Goal: Information Seeking & Learning: Learn about a topic

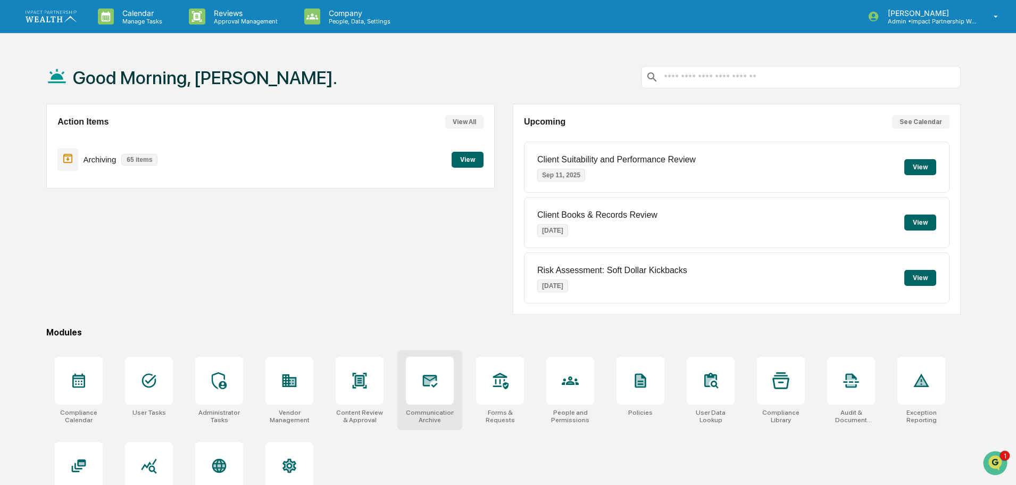
click at [419, 389] on div at bounding box center [430, 380] width 48 height 48
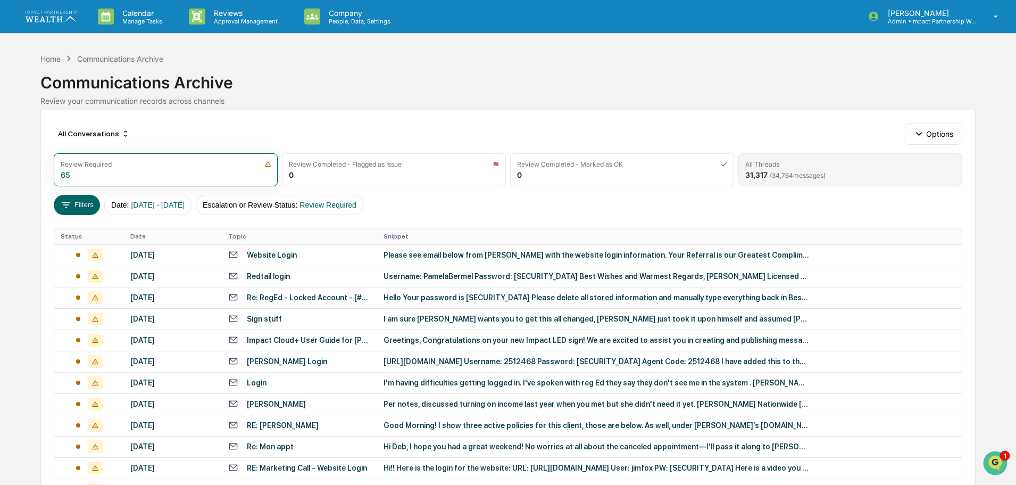
click at [814, 161] on div "All Threads" at bounding box center [850, 164] width 210 height 8
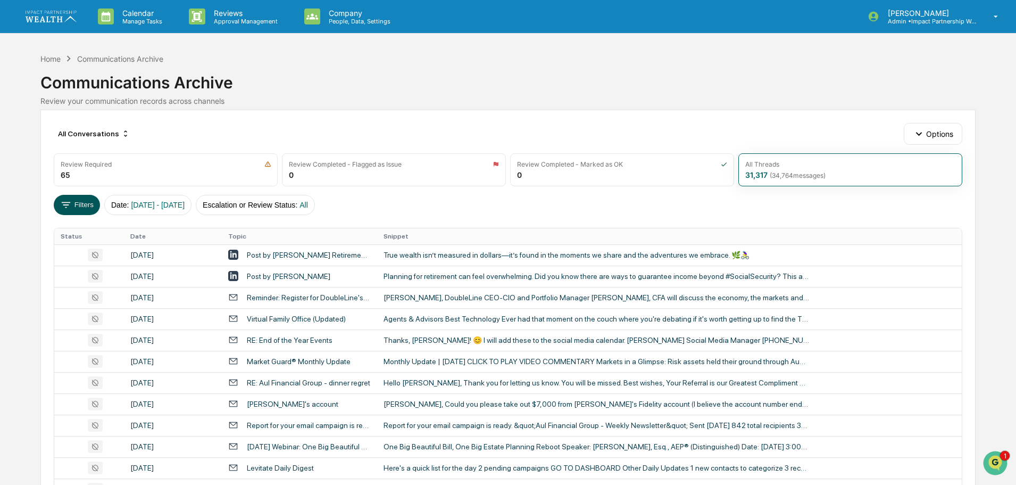
click at [68, 207] on icon at bounding box center [66, 205] width 12 height 12
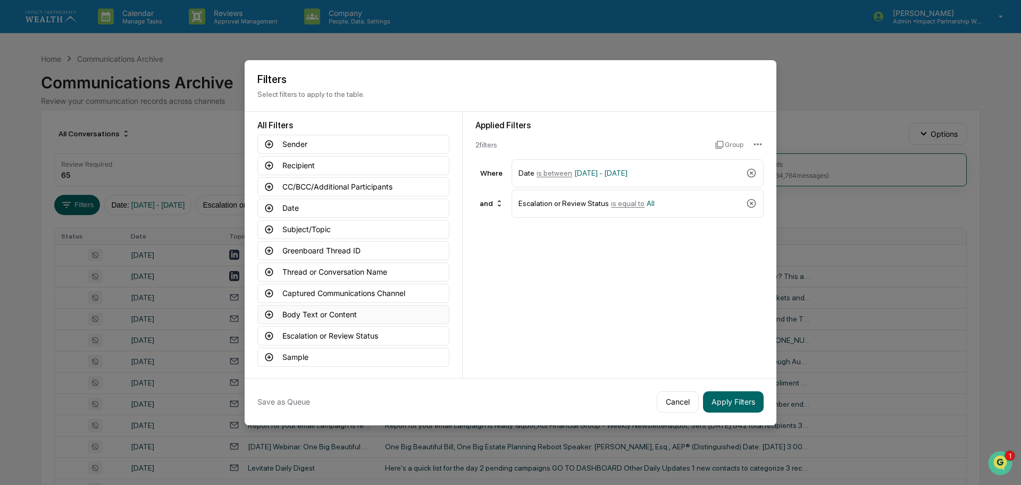
click at [344, 317] on button "Body Text or Content" at bounding box center [353, 314] width 192 height 19
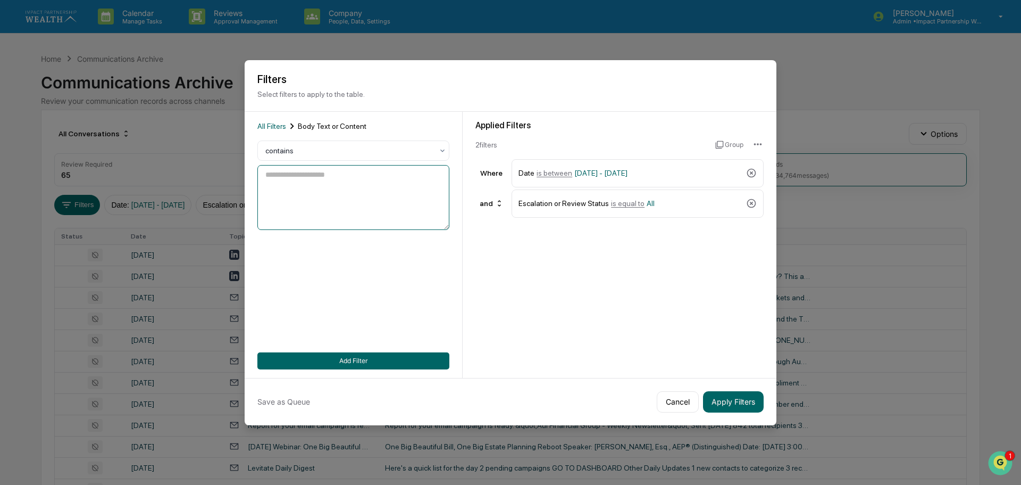
click at [312, 178] on textarea at bounding box center [353, 197] width 192 height 65
type textarea "***"
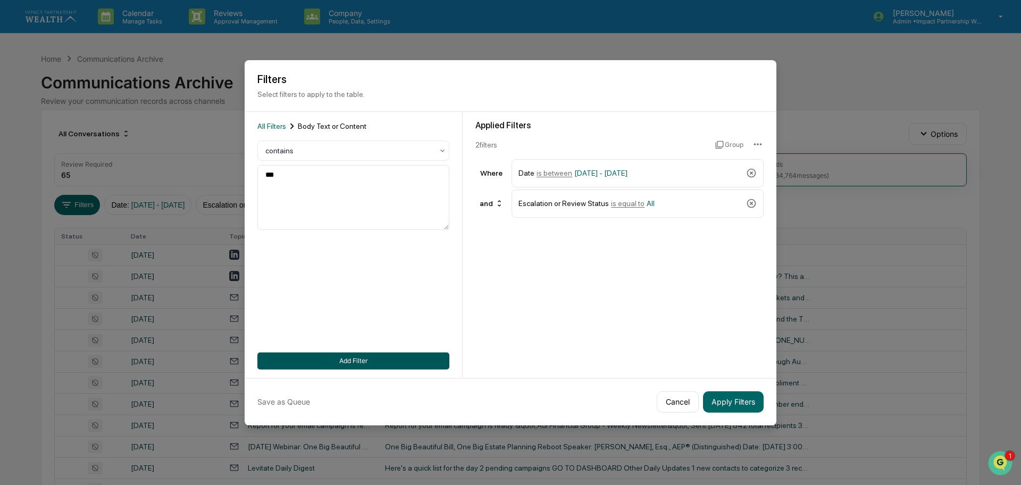
click at [349, 362] on button "Add Filter" at bounding box center [353, 360] width 192 height 17
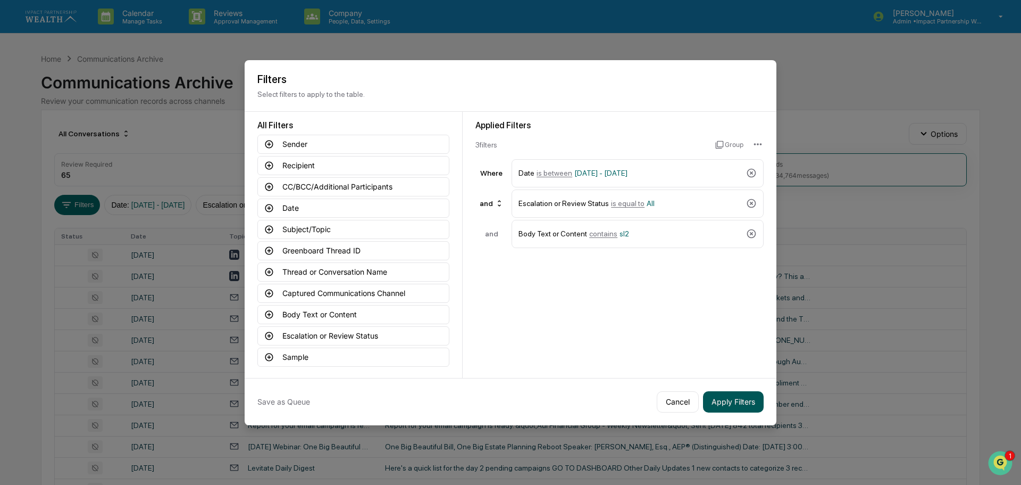
click at [729, 401] on button "Apply Filters" at bounding box center [733, 401] width 61 height 21
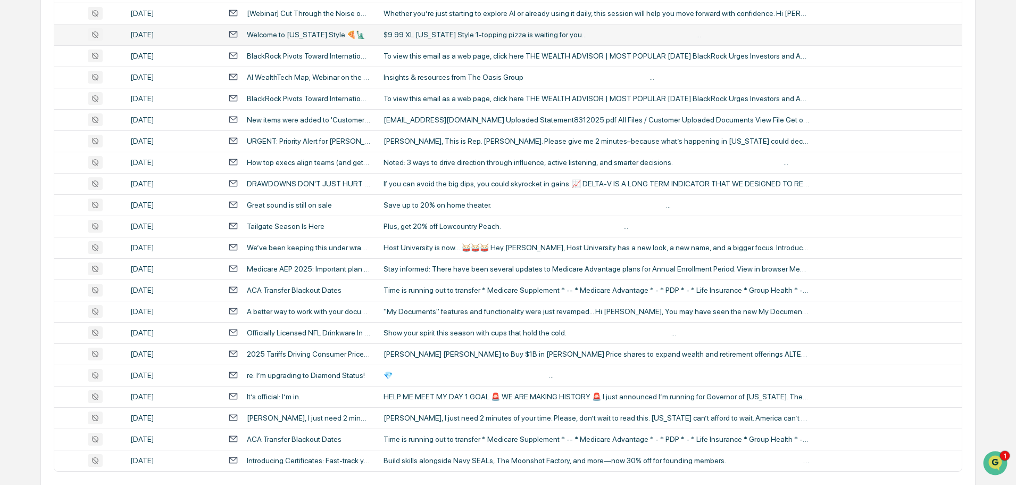
scroll to position [352, 0]
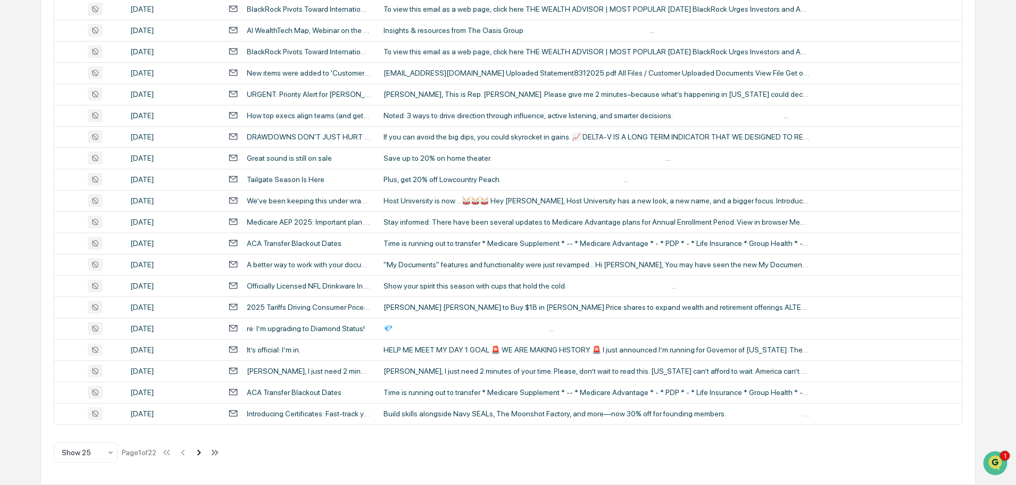
click at [201, 454] on icon at bounding box center [199, 452] width 4 height 6
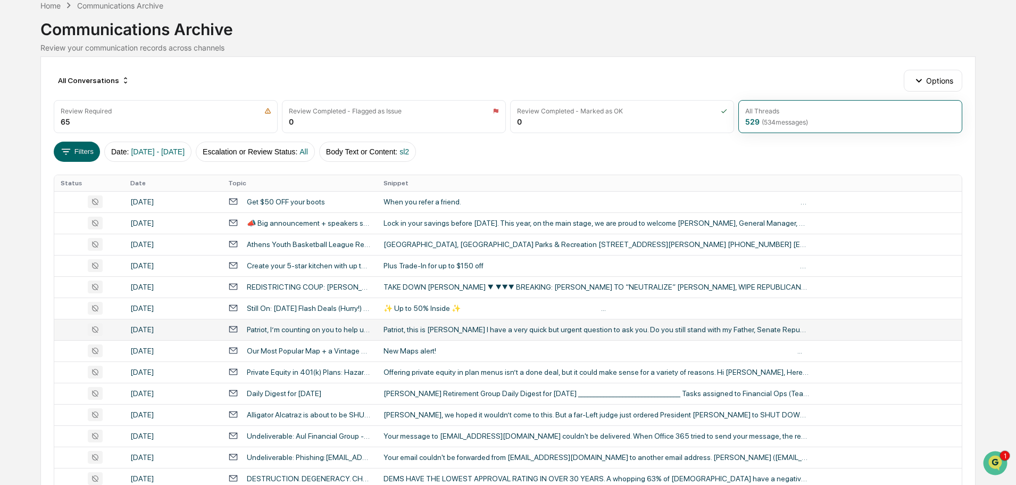
scroll to position [0, 0]
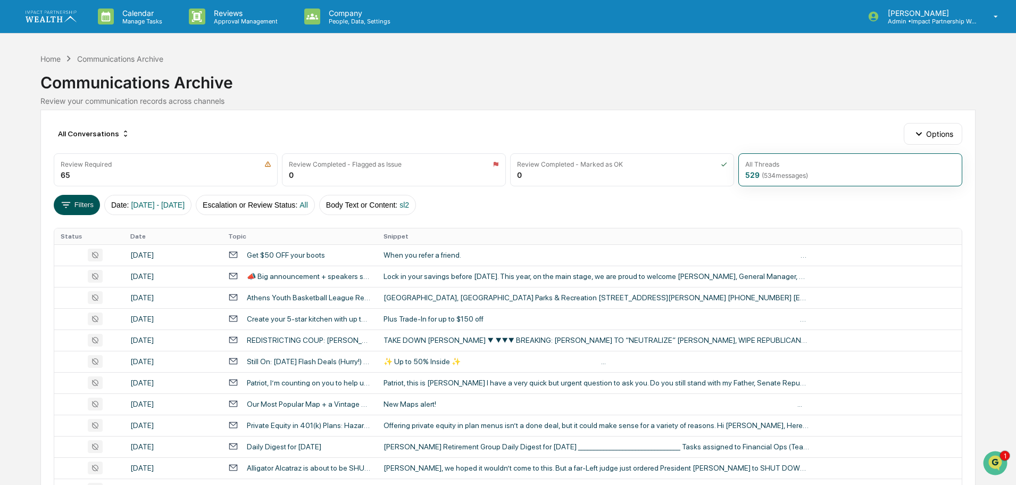
click at [73, 205] on button "Filters" at bounding box center [77, 205] width 46 height 20
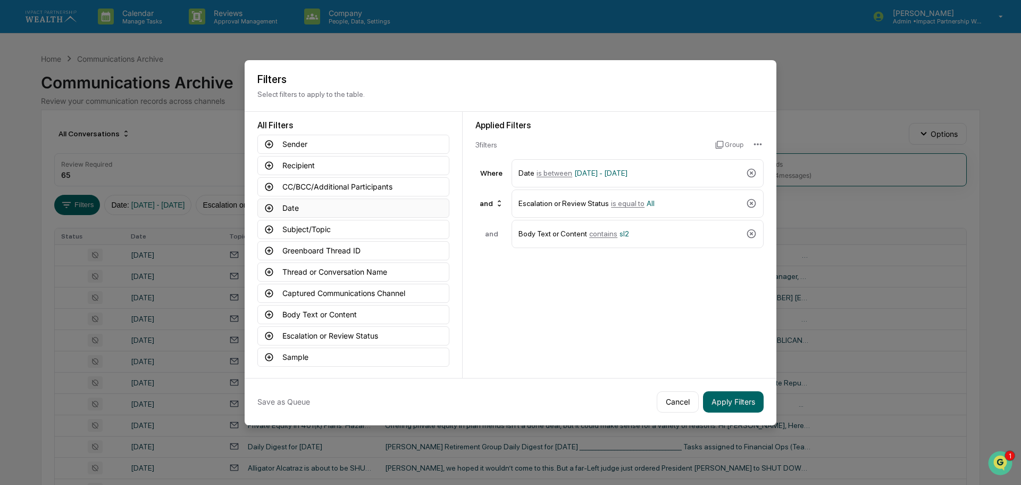
click at [302, 212] on button "Date" at bounding box center [353, 207] width 192 height 19
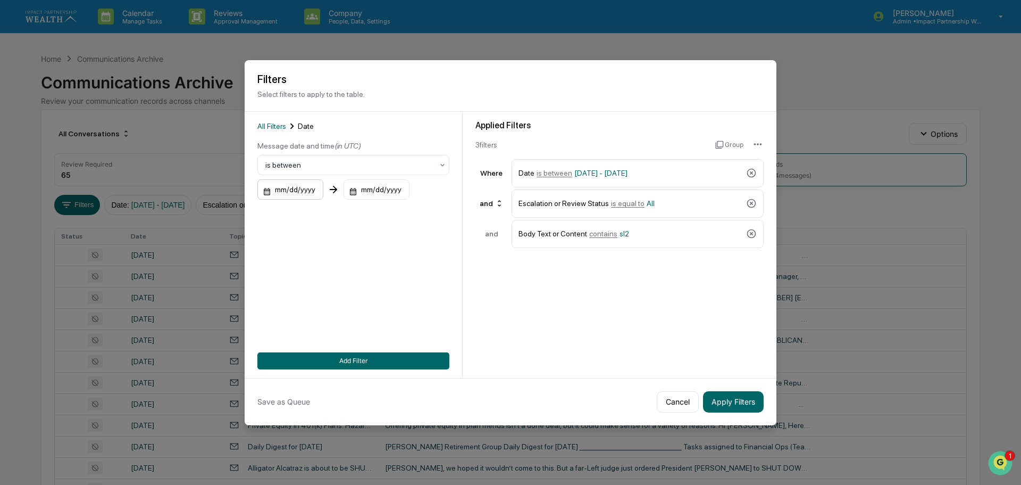
click at [293, 189] on div "mm/dd/yyyy" at bounding box center [290, 189] width 66 height 20
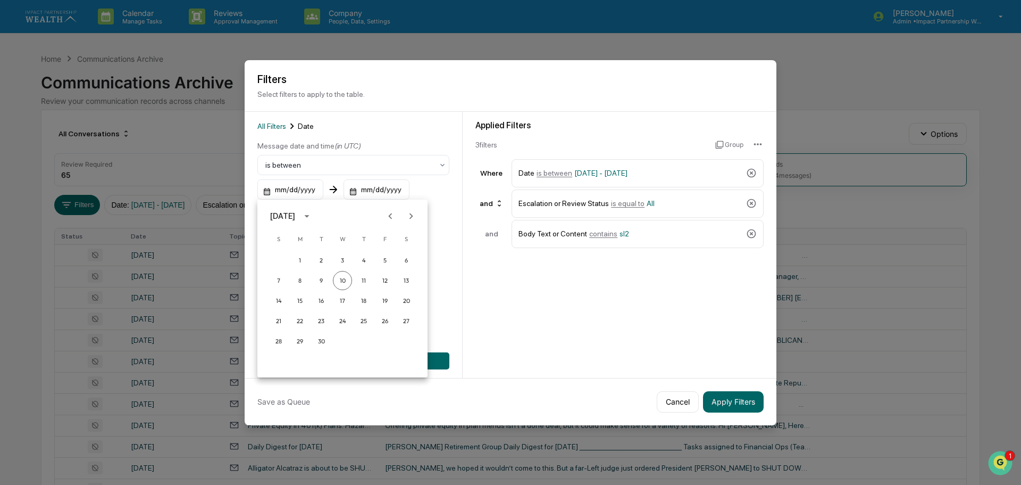
click at [388, 215] on icon "Previous month" at bounding box center [391, 216] width 12 height 12
click at [346, 319] on button "20" at bounding box center [342, 320] width 19 height 19
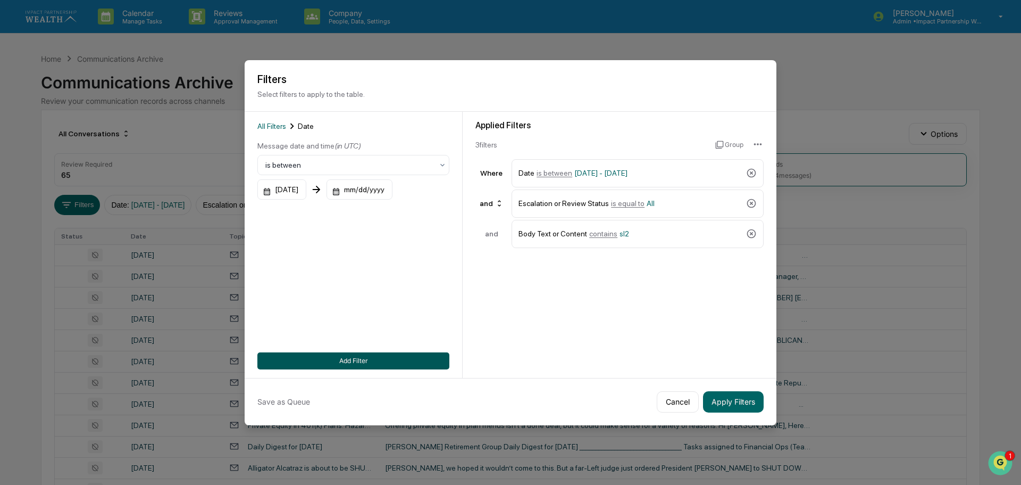
click at [381, 359] on button "Add Filter" at bounding box center [353, 360] width 192 height 17
click at [375, 192] on div "mm/dd/yyyy" at bounding box center [360, 189] width 66 height 20
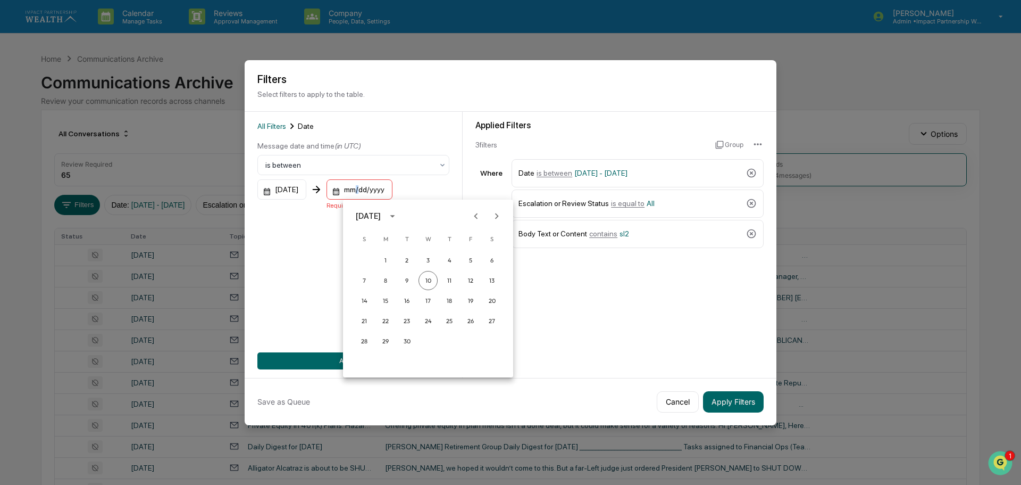
click at [475, 214] on icon "Previous month" at bounding box center [476, 216] width 12 height 12
click at [427, 319] on button "20" at bounding box center [428, 320] width 19 height 19
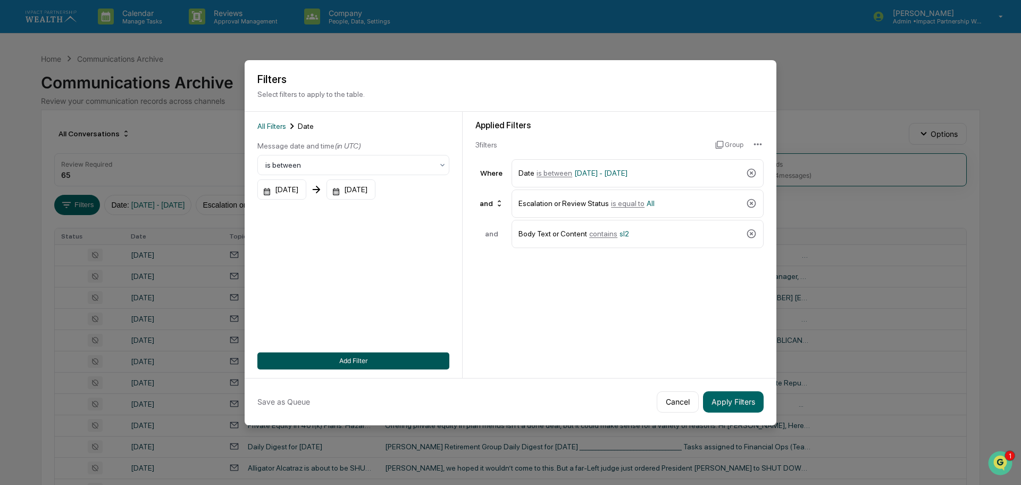
click at [342, 359] on button "Add Filter" at bounding box center [353, 360] width 192 height 17
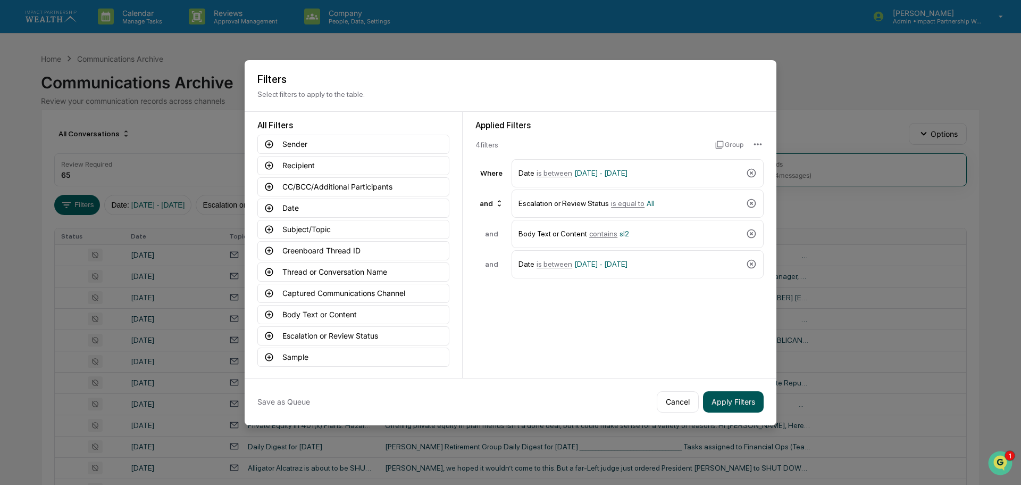
click at [727, 403] on button "Apply Filters" at bounding box center [733, 401] width 61 height 21
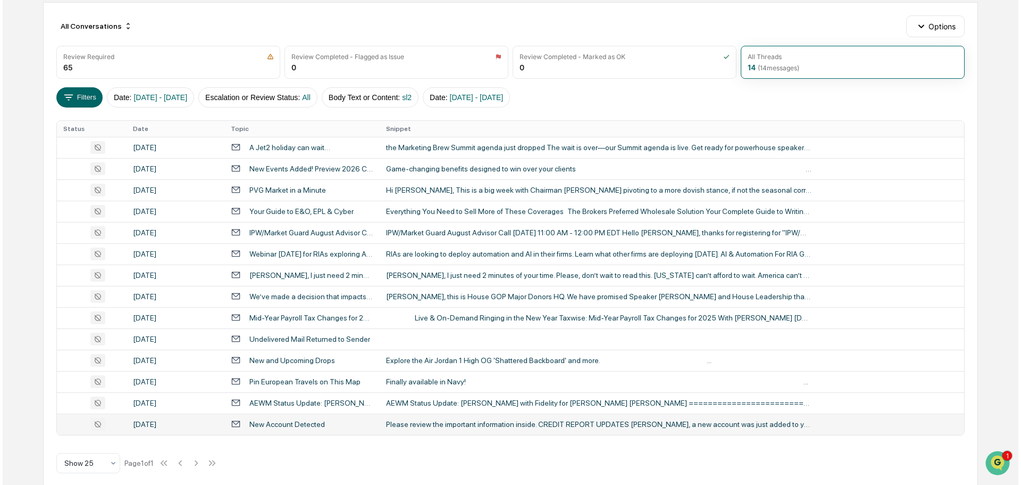
scroll to position [118, 0]
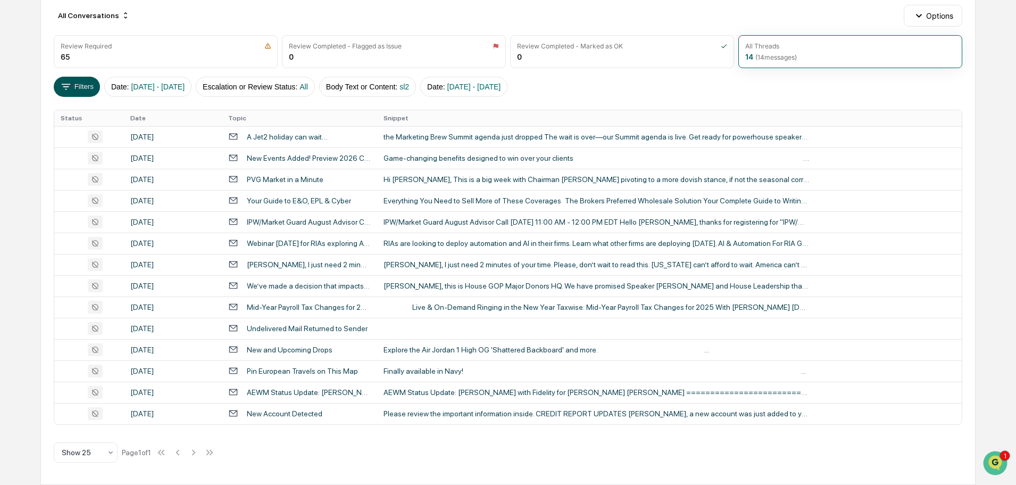
click at [63, 95] on button "Filters" at bounding box center [77, 87] width 46 height 20
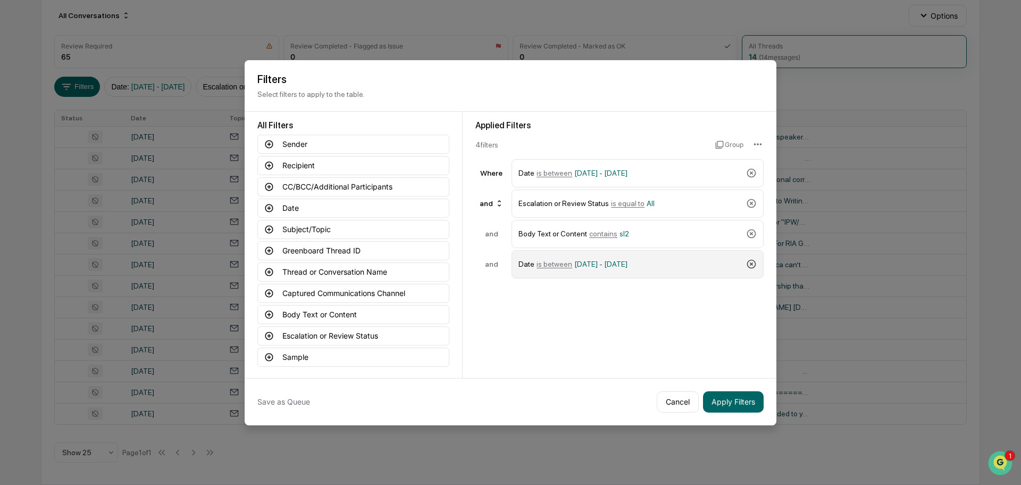
click at [749, 267] on icon at bounding box center [751, 264] width 9 height 9
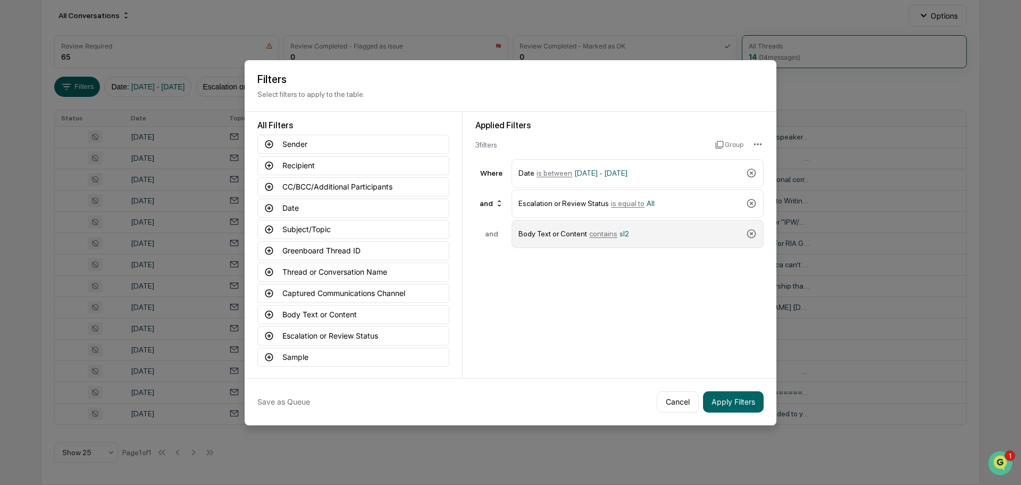
click at [745, 230] on div "Body Text or Content contains sl2" at bounding box center [638, 234] width 252 height 28
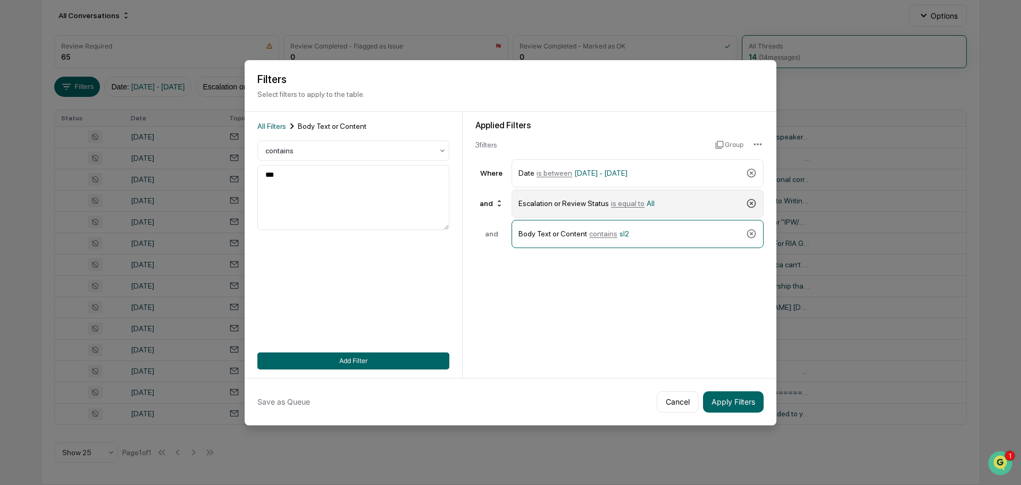
click at [752, 202] on icon at bounding box center [751, 203] width 9 height 9
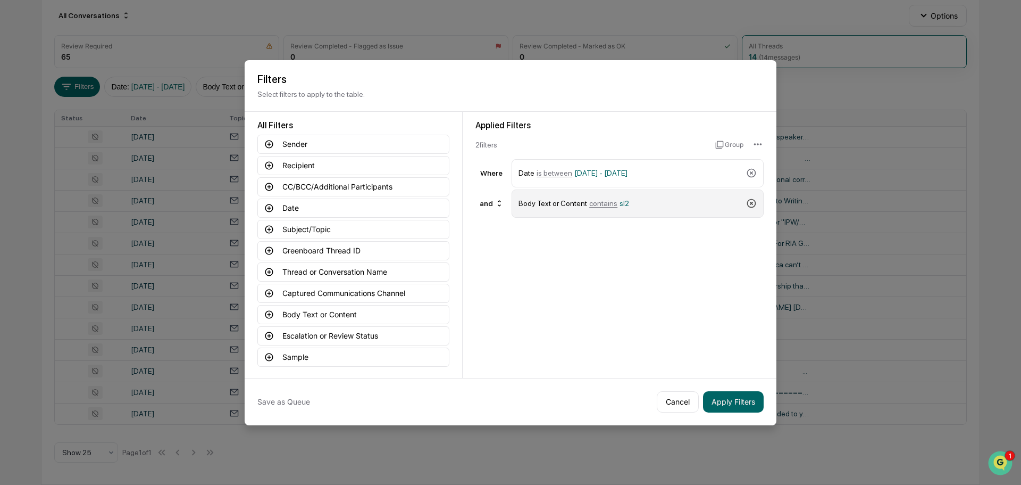
click at [751, 198] on icon at bounding box center [751, 203] width 11 height 11
click at [318, 315] on button "Body Text or Content" at bounding box center [353, 314] width 192 height 19
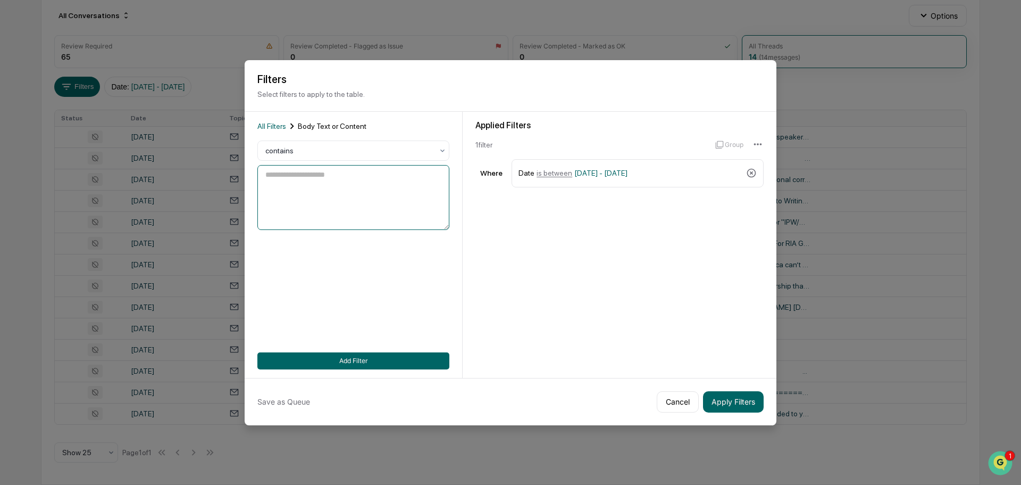
click at [274, 190] on textarea at bounding box center [353, 197] width 192 height 65
type textarea "*******"
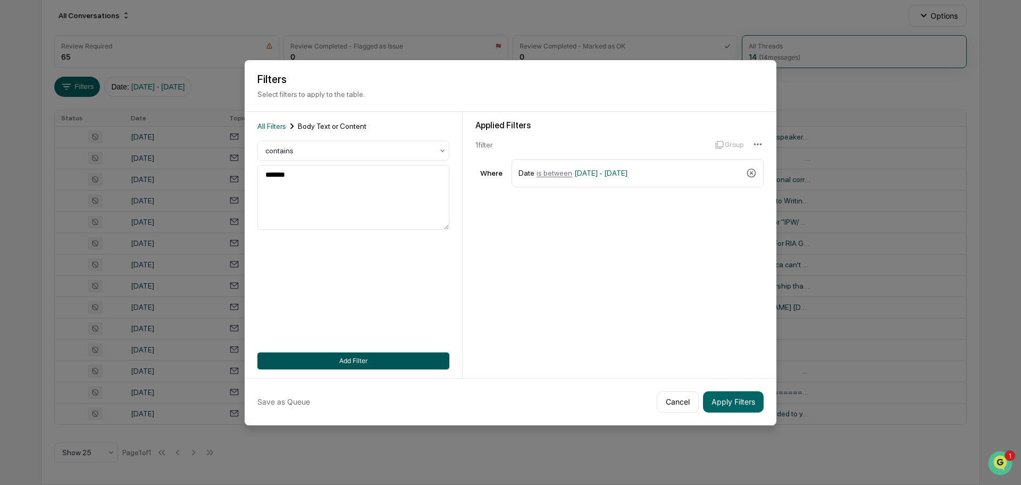
click at [372, 368] on button "Add Filter" at bounding box center [353, 360] width 192 height 17
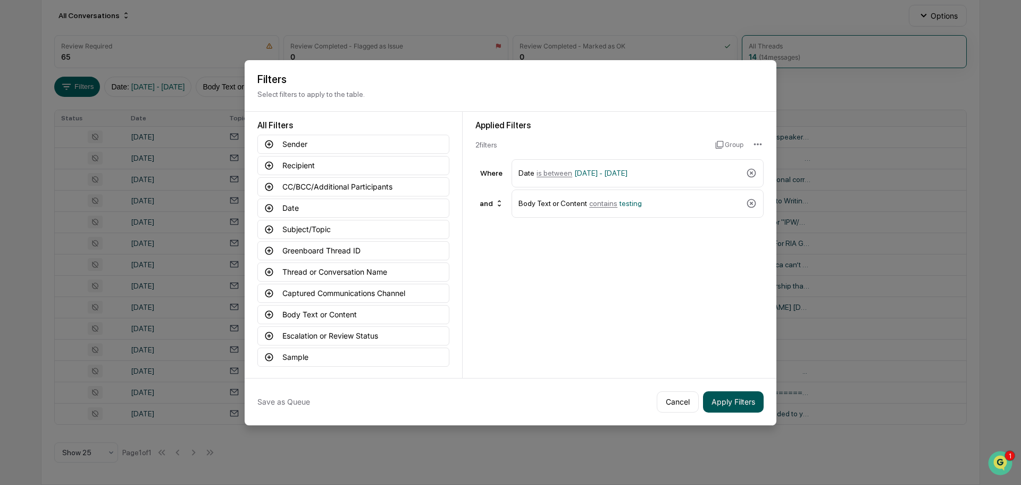
click at [728, 400] on button "Apply Filters" at bounding box center [733, 401] width 61 height 21
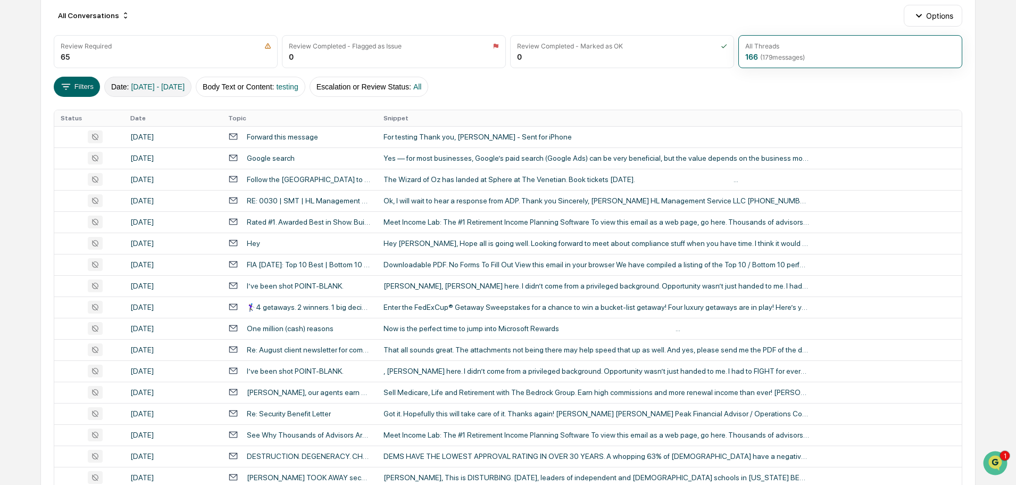
click at [157, 81] on button "Date : [DATE] - [DATE]" at bounding box center [147, 87] width 87 height 20
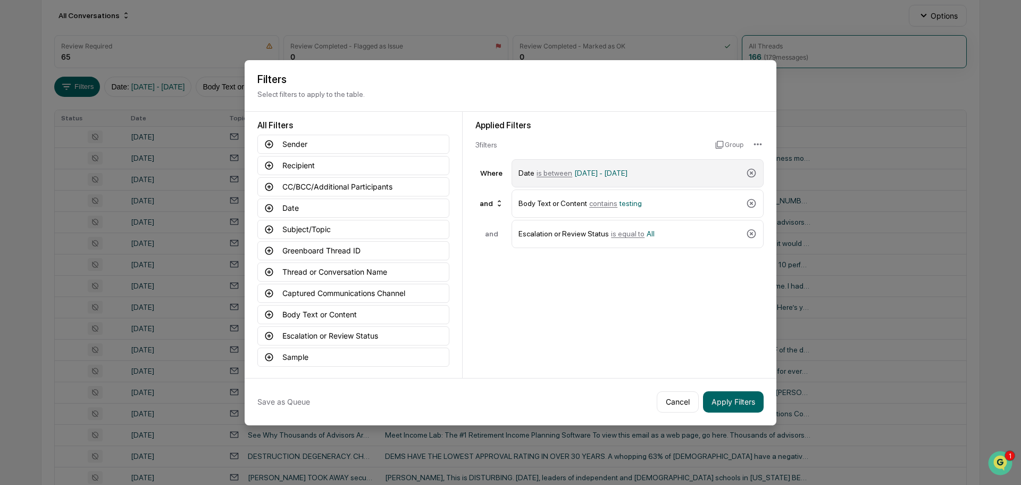
click at [722, 168] on div "Date is between [DATE] - [DATE]" at bounding box center [630, 173] width 223 height 19
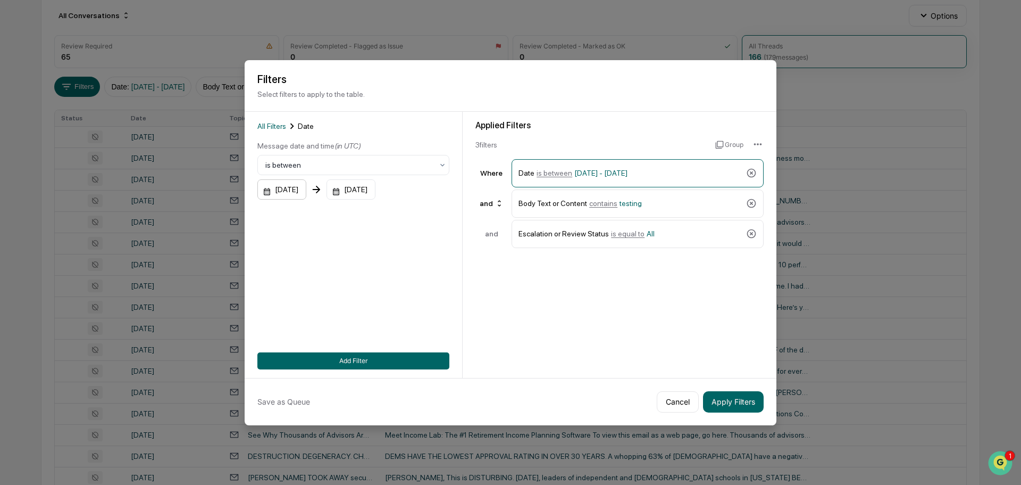
click at [287, 191] on div "[DATE]" at bounding box center [281, 189] width 49 height 20
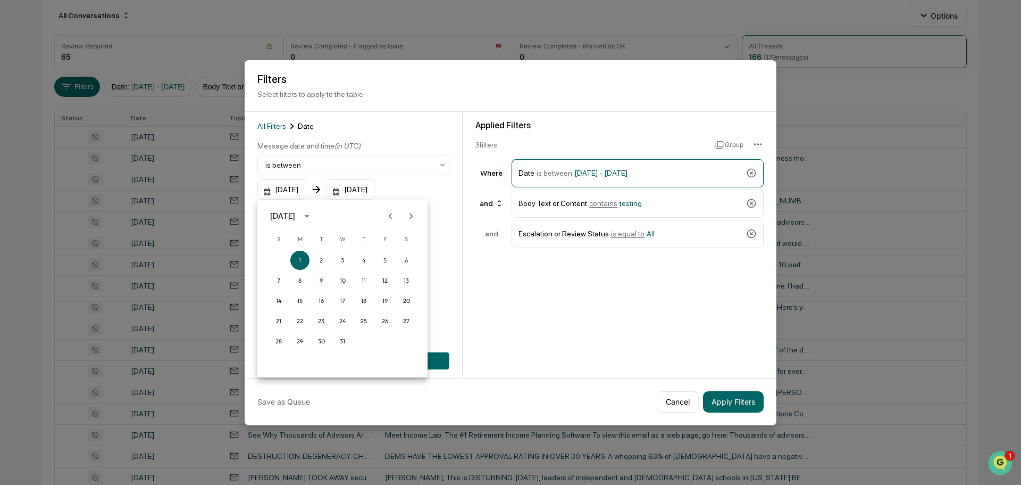
click at [394, 214] on icon "Previous month" at bounding box center [391, 216] width 12 height 12
click at [416, 219] on icon "Next month" at bounding box center [411, 216] width 12 height 12
click at [289, 187] on div at bounding box center [510, 242] width 1021 height 485
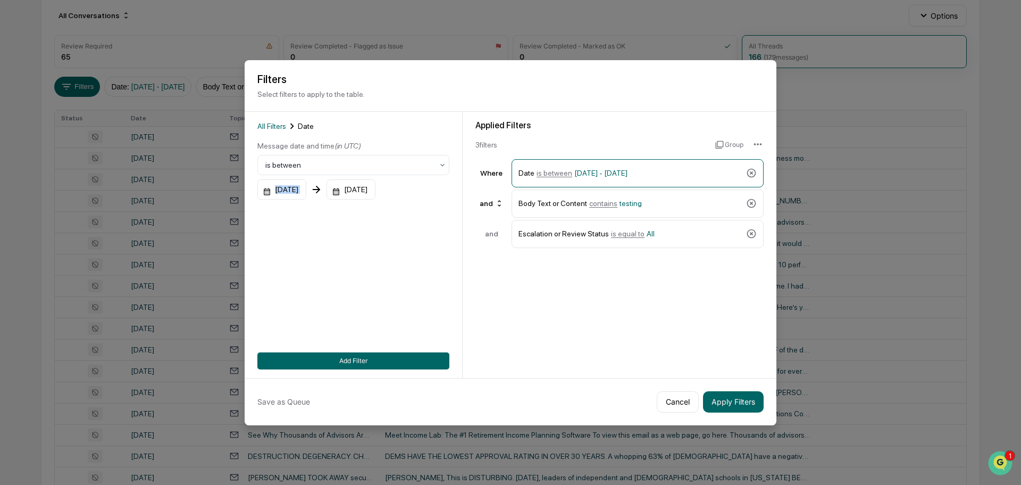
click at [289, 187] on div "[DATE]" at bounding box center [281, 189] width 49 height 20
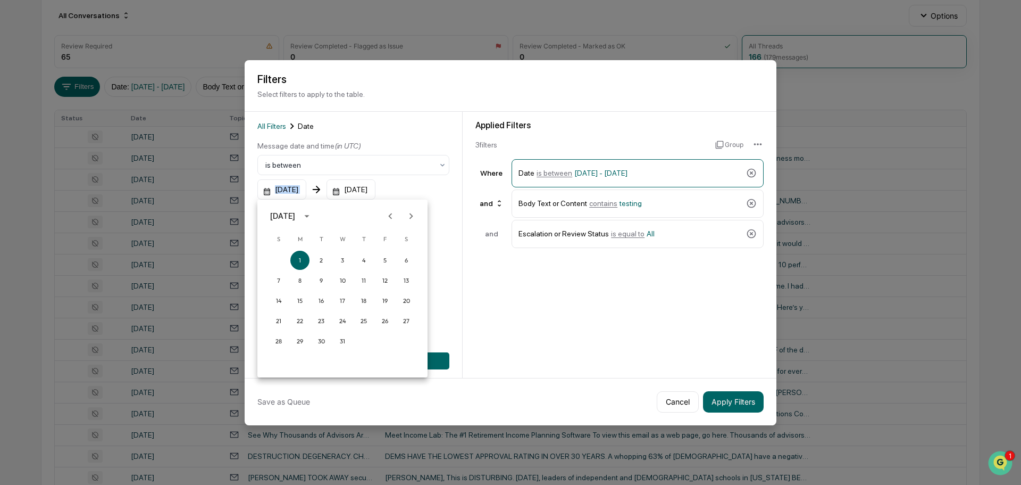
click at [412, 219] on icon "Next month" at bounding box center [411, 216] width 12 height 12
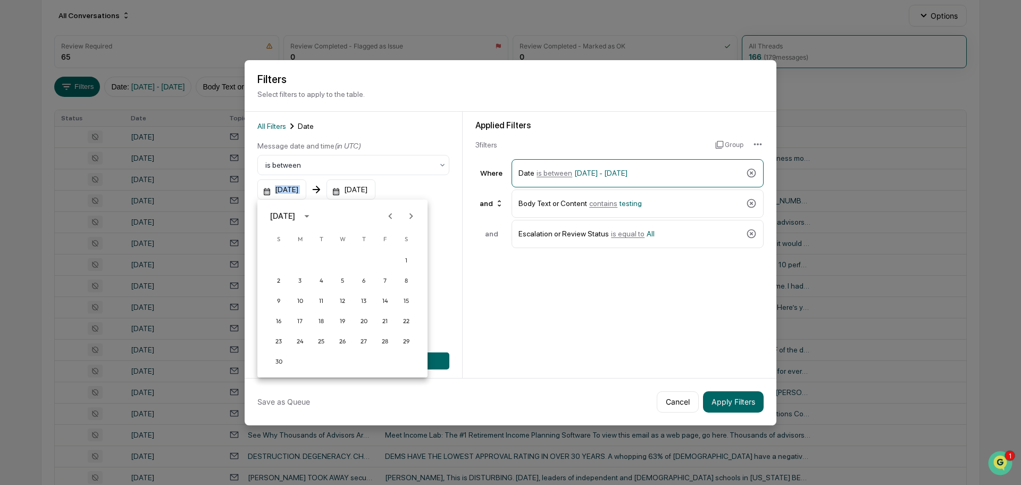
click at [313, 214] on icon "calendar view is open, switch to year view" at bounding box center [307, 216] width 12 height 12
click at [393, 296] on button "2025" at bounding box center [398, 302] width 38 height 19
click at [338, 298] on button "Aug" at bounding box center [342, 297] width 38 height 19
click at [340, 319] on button "20" at bounding box center [342, 320] width 19 height 19
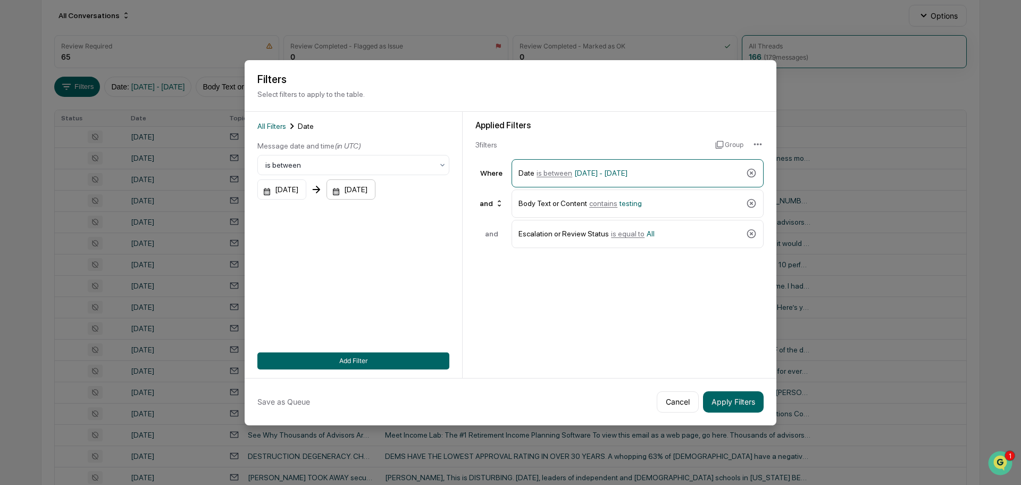
click at [370, 190] on div "[DATE]" at bounding box center [351, 189] width 49 height 20
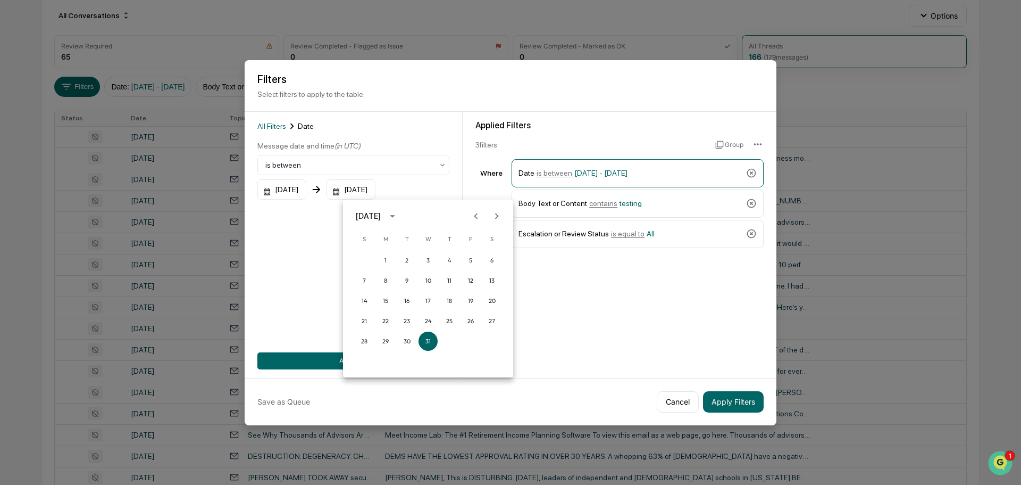
click at [381, 216] on div "[DATE]" at bounding box center [368, 216] width 25 height 12
click at [490, 298] on button "2025" at bounding box center [483, 302] width 38 height 19
click at [473, 328] on button "Dec" at bounding box center [483, 324] width 38 height 19
click at [493, 219] on icon "Next month" at bounding box center [497, 216] width 12 height 12
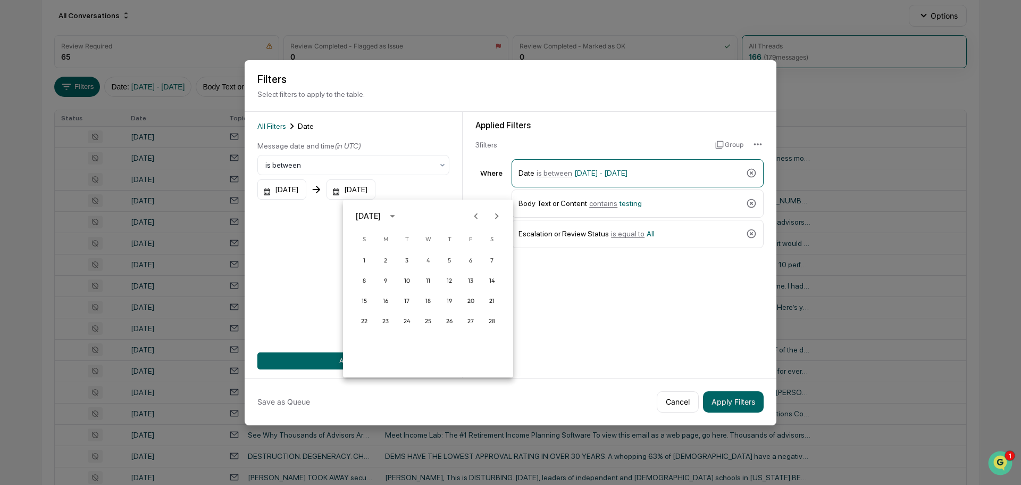
click at [493, 219] on icon "Next month" at bounding box center [497, 216] width 12 height 12
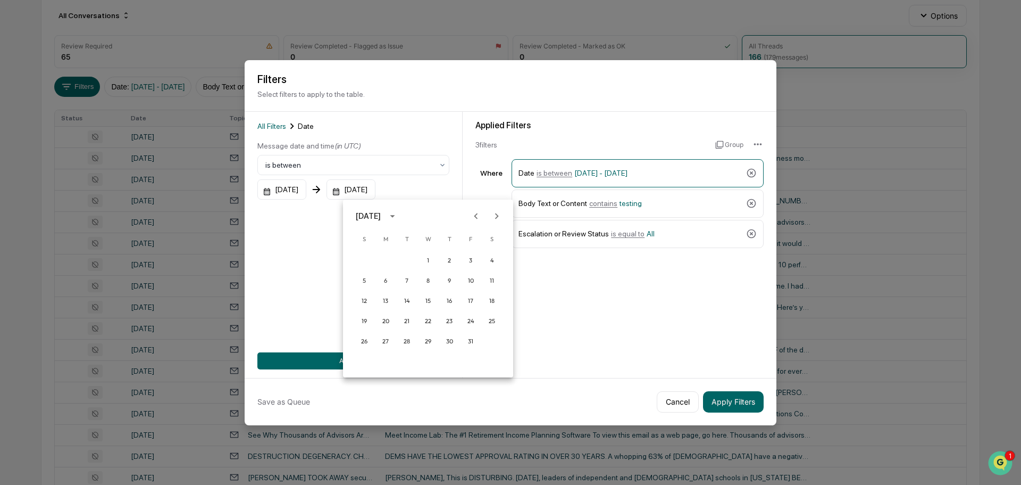
click at [493, 219] on icon "Next month" at bounding box center [497, 216] width 12 height 12
click at [476, 217] on icon "Previous month" at bounding box center [477, 216] width 4 height 6
click at [476, 320] on button "21" at bounding box center [470, 320] width 19 height 19
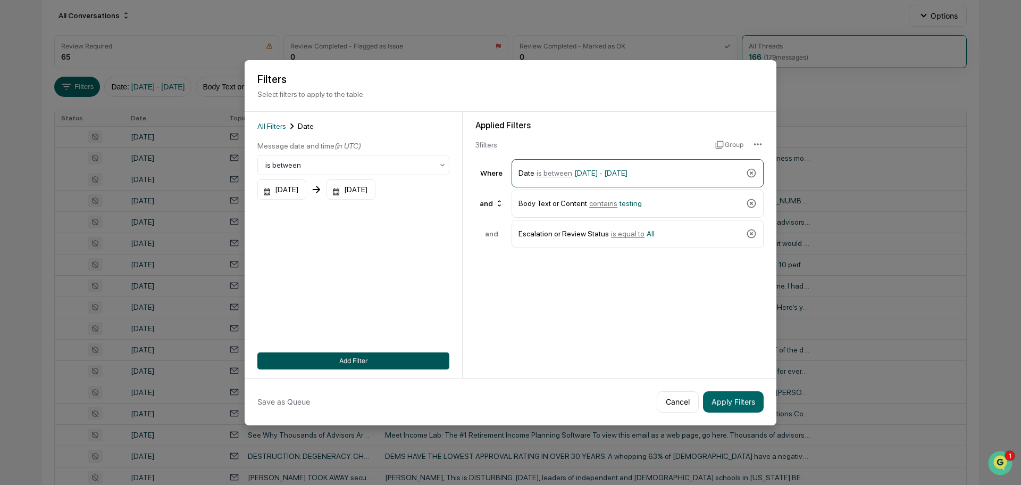
click at [392, 360] on button "Add Filter" at bounding box center [353, 360] width 192 height 17
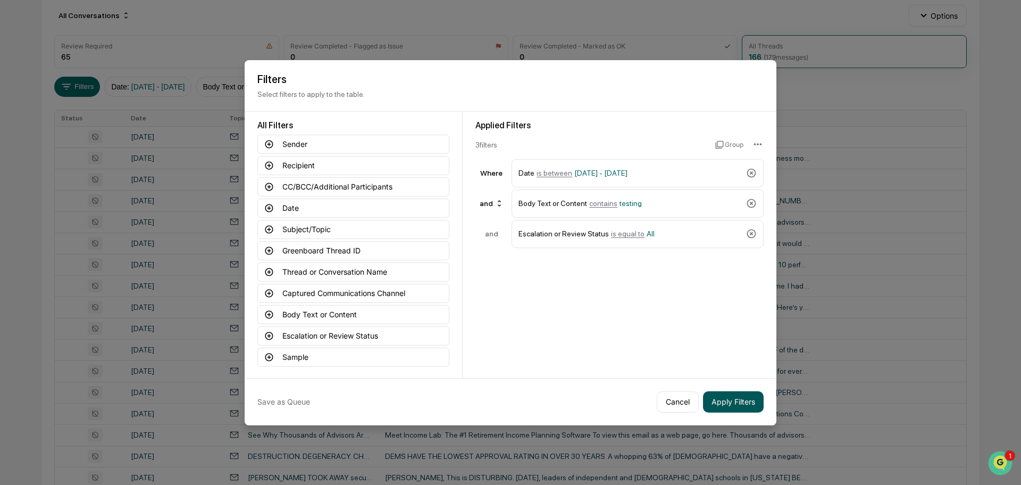
click at [752, 401] on button "Apply Filters" at bounding box center [733, 401] width 61 height 21
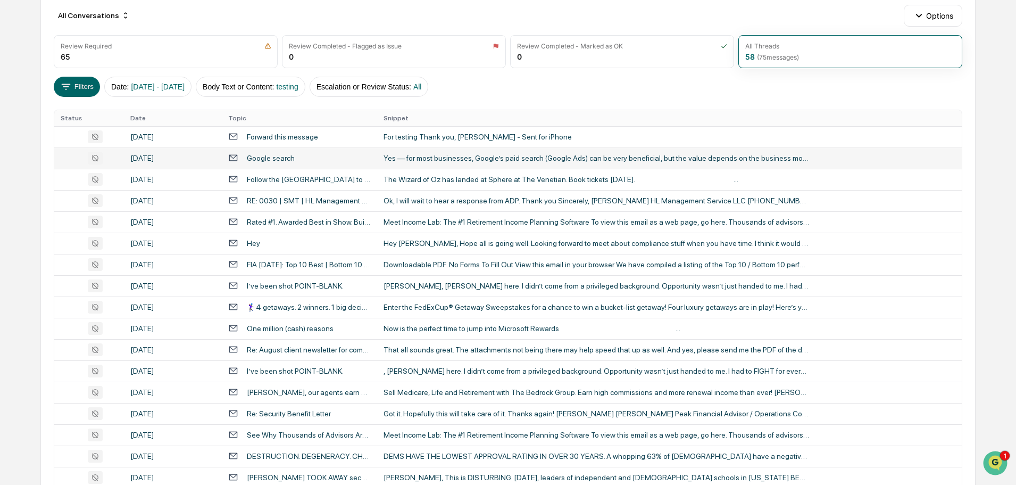
click at [627, 157] on div "Yes — for most businesses, Google’s paid search (Google Ads) can be very benefi…" at bounding box center [597, 158] width 426 height 9
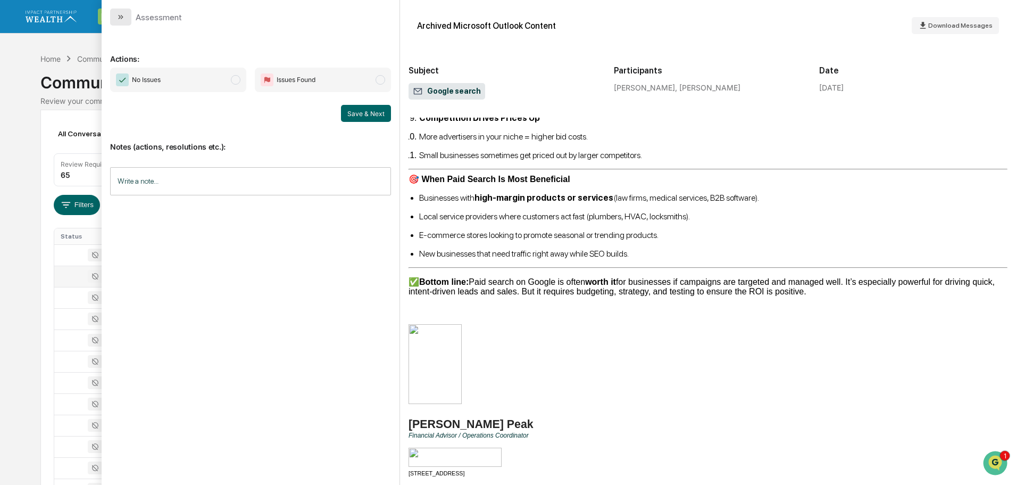
click at [118, 15] on icon "modal" at bounding box center [121, 17] width 9 height 9
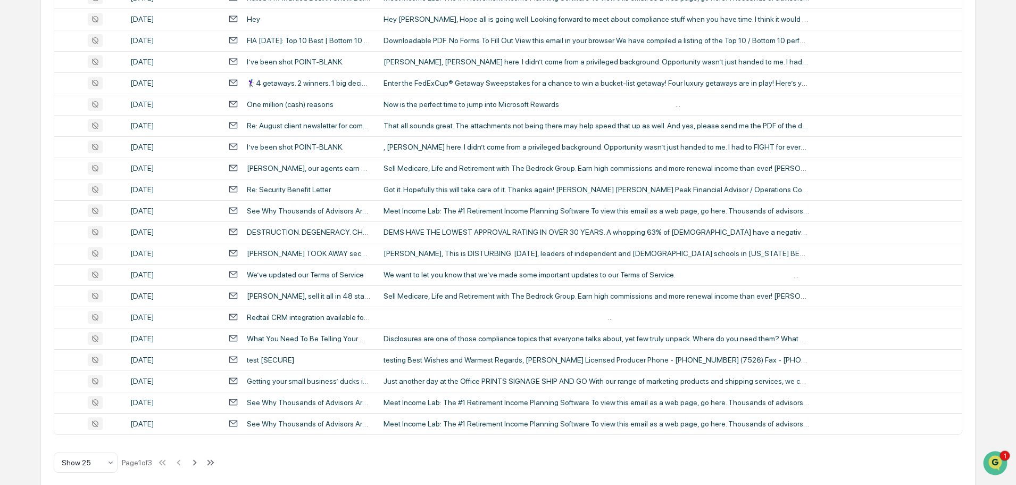
scroll to position [352, 0]
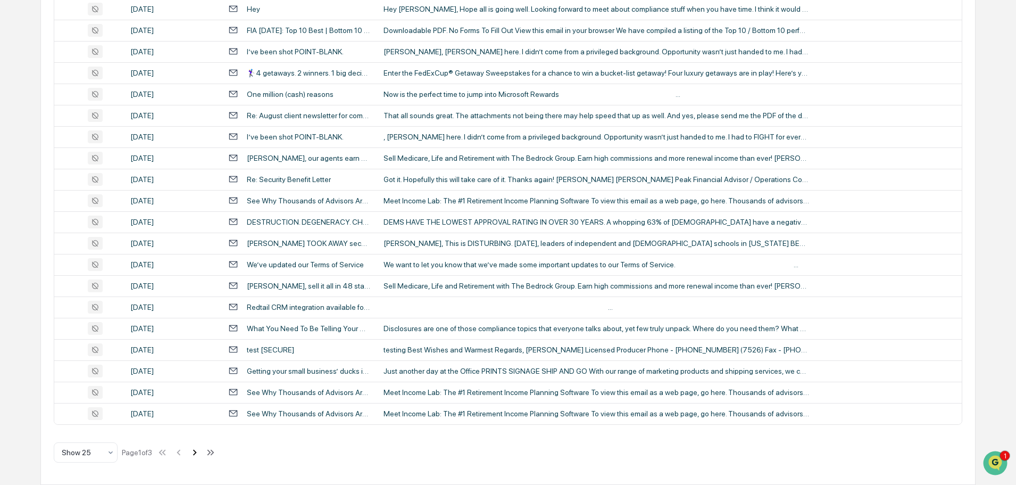
click at [195, 454] on icon at bounding box center [195, 452] width 12 height 12
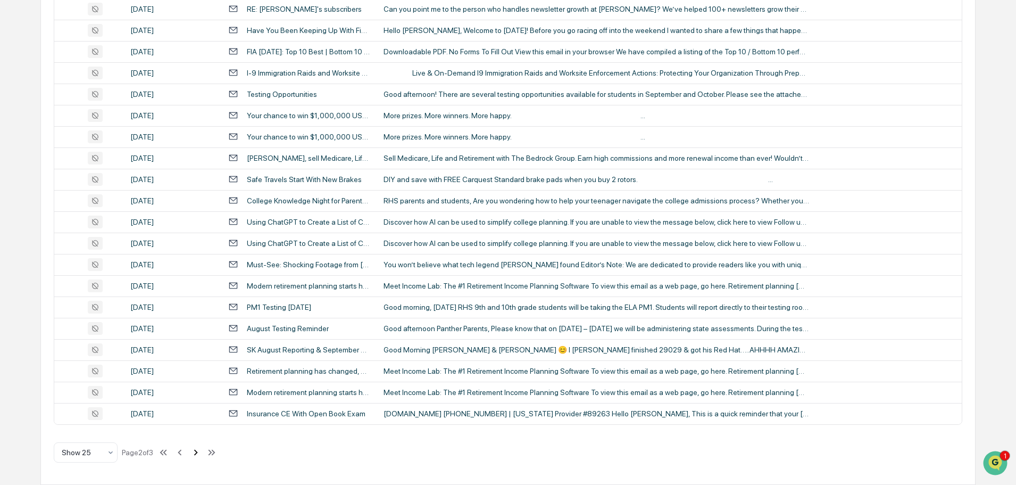
click at [197, 452] on icon at bounding box center [196, 452] width 12 height 12
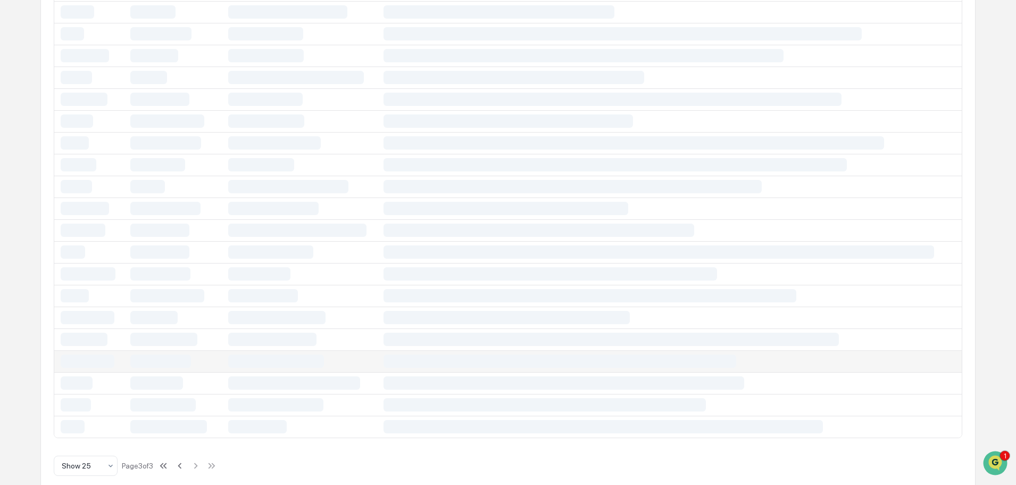
scroll to position [0, 0]
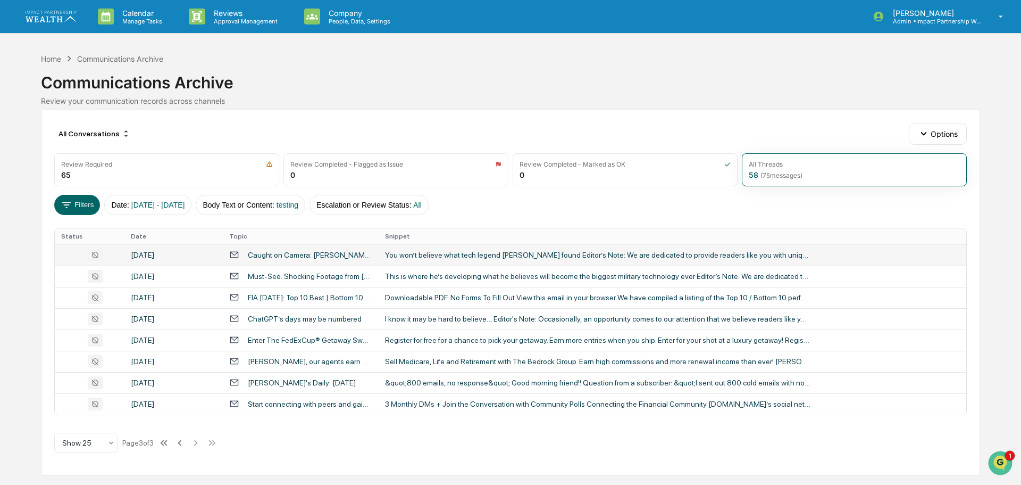
click at [471, 251] on div "You won’t believe what tech legend [PERSON_NAME] found Editor’s Note: We are de…" at bounding box center [598, 255] width 426 height 9
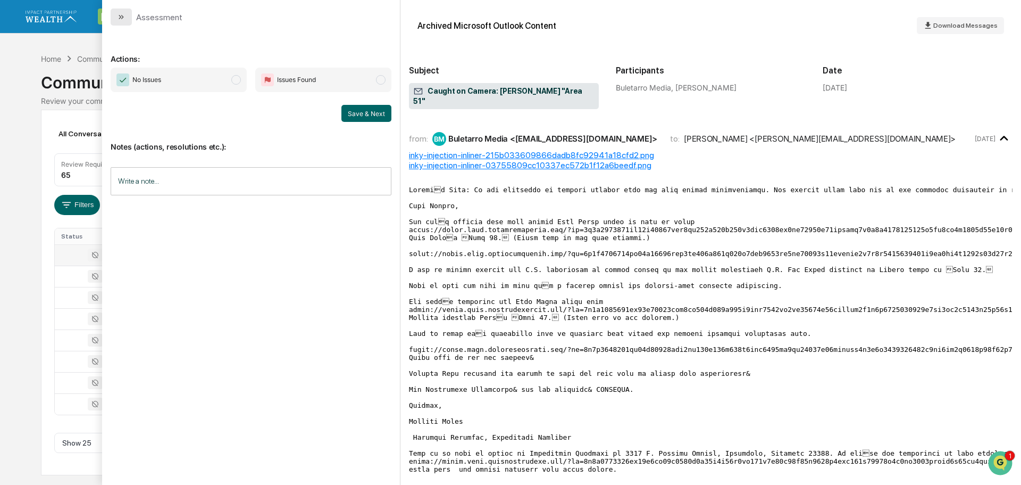
click at [124, 19] on icon "modal" at bounding box center [121, 17] width 9 height 9
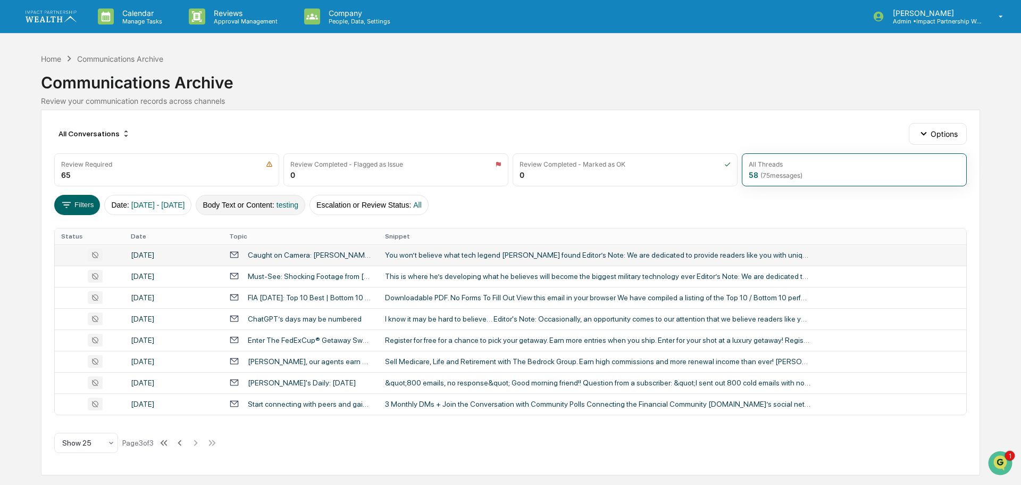
click at [254, 201] on button "Body Text or Content : testing" at bounding box center [251, 205] width 110 height 20
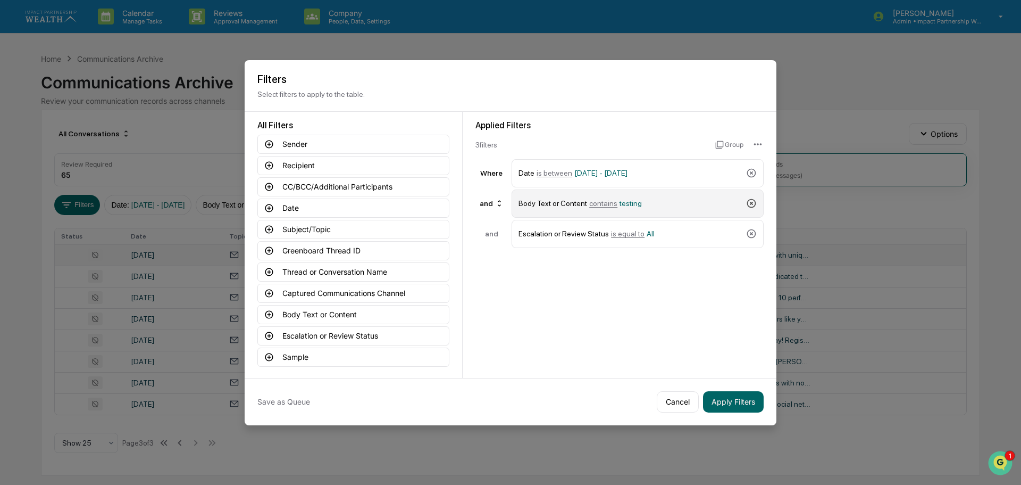
click at [749, 202] on icon at bounding box center [751, 203] width 11 height 11
click at [751, 202] on icon at bounding box center [751, 203] width 9 height 9
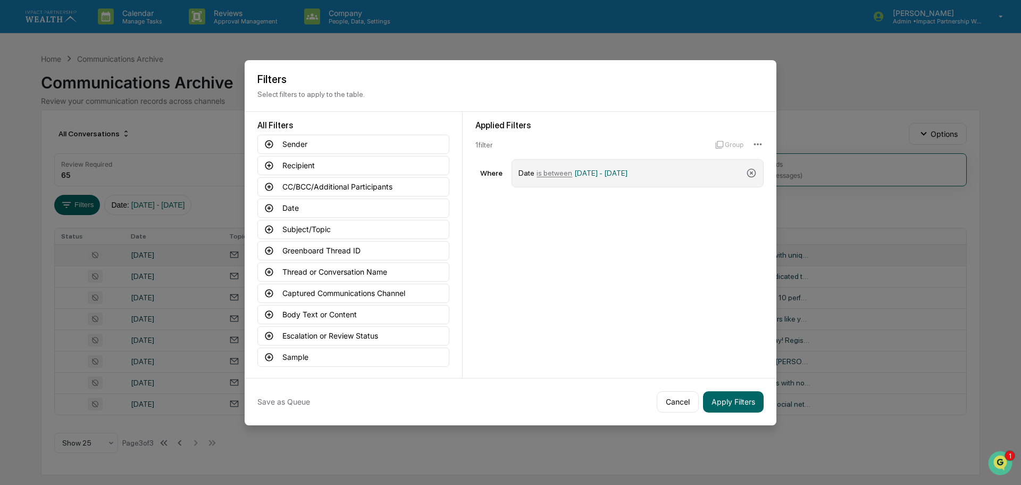
click at [591, 169] on span "[DATE] - [DATE]" at bounding box center [601, 173] width 53 height 9
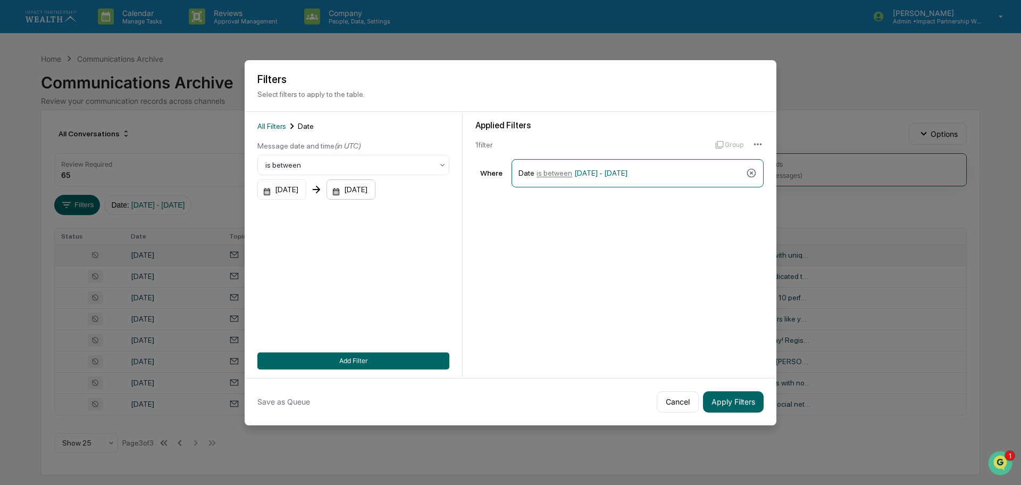
click at [372, 193] on div "[DATE]" at bounding box center [351, 189] width 49 height 20
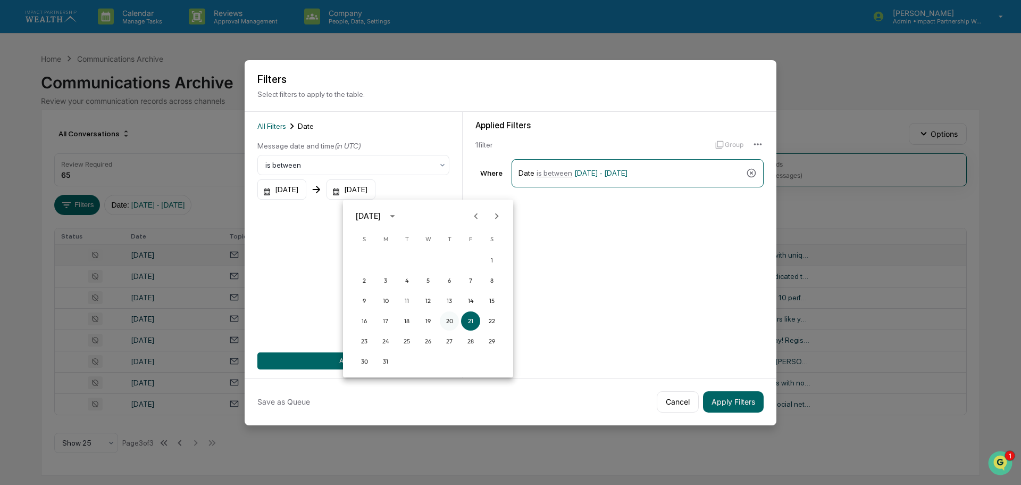
click at [450, 322] on button "20" at bounding box center [449, 320] width 19 height 19
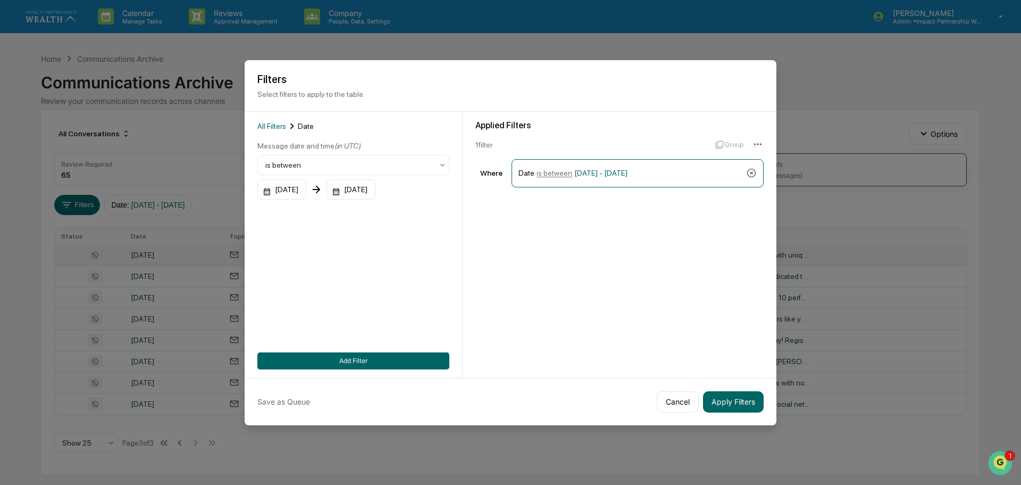
click at [633, 331] on div "Applied Filters 1 filter Group Where Date is between [DATE] - [DATE]" at bounding box center [620, 245] width 314 height 266
click at [727, 401] on button "Apply Filters" at bounding box center [733, 401] width 61 height 21
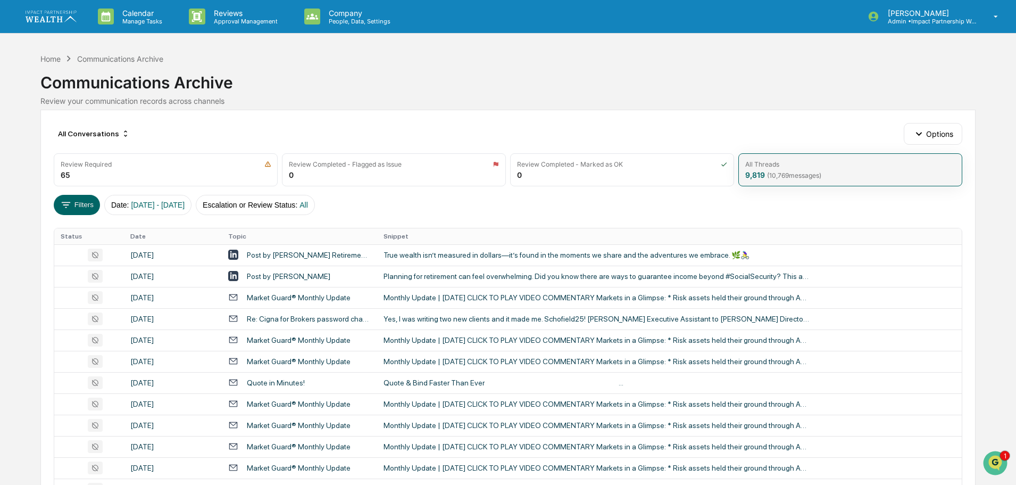
click at [810, 164] on div "All Threads" at bounding box center [850, 164] width 210 height 8
click at [149, 205] on span "[DATE] - [DATE]" at bounding box center [158, 205] width 54 height 9
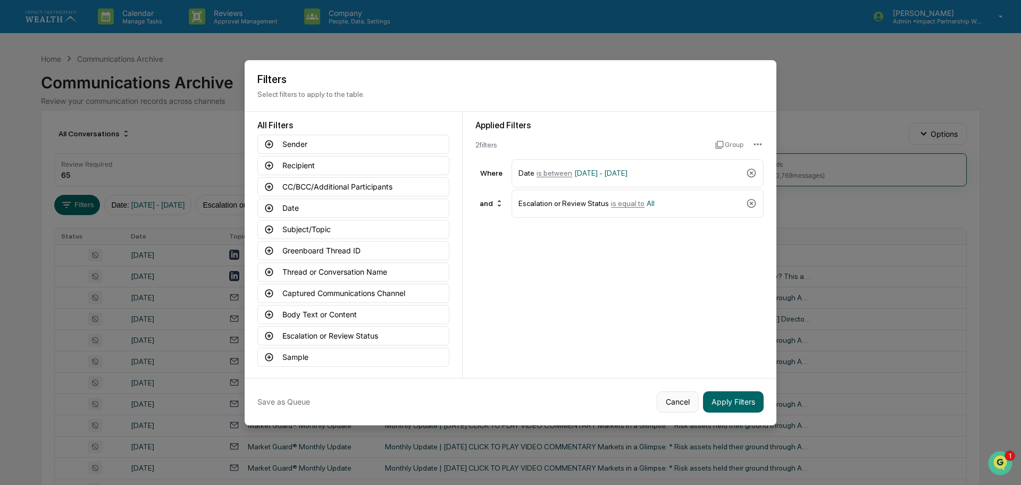
click at [671, 403] on button "Cancel" at bounding box center [678, 401] width 42 height 21
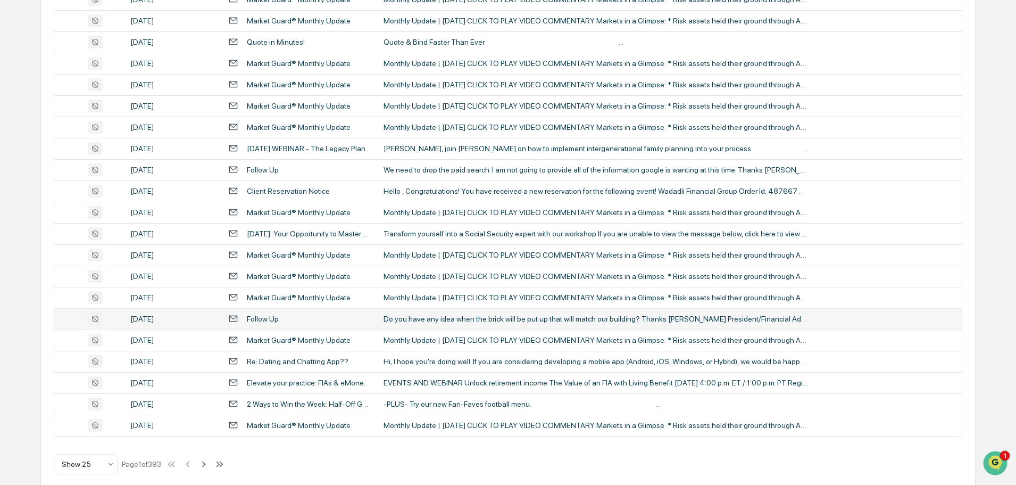
scroll to position [352, 0]
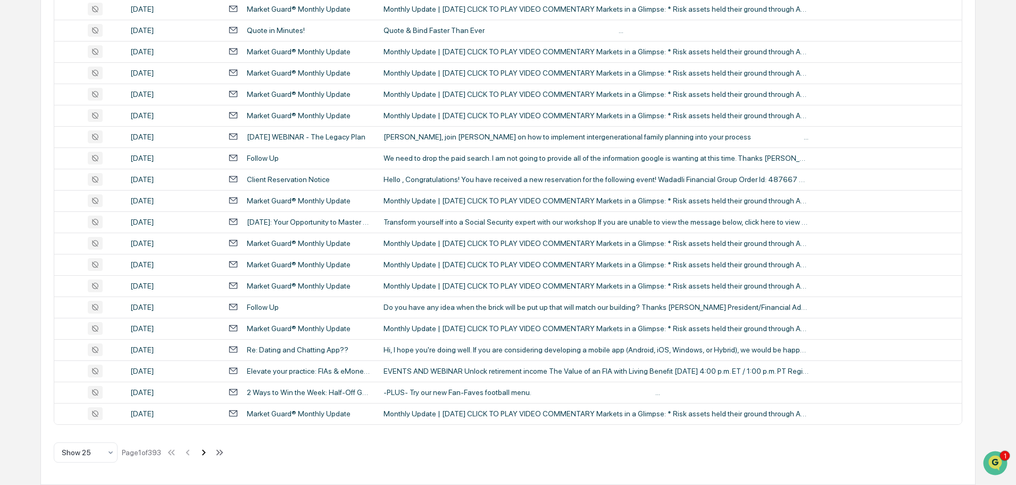
click at [210, 453] on icon at bounding box center [204, 452] width 12 height 12
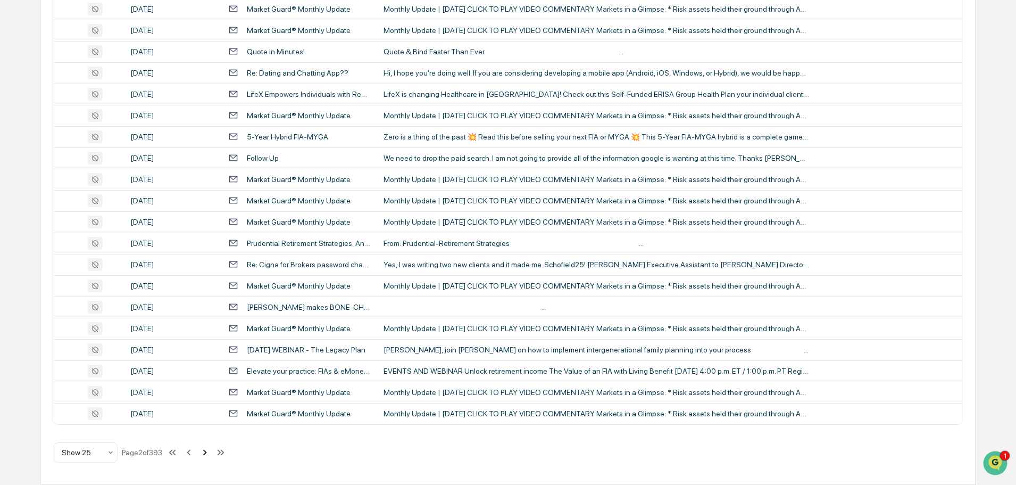
click at [209, 454] on icon at bounding box center [205, 452] width 12 height 12
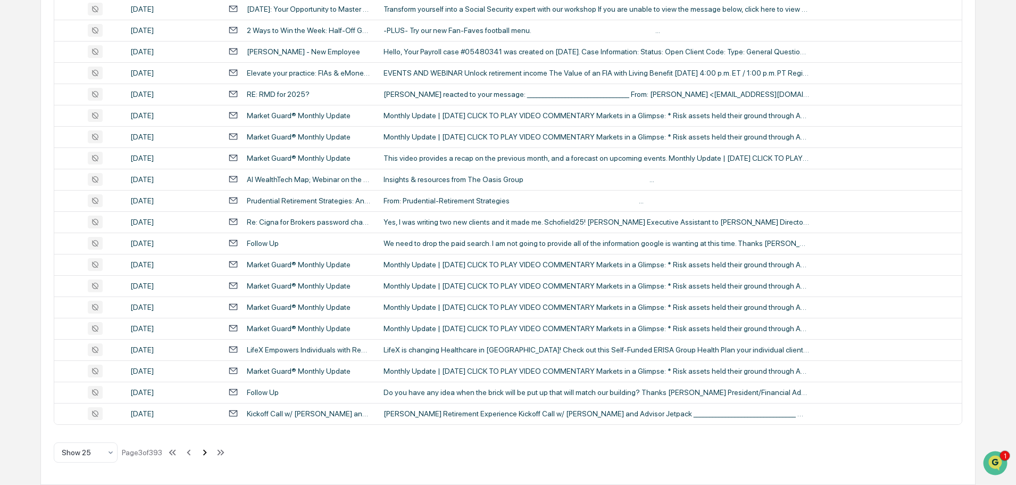
click at [209, 454] on icon at bounding box center [205, 452] width 12 height 12
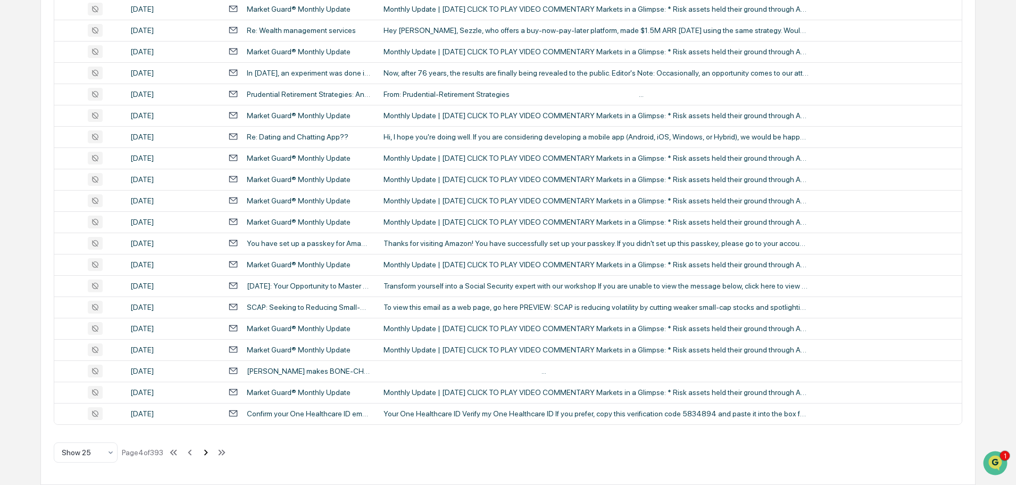
click at [209, 454] on icon at bounding box center [206, 452] width 12 height 12
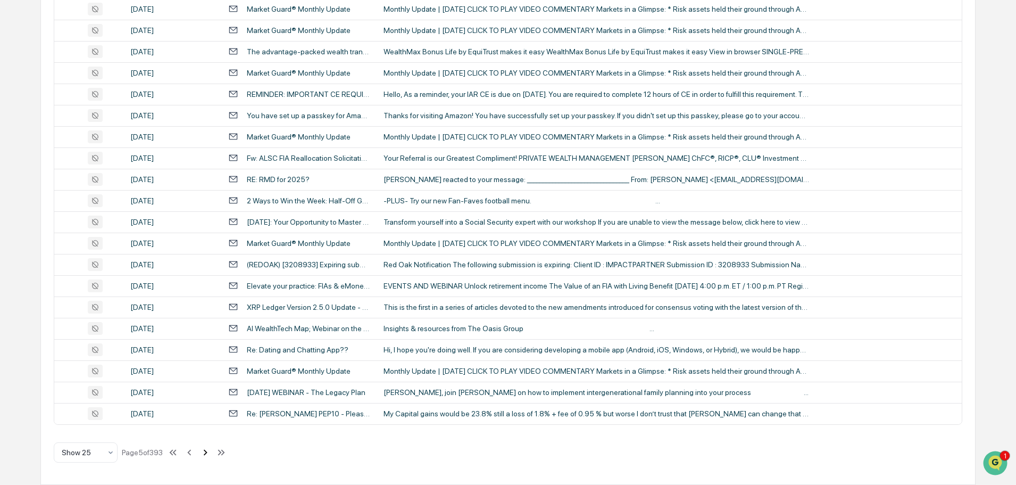
click at [209, 454] on icon at bounding box center [206, 452] width 12 height 12
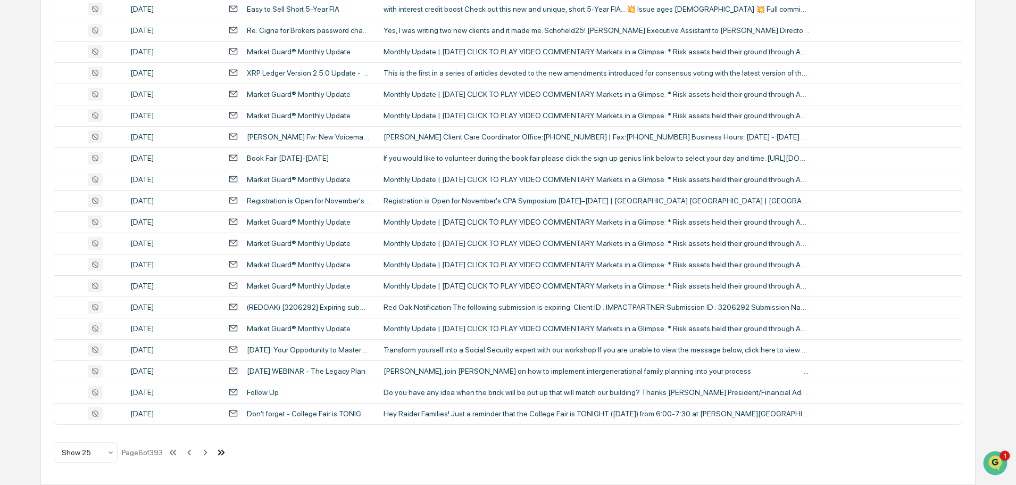
click at [226, 451] on icon at bounding box center [221, 452] width 12 height 12
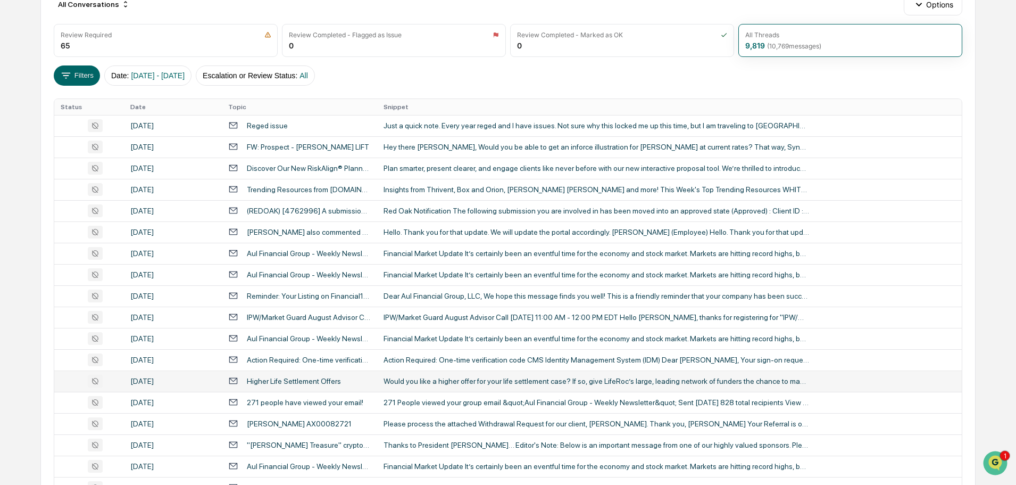
scroll to position [225, 0]
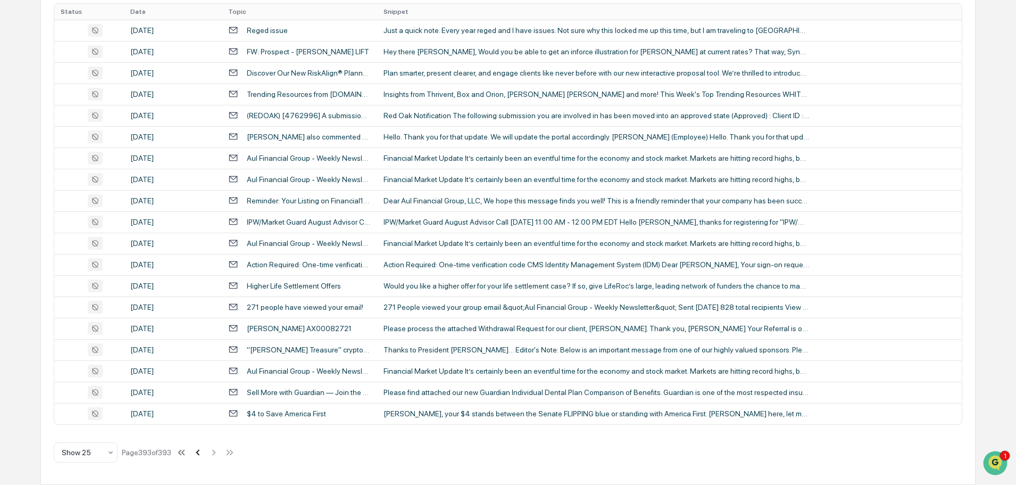
click at [200, 452] on icon at bounding box center [198, 452] width 4 height 6
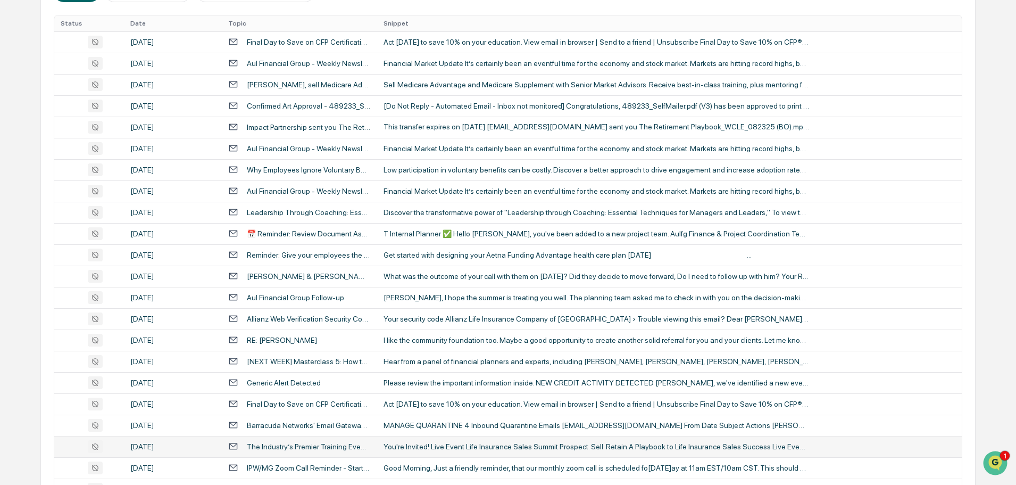
scroll to position [352, 0]
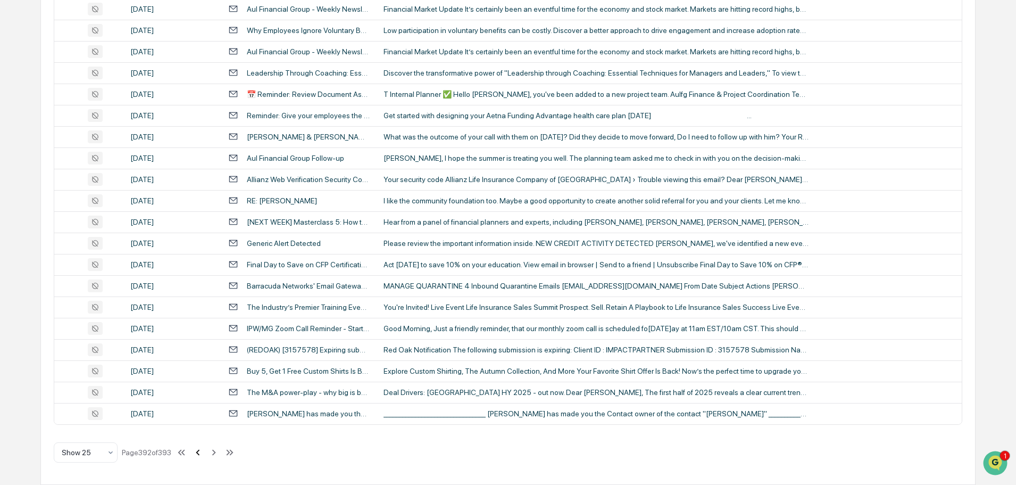
click at [203, 451] on icon at bounding box center [198, 452] width 12 height 12
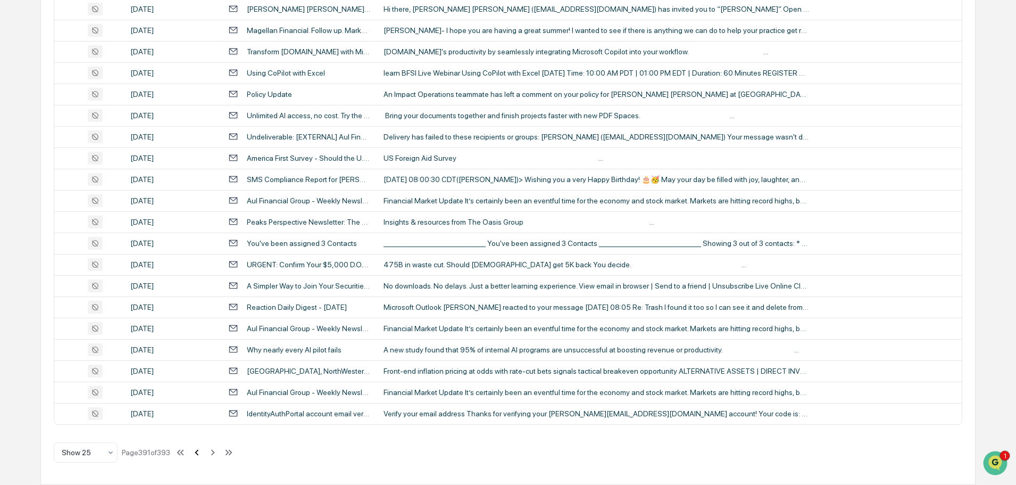
click at [199, 455] on icon at bounding box center [197, 452] width 12 height 12
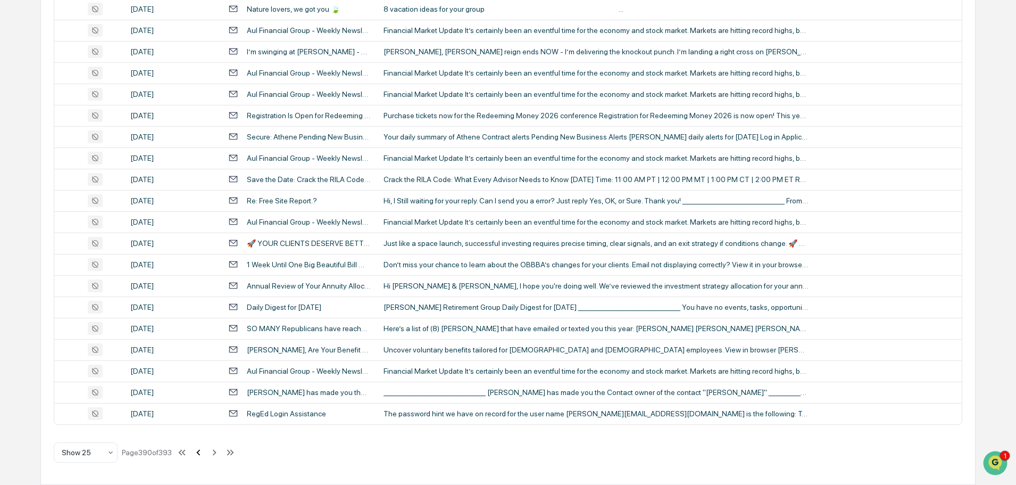
click at [204, 451] on icon at bounding box center [199, 452] width 12 height 12
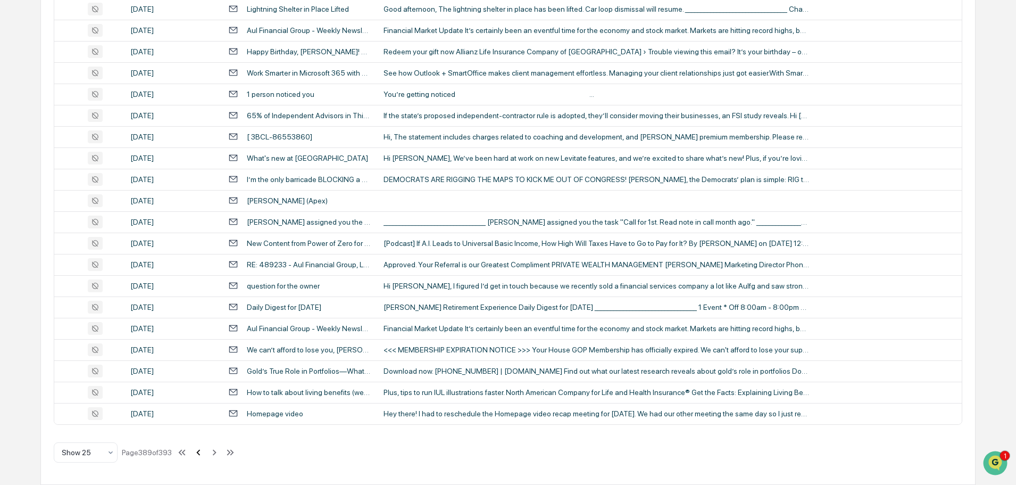
click at [200, 451] on icon at bounding box center [199, 452] width 12 height 12
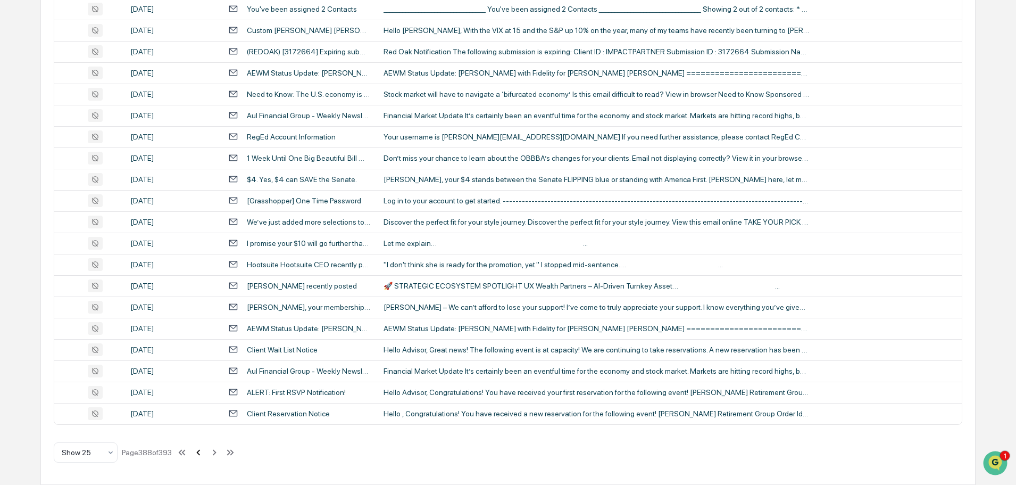
click at [200, 451] on icon at bounding box center [199, 452] width 12 height 12
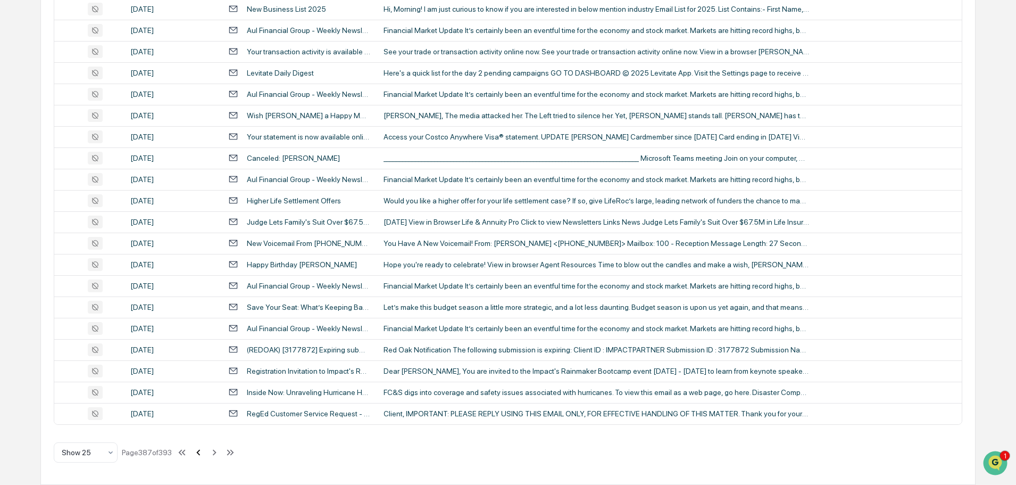
click at [200, 450] on icon at bounding box center [199, 452] width 12 height 12
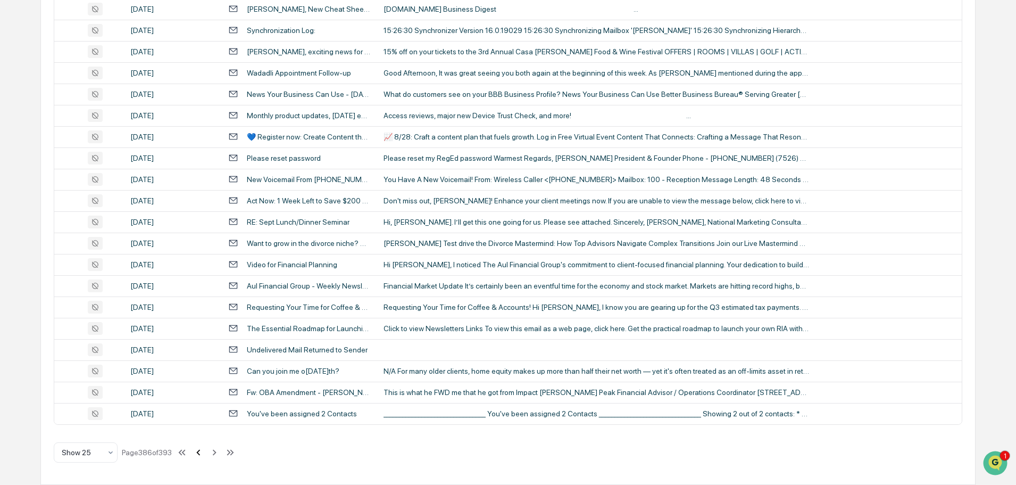
click at [200, 450] on icon at bounding box center [199, 452] width 12 height 12
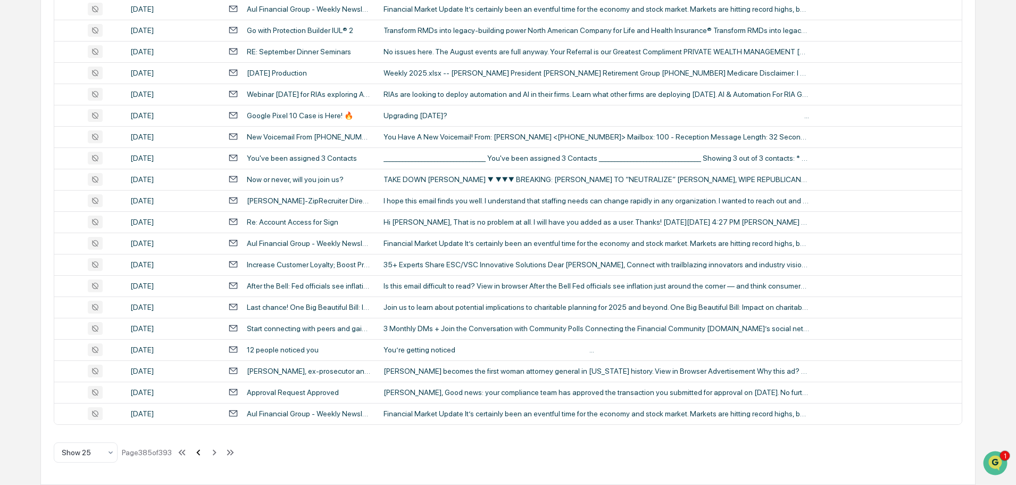
click at [200, 451] on icon at bounding box center [199, 452] width 12 height 12
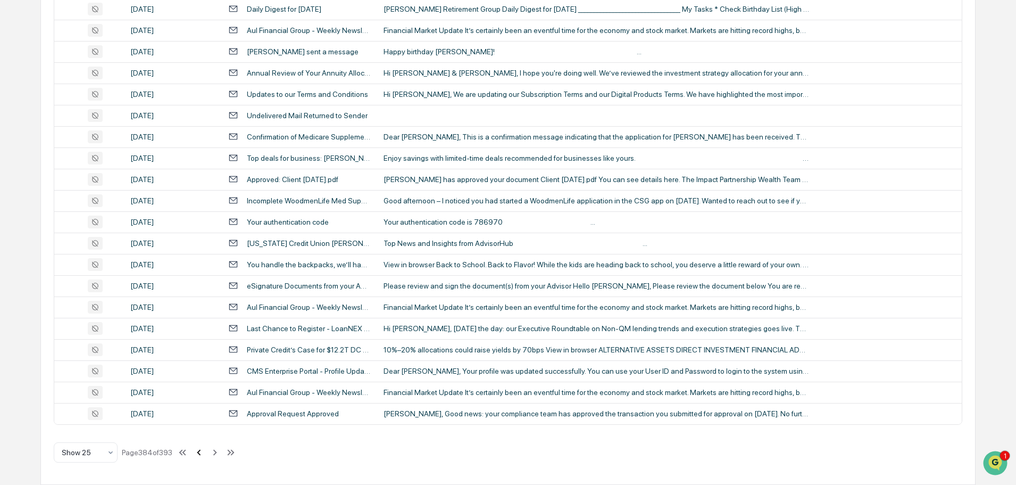
click at [201, 454] on icon at bounding box center [199, 452] width 12 height 12
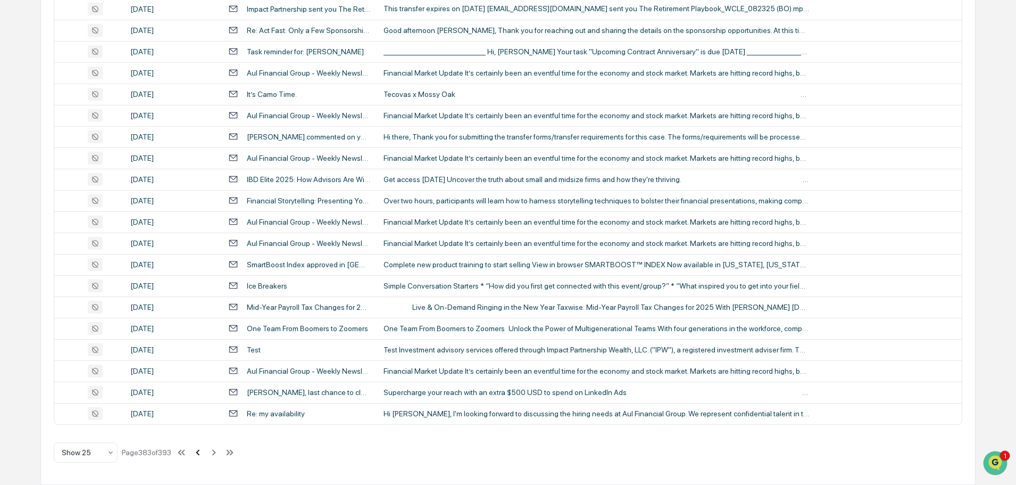
click at [200, 452] on icon at bounding box center [198, 452] width 4 height 6
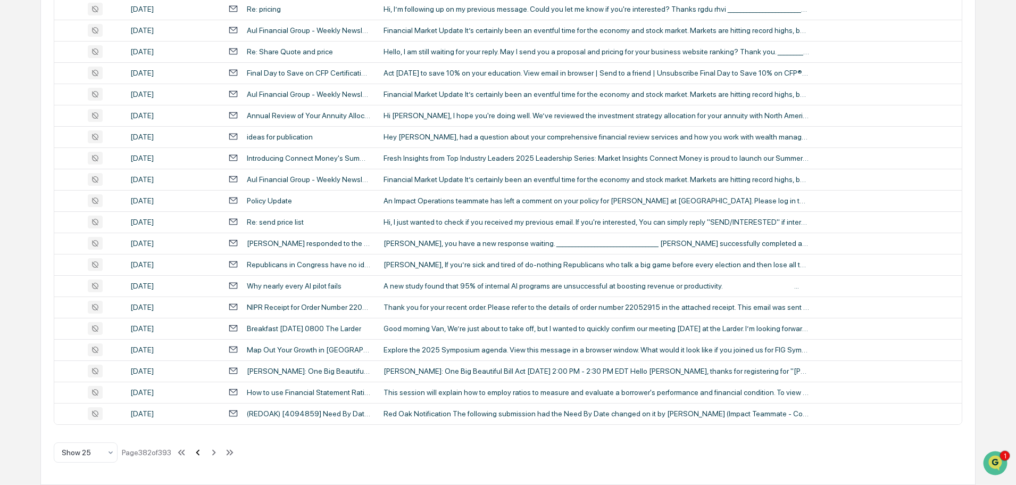
click at [200, 455] on icon at bounding box center [198, 452] width 4 height 6
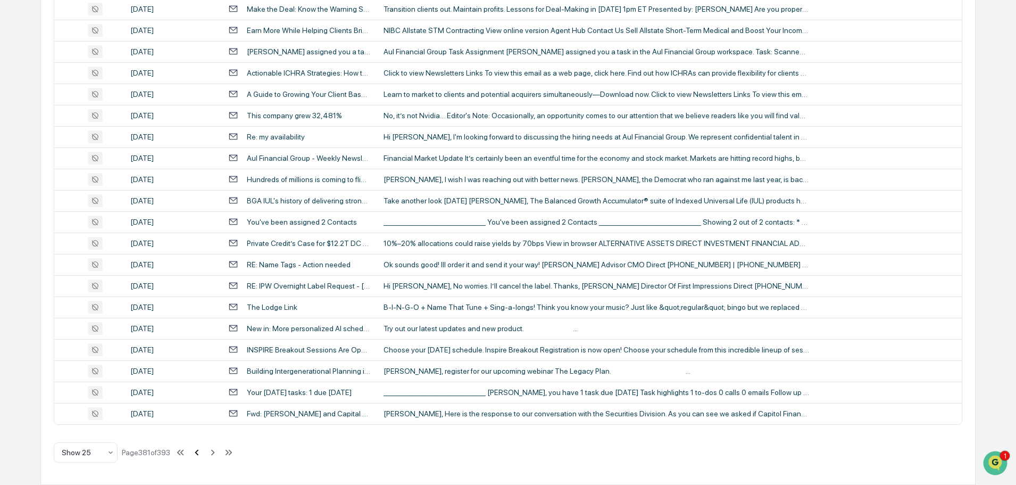
click at [202, 452] on icon at bounding box center [197, 452] width 12 height 12
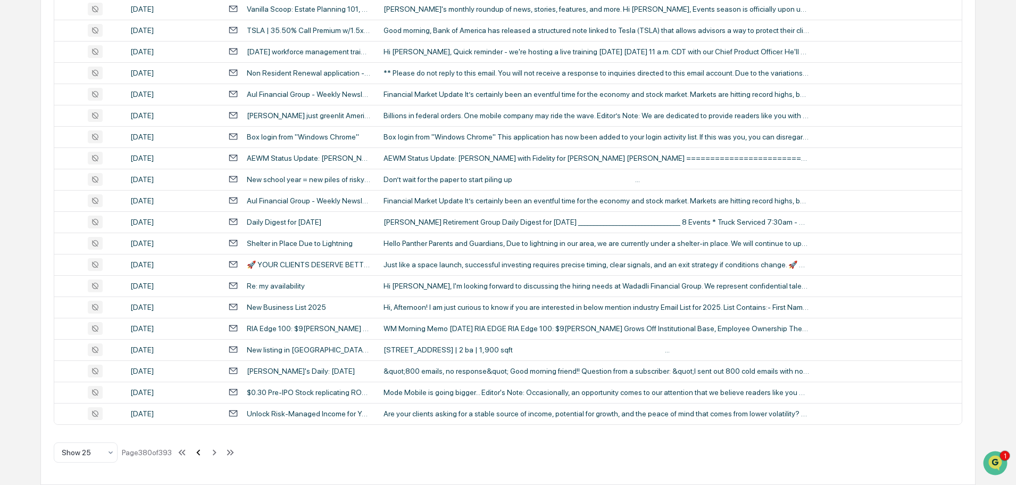
click at [204, 452] on icon at bounding box center [199, 452] width 12 height 12
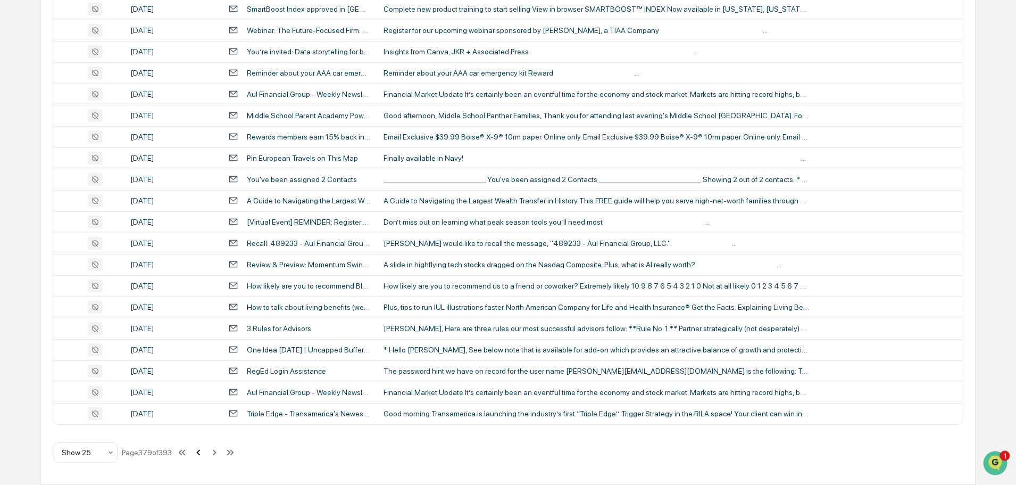
click at [202, 451] on icon at bounding box center [199, 452] width 12 height 12
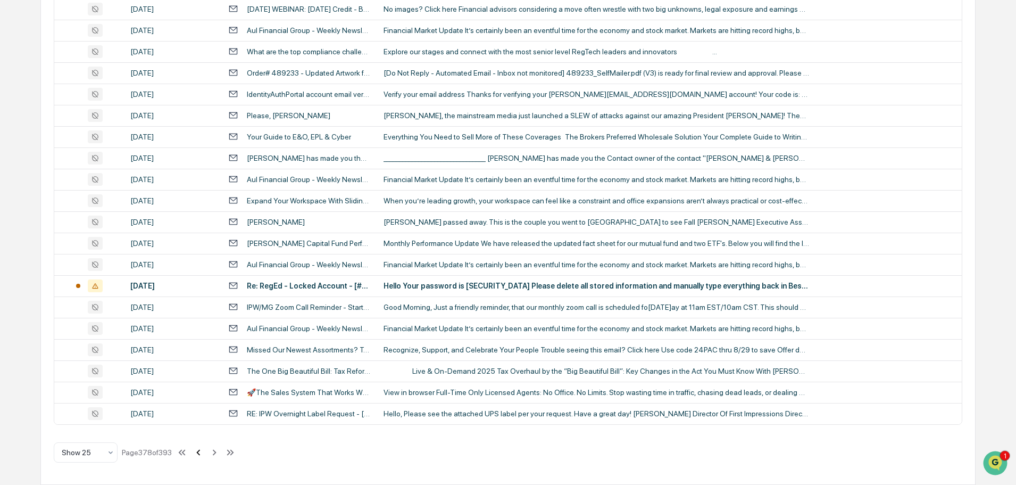
click at [200, 451] on icon at bounding box center [198, 452] width 4 height 6
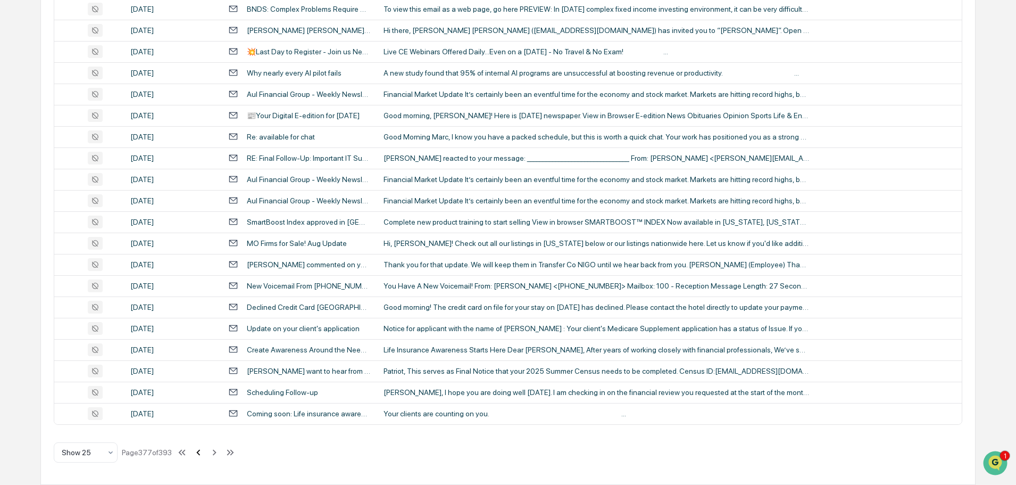
click at [200, 455] on icon at bounding box center [199, 452] width 12 height 12
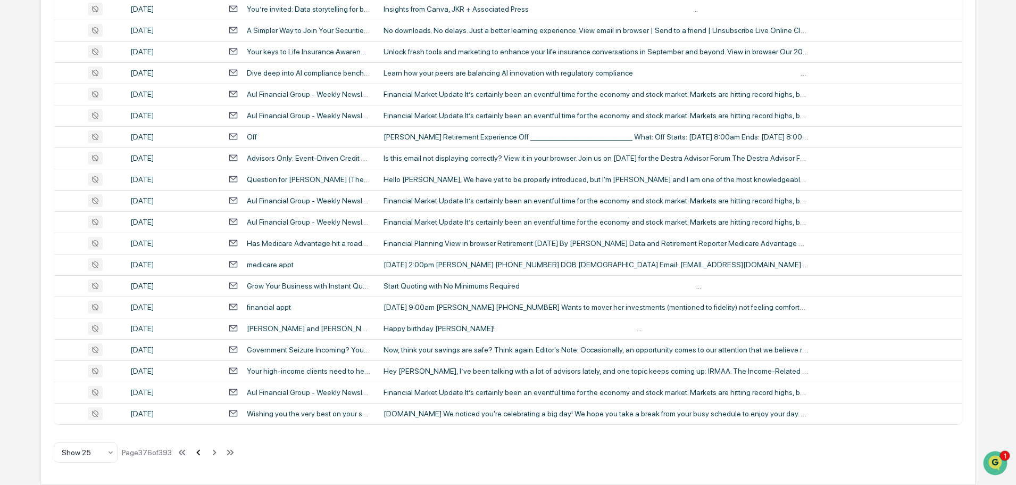
click at [200, 456] on icon at bounding box center [199, 452] width 12 height 12
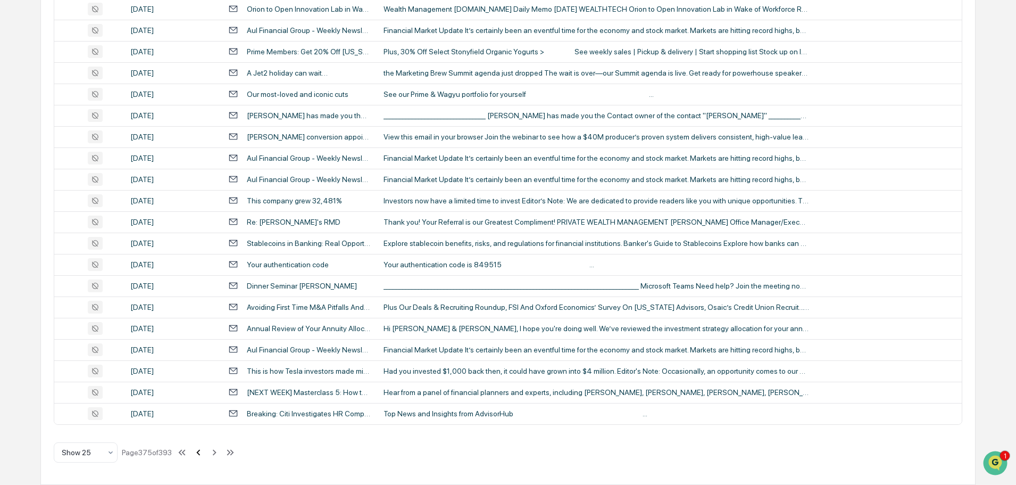
click at [200, 450] on icon at bounding box center [199, 452] width 12 height 12
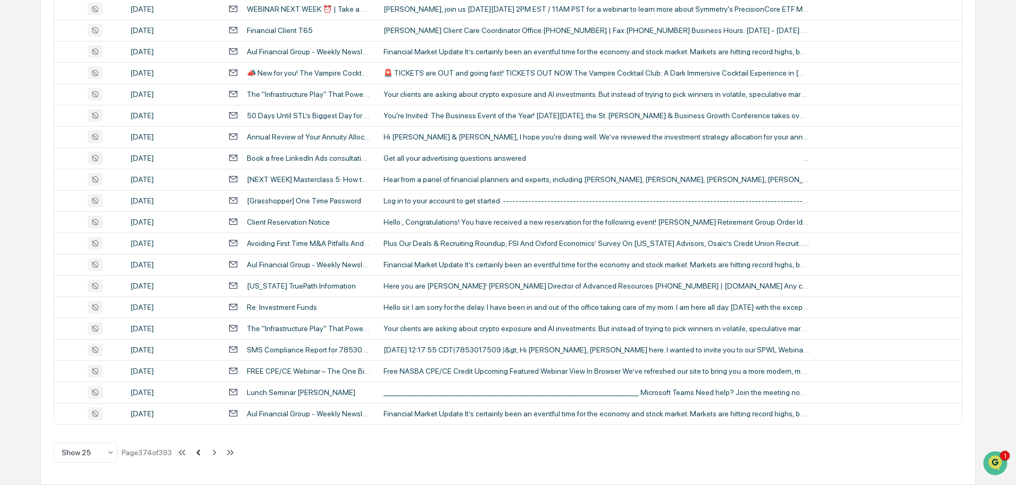
click at [202, 453] on icon at bounding box center [199, 452] width 12 height 12
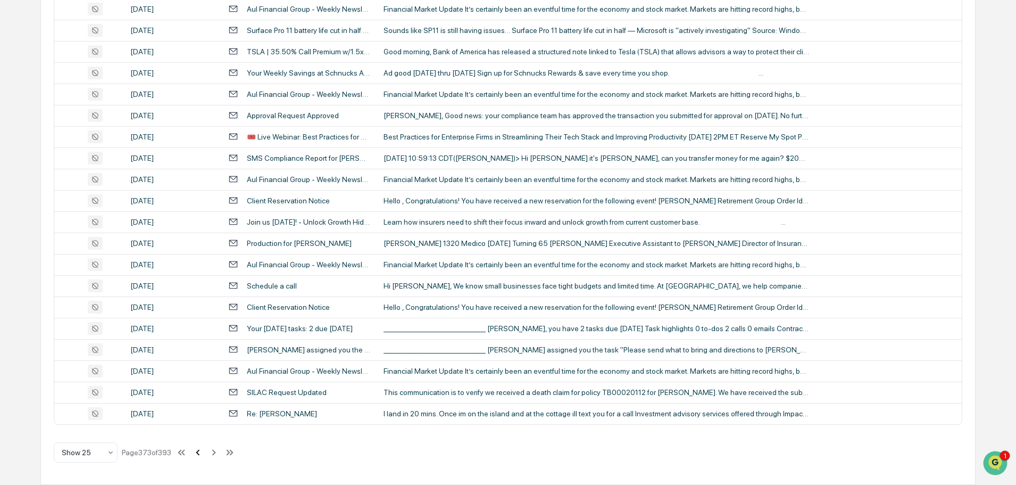
click at [200, 451] on icon at bounding box center [198, 452] width 4 height 6
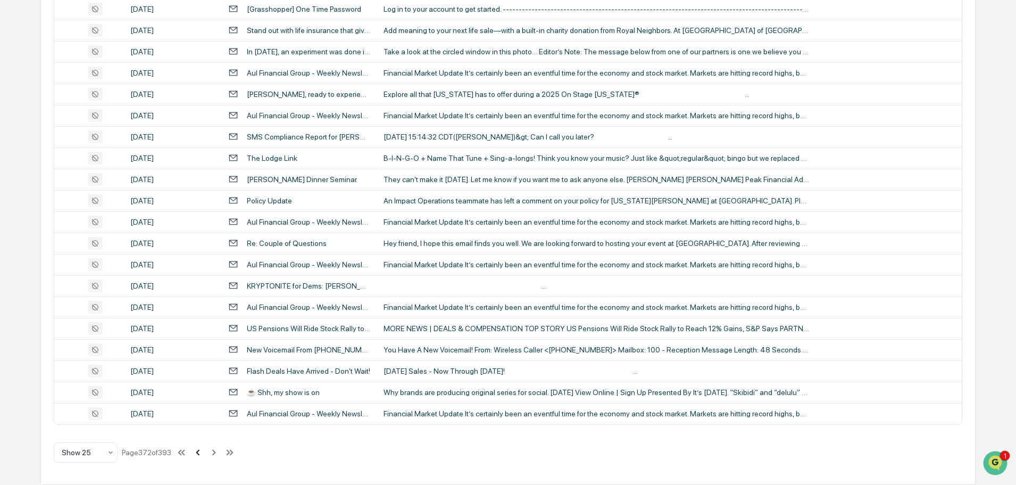
click at [203, 451] on icon at bounding box center [198, 452] width 12 height 12
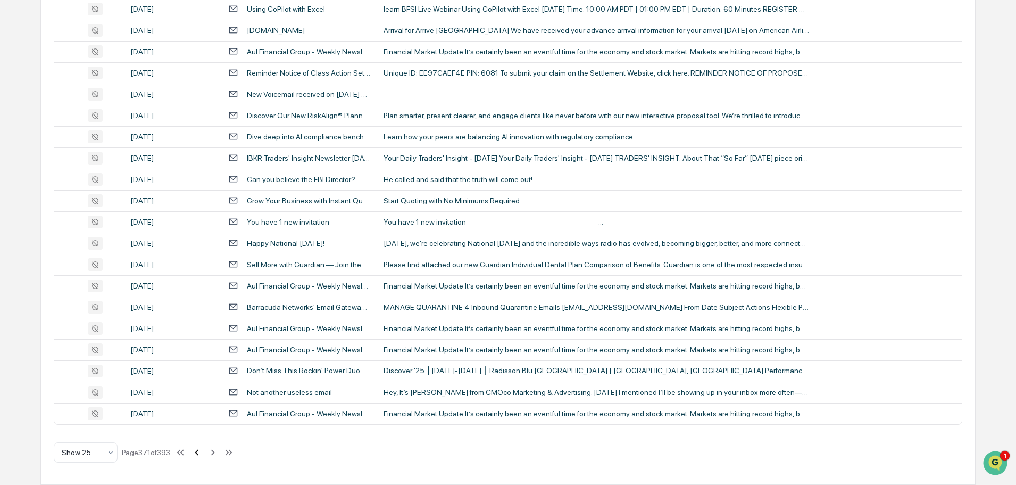
click at [198, 454] on icon at bounding box center [197, 452] width 12 height 12
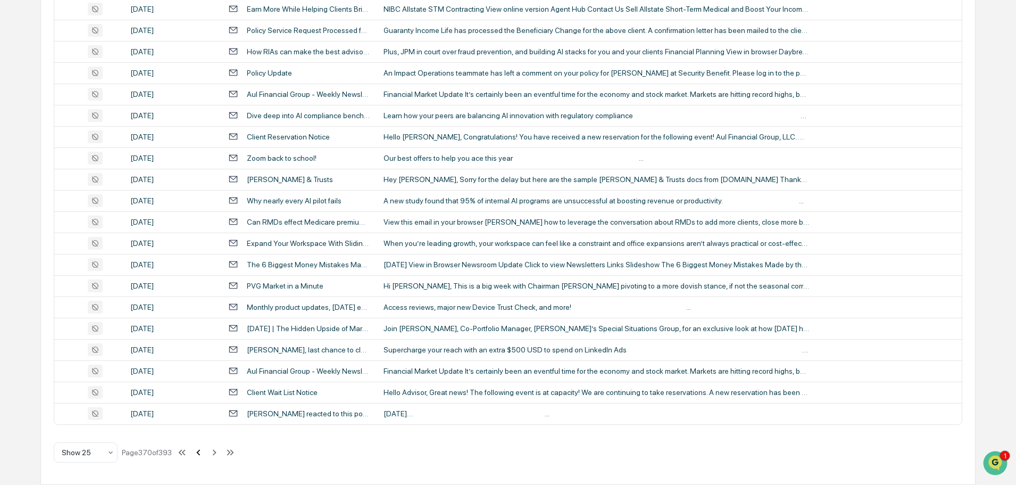
click at [201, 454] on icon at bounding box center [199, 452] width 12 height 12
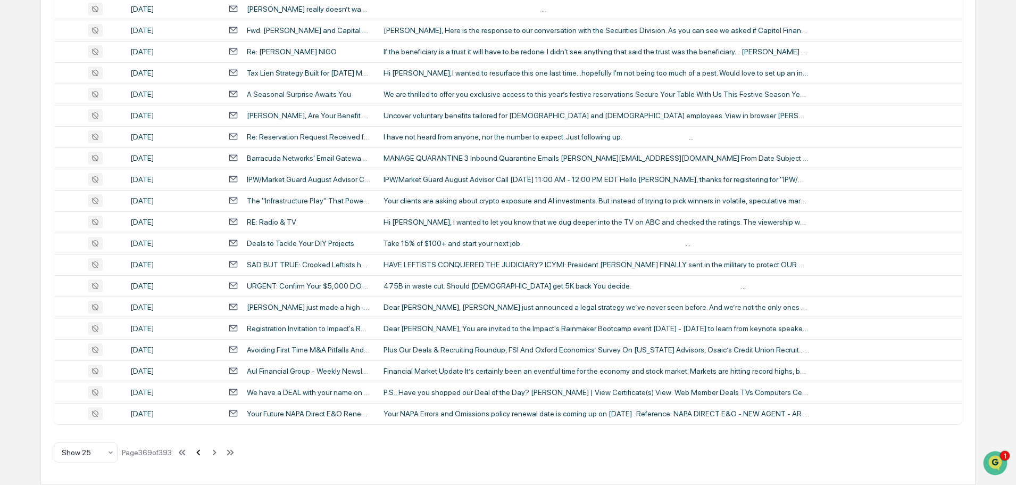
click at [203, 451] on icon at bounding box center [199, 452] width 12 height 12
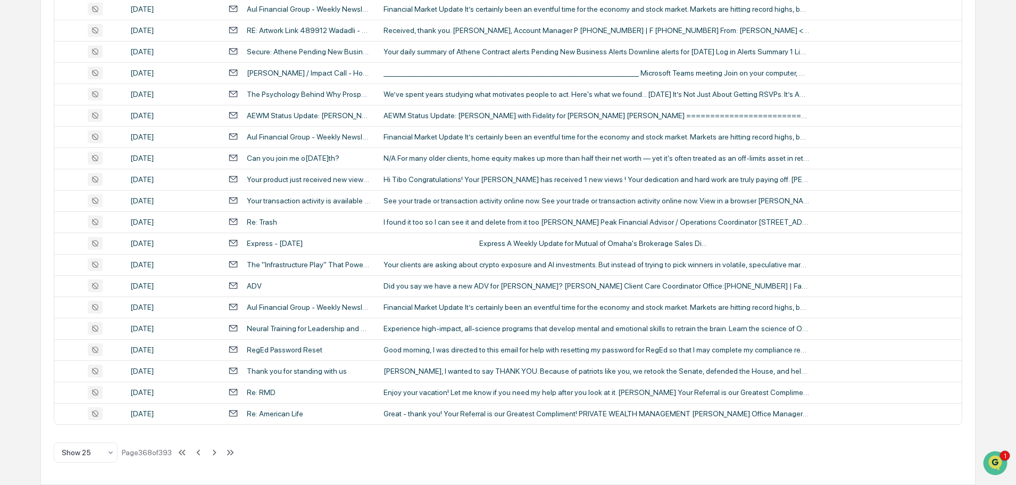
click at [200, 452] on icon at bounding box center [198, 452] width 4 height 6
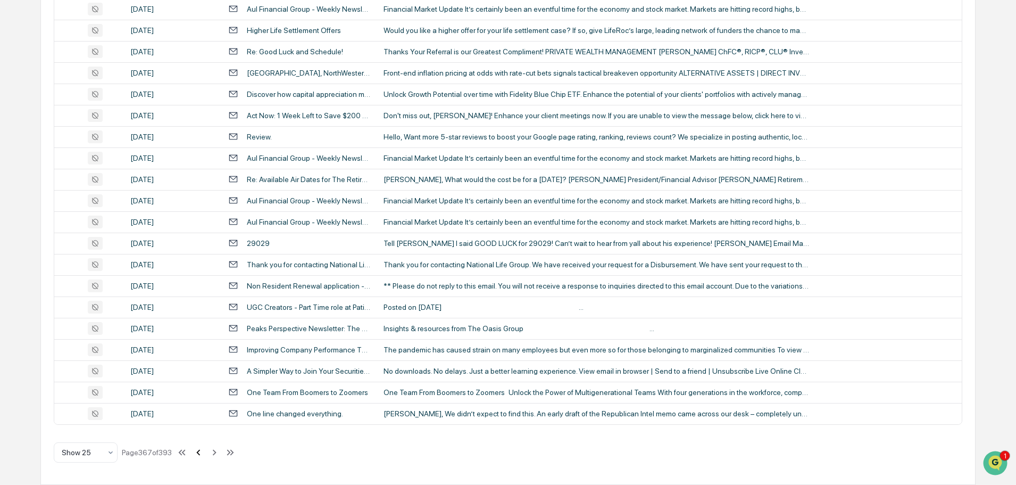
click at [201, 454] on icon at bounding box center [199, 452] width 12 height 12
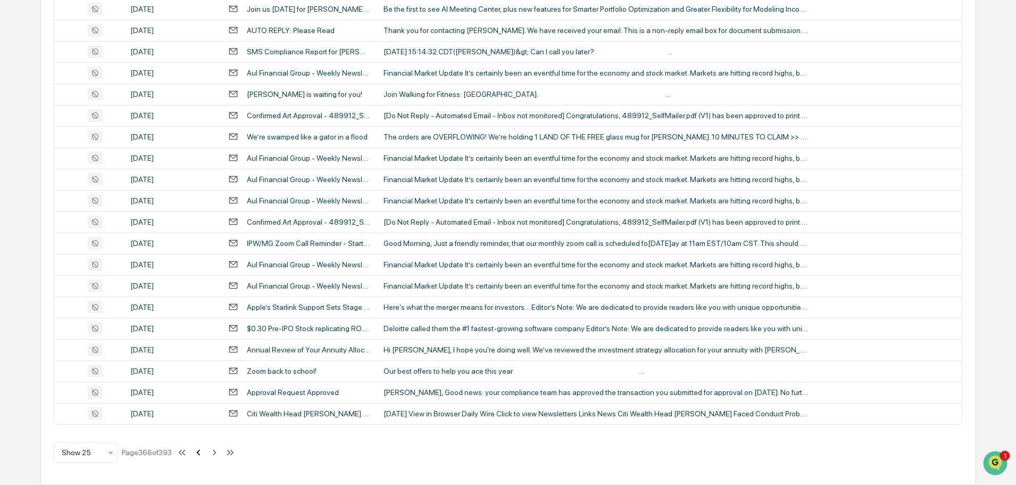
click at [203, 453] on icon at bounding box center [199, 452] width 12 height 12
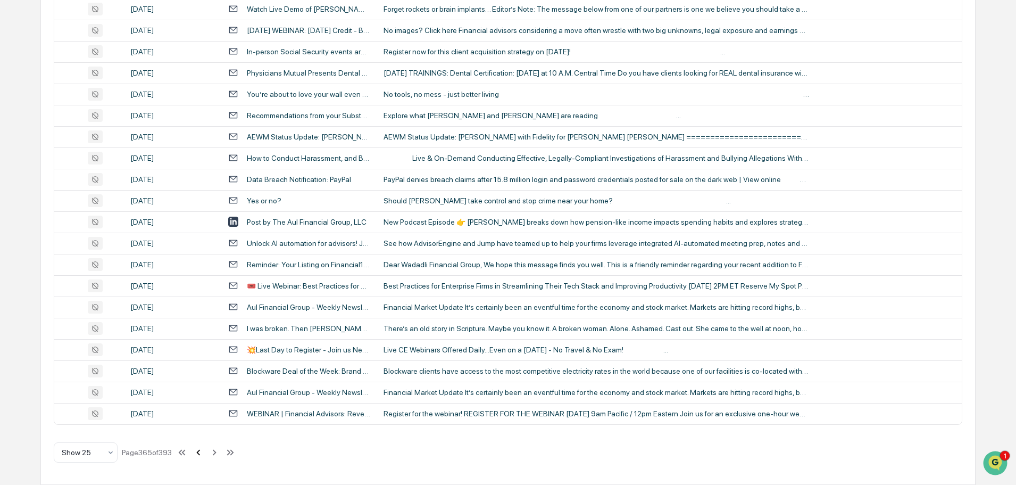
click at [203, 452] on icon at bounding box center [199, 452] width 12 height 12
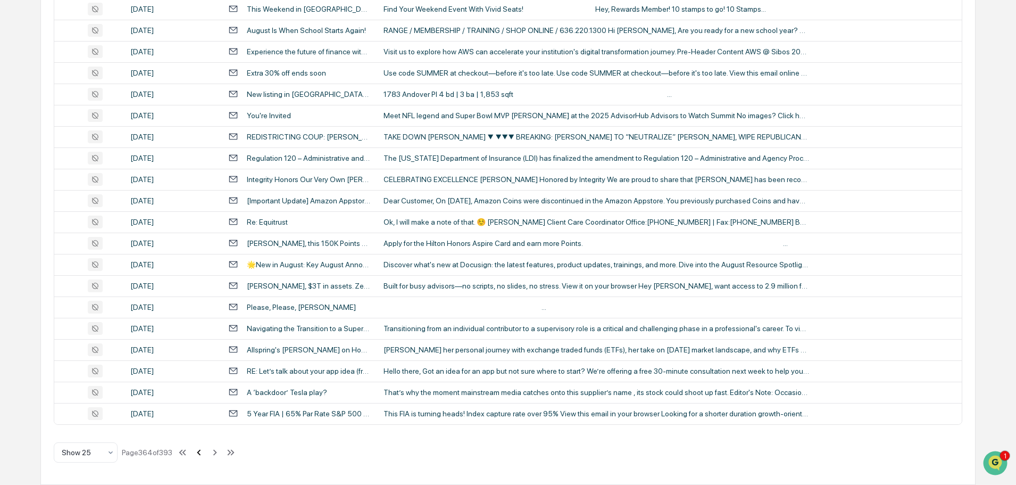
click at [200, 450] on icon at bounding box center [199, 452] width 12 height 12
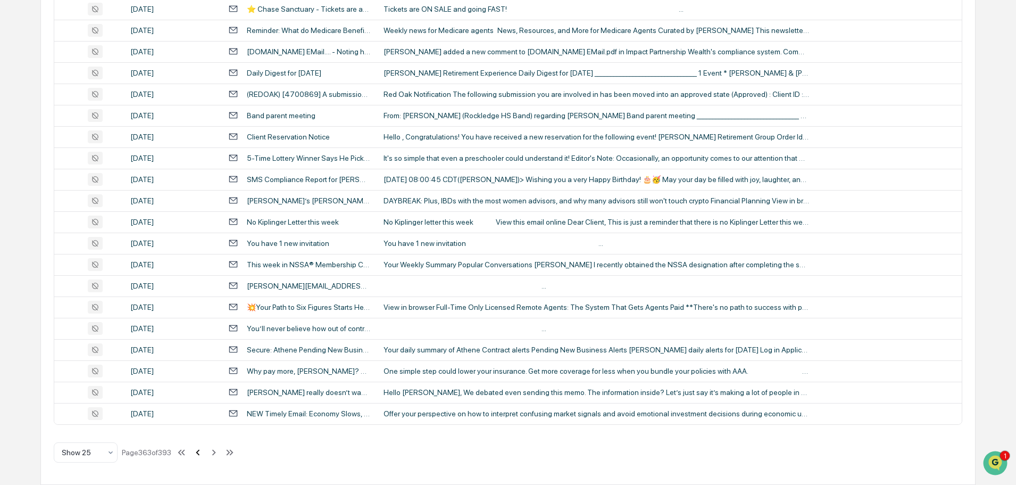
click at [200, 454] on icon at bounding box center [198, 452] width 4 height 6
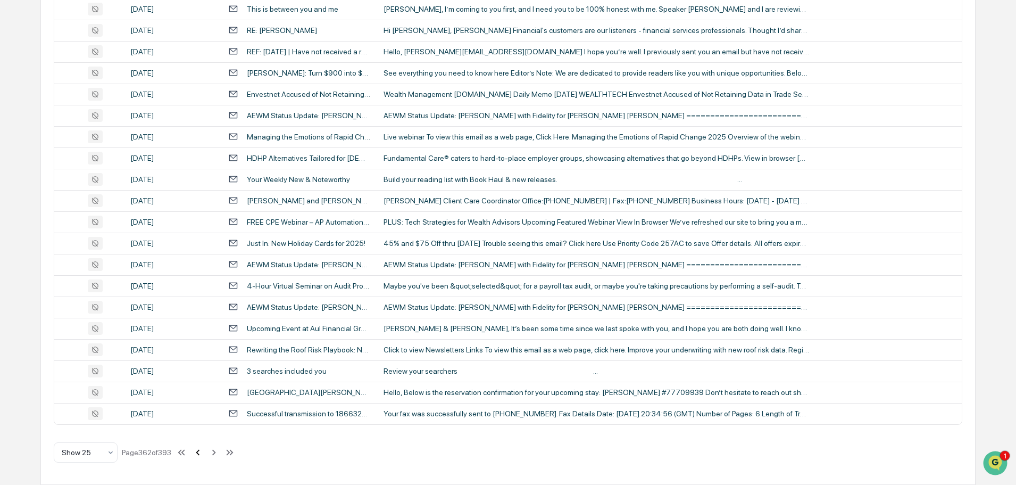
click at [203, 453] on icon at bounding box center [198, 452] width 12 height 12
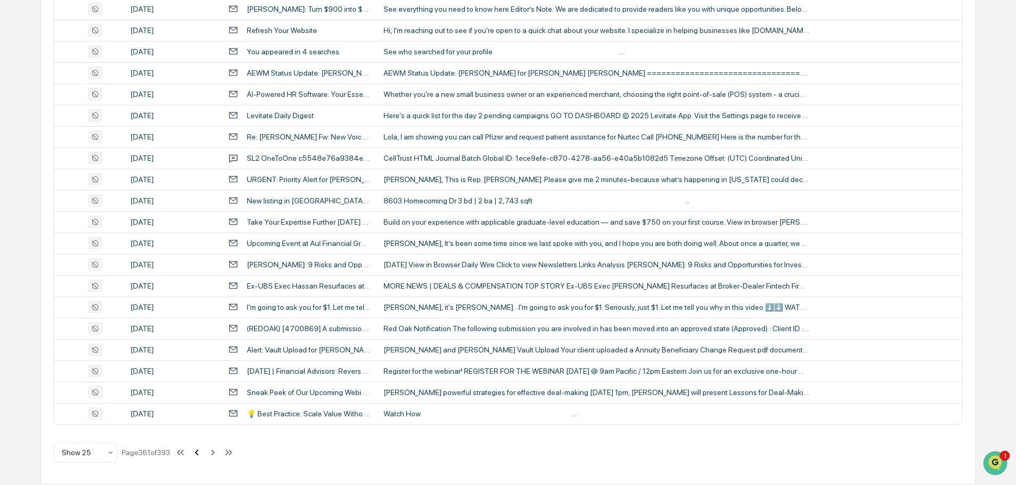
click at [203, 451] on icon at bounding box center [197, 452] width 12 height 12
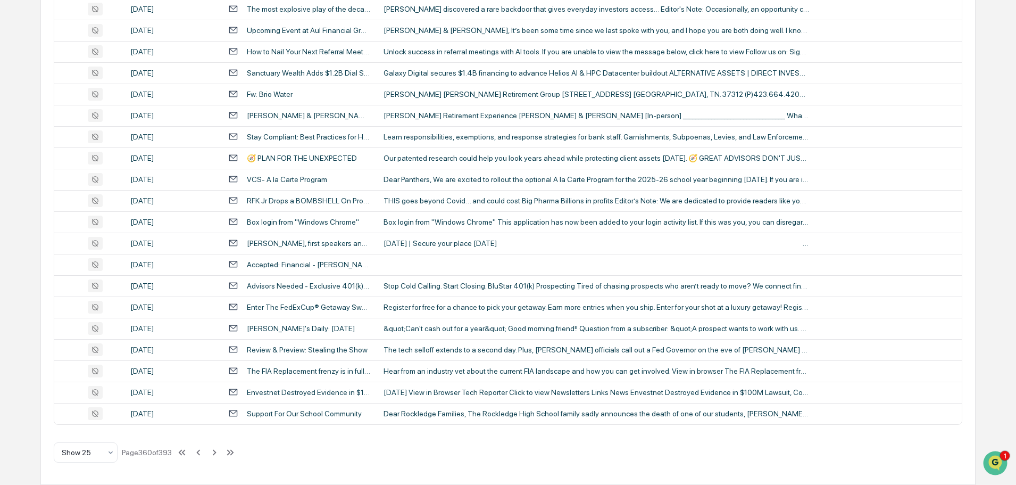
click at [203, 451] on icon at bounding box center [199, 452] width 12 height 12
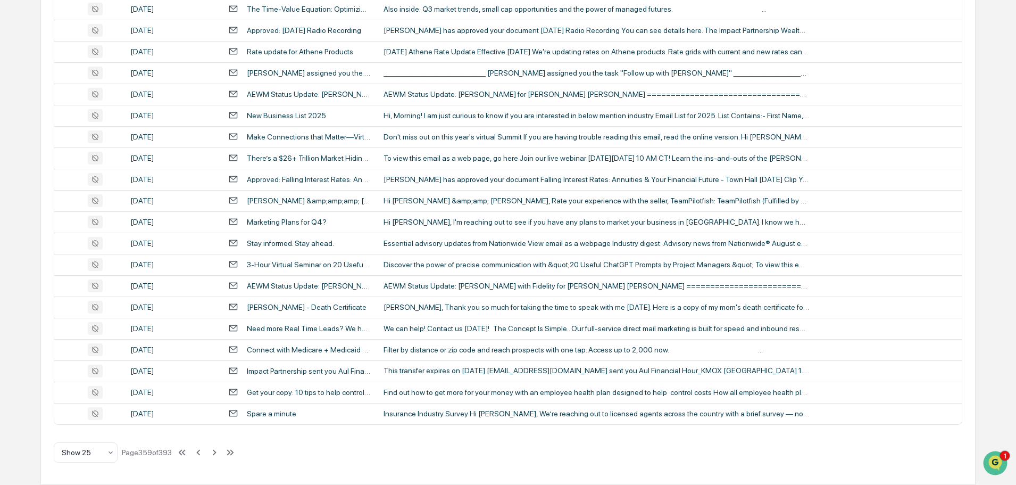
click at [203, 451] on icon at bounding box center [199, 452] width 12 height 12
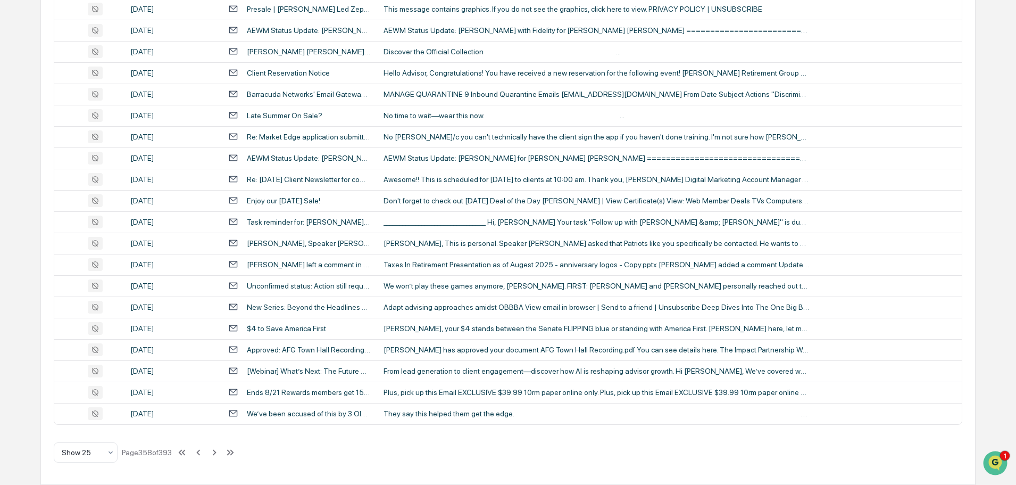
click at [203, 451] on icon at bounding box center [199, 452] width 12 height 12
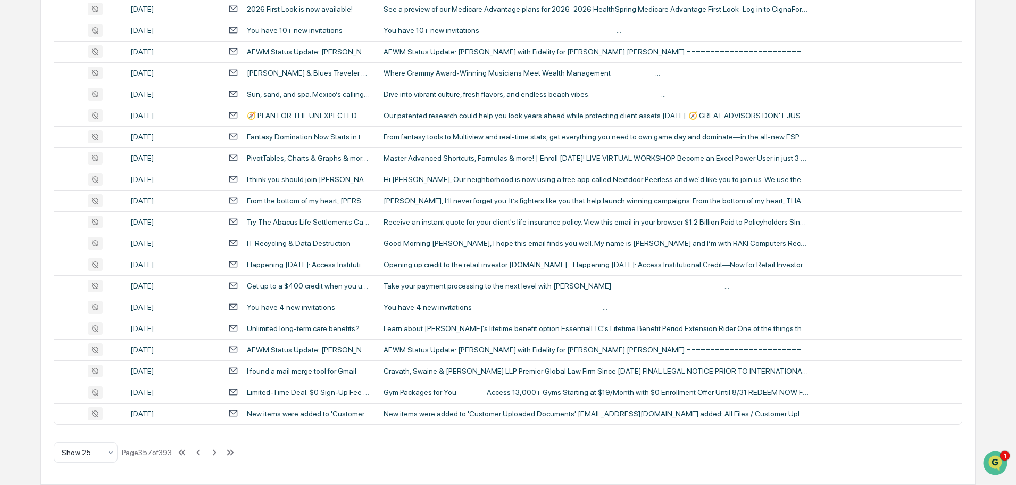
click at [203, 451] on icon at bounding box center [199, 452] width 12 height 12
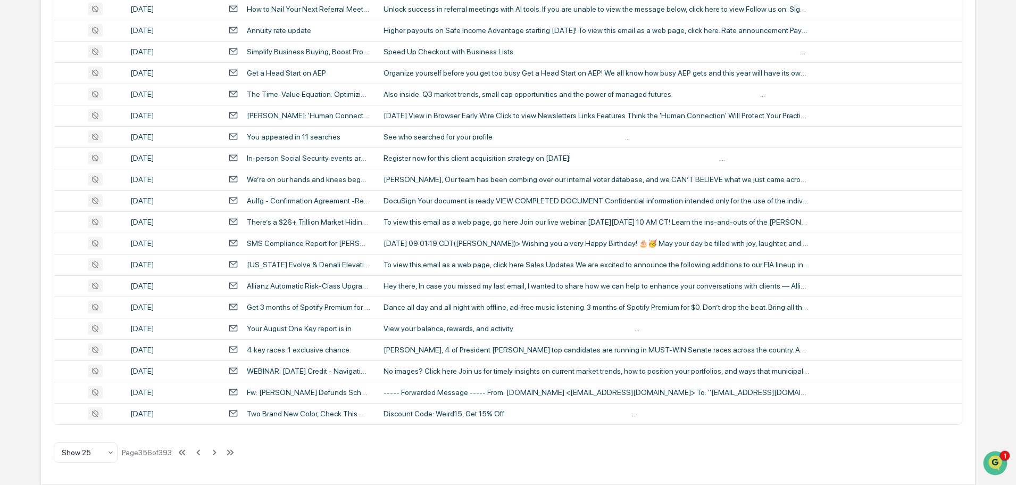
click at [201, 451] on icon at bounding box center [199, 452] width 12 height 12
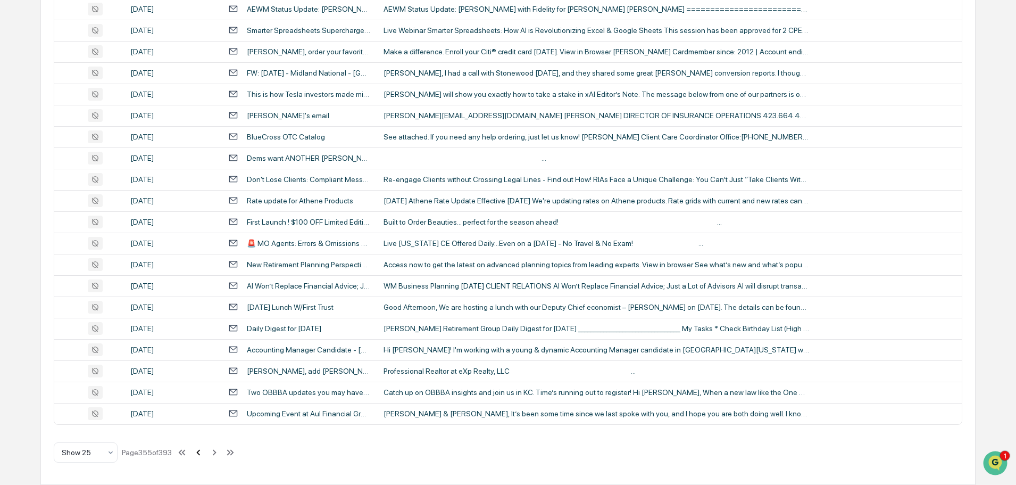
click at [198, 454] on icon at bounding box center [199, 452] width 12 height 12
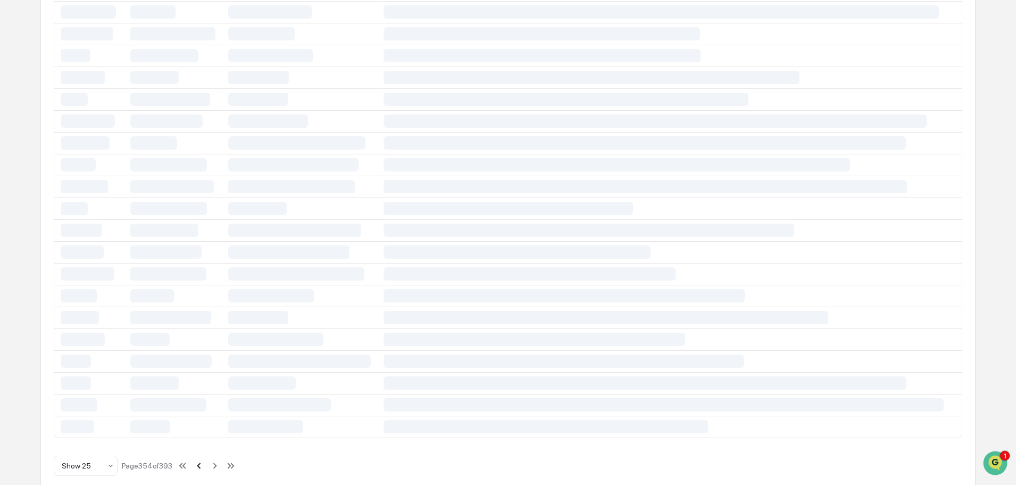
click at [198, 455] on div "Show 25 Page 354 of 393" at bounding box center [145, 465] width 183 height 21
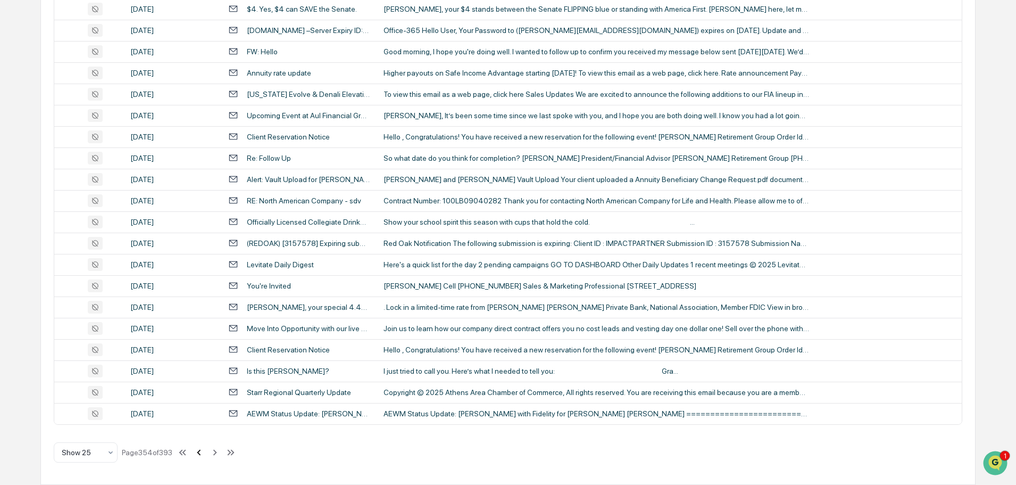
click at [200, 455] on icon at bounding box center [199, 452] width 12 height 12
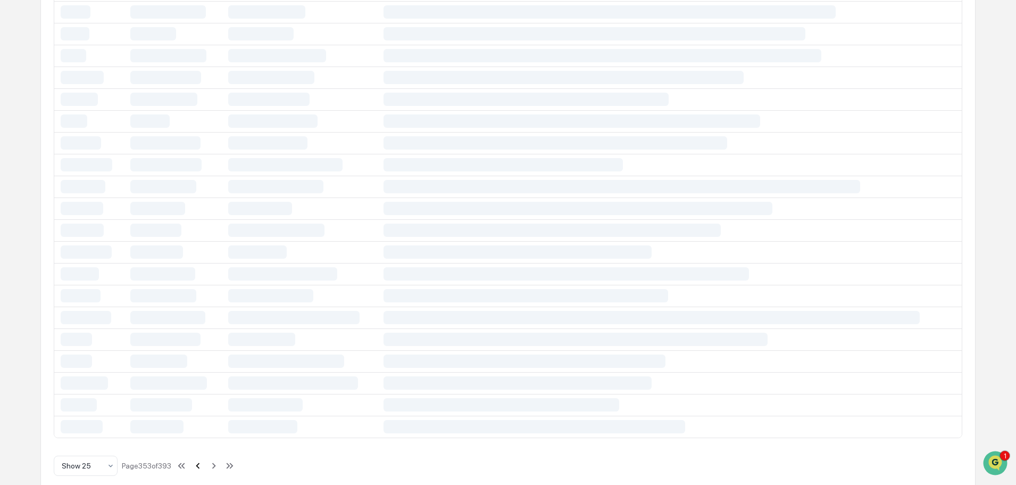
click at [200, 455] on button at bounding box center [198, 465] width 12 height 21
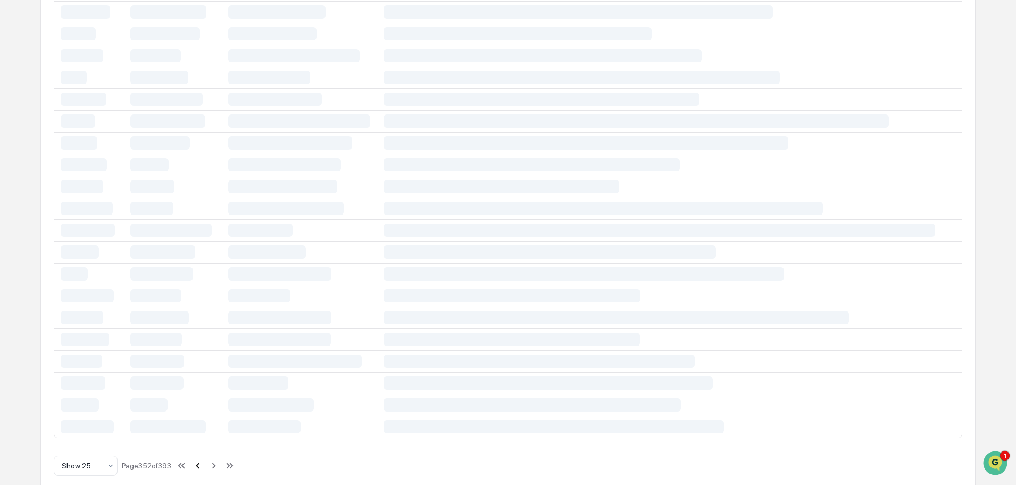
click at [200, 455] on button at bounding box center [198, 465] width 12 height 21
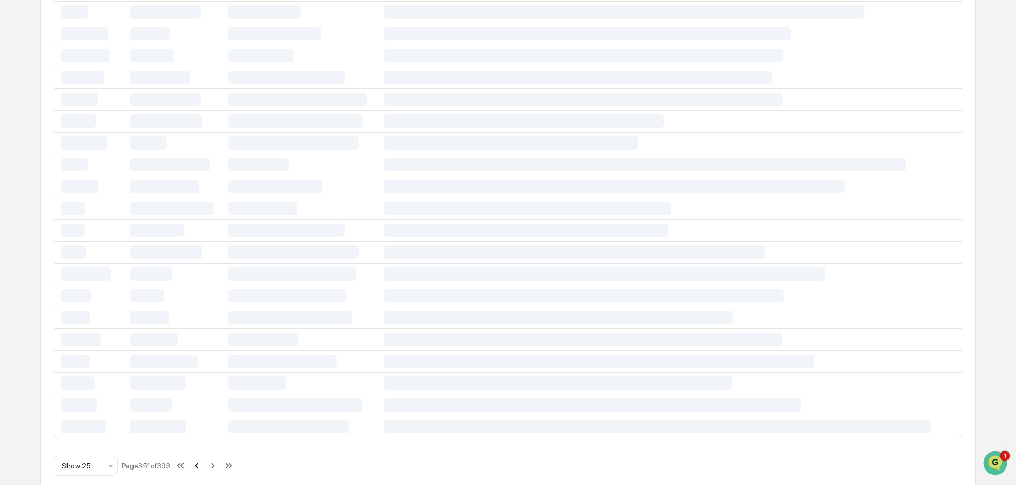
click at [198, 464] on div "All Conversations Options Review Required 65 Review Completed - Flagged as Issu…" at bounding box center [507, 127] width 935 height 741
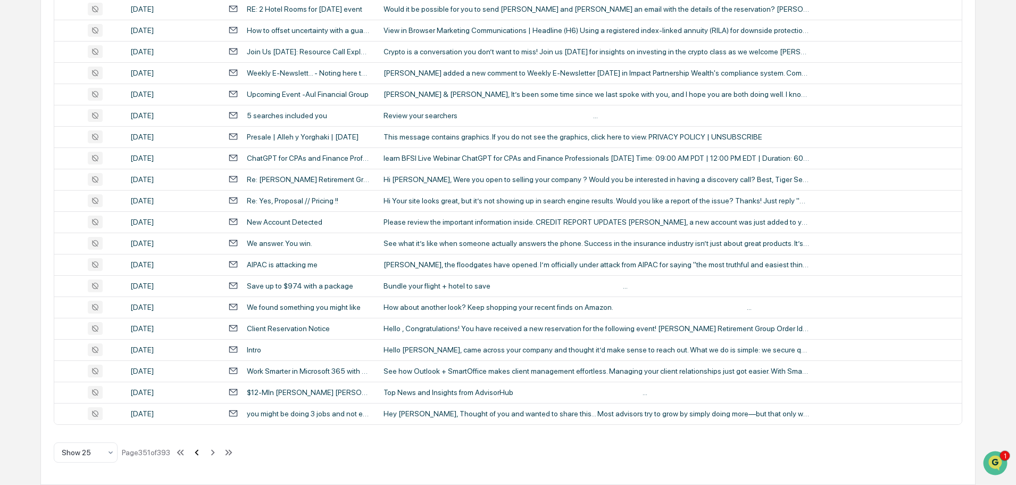
click at [198, 464] on div "All Conversations Options Review Required 65 Review Completed - Flagged as Issu…" at bounding box center [507, 120] width 935 height 727
click at [199, 462] on button at bounding box center [197, 452] width 12 height 21
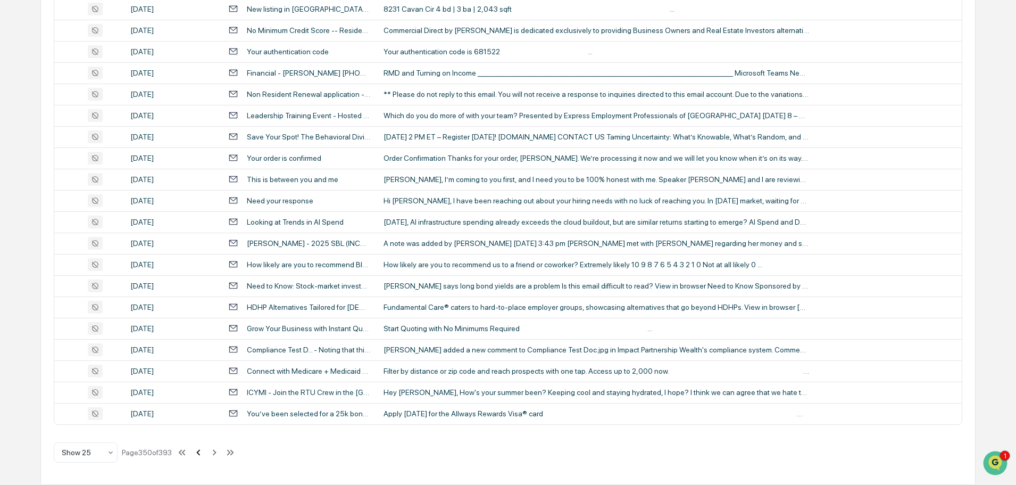
click at [199, 462] on button at bounding box center [199, 452] width 12 height 21
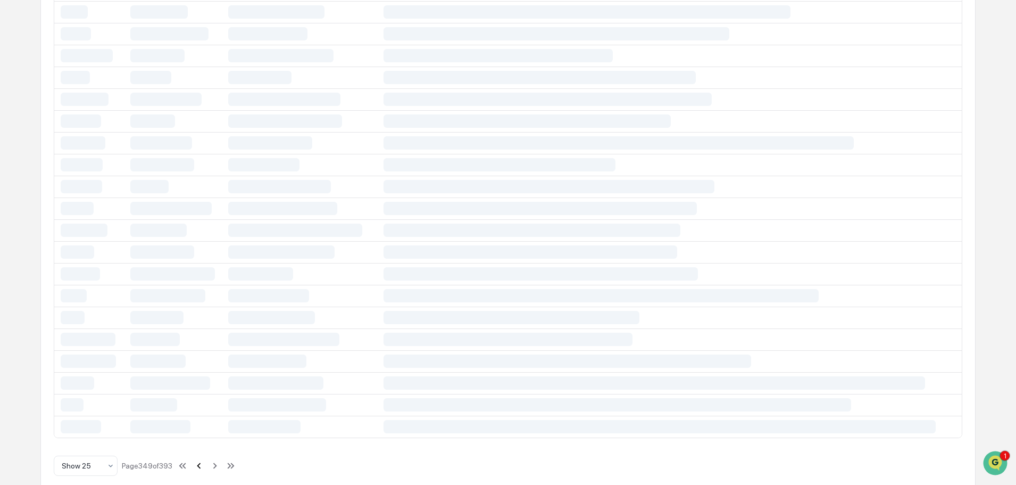
click at [199, 462] on icon at bounding box center [199, 466] width 12 height 12
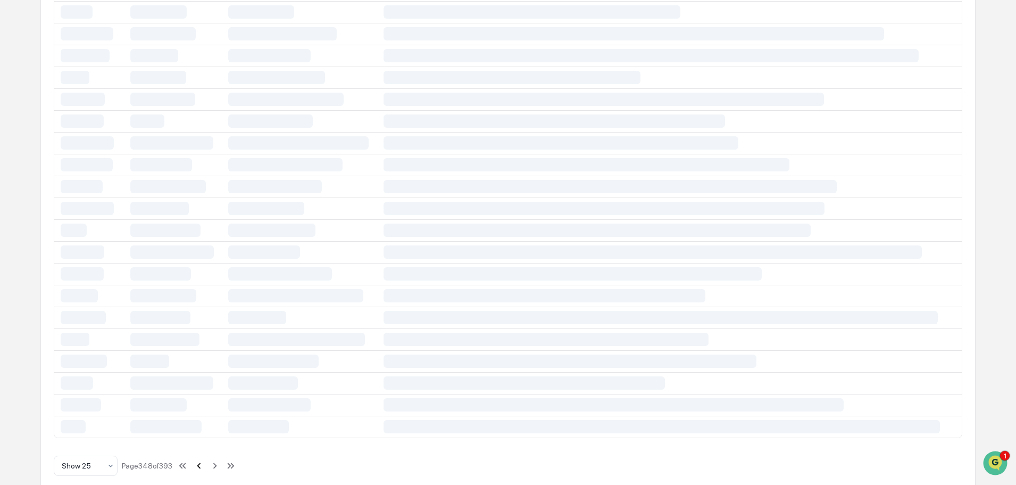
click at [199, 462] on icon at bounding box center [199, 466] width 12 height 12
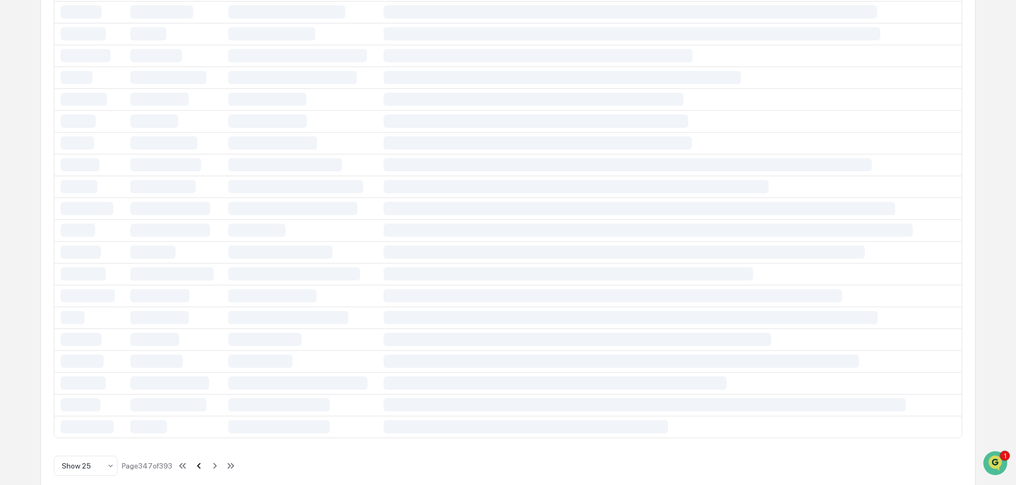
click at [199, 462] on icon at bounding box center [199, 466] width 12 height 12
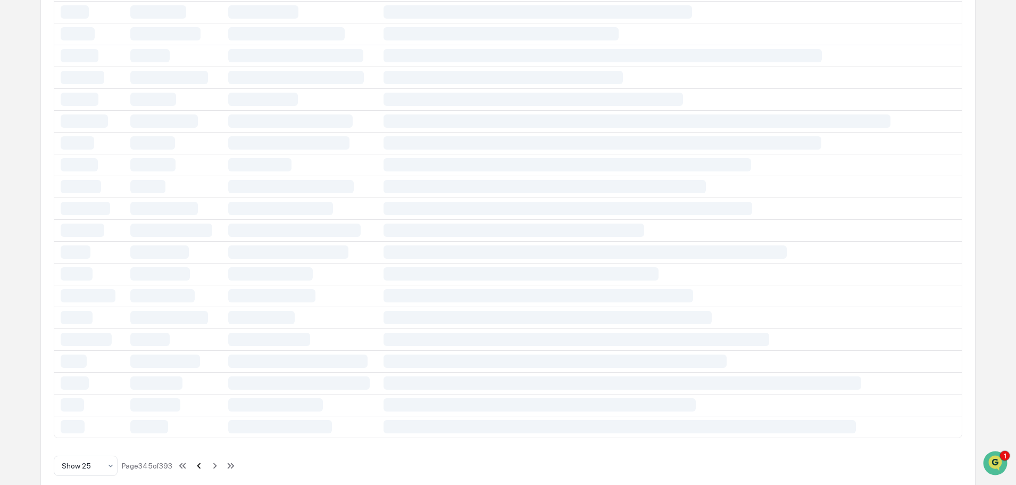
click at [199, 462] on icon at bounding box center [199, 466] width 12 height 12
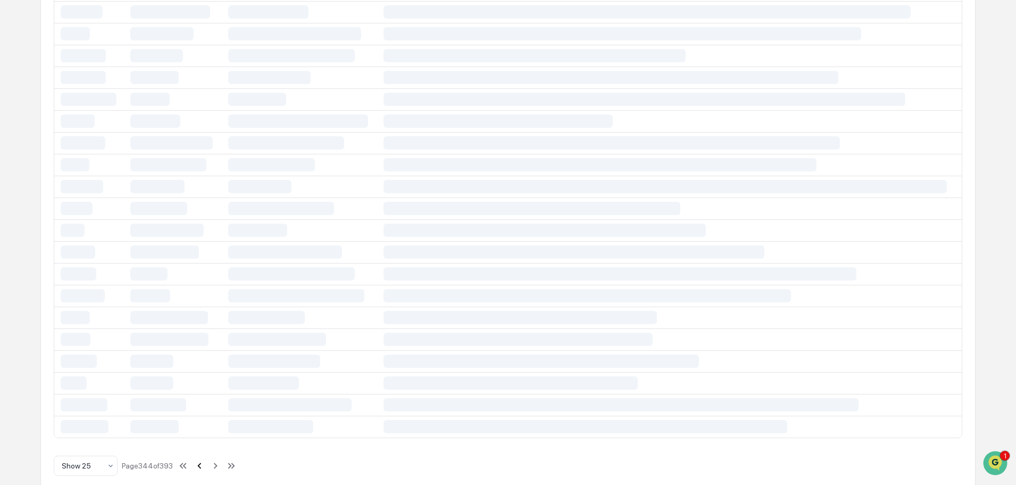
click at [199, 462] on icon at bounding box center [200, 466] width 12 height 12
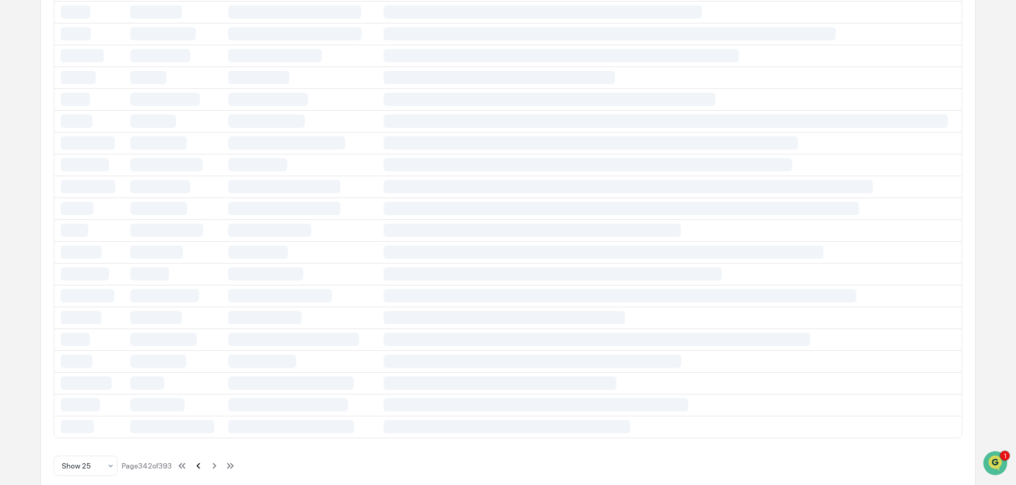
click at [199, 462] on icon at bounding box center [199, 466] width 12 height 12
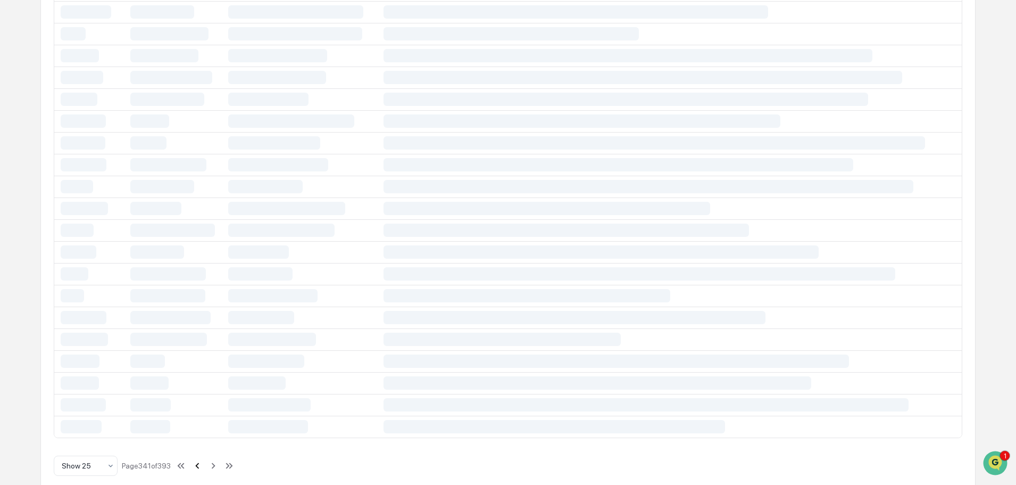
click at [199, 462] on icon at bounding box center [198, 466] width 12 height 12
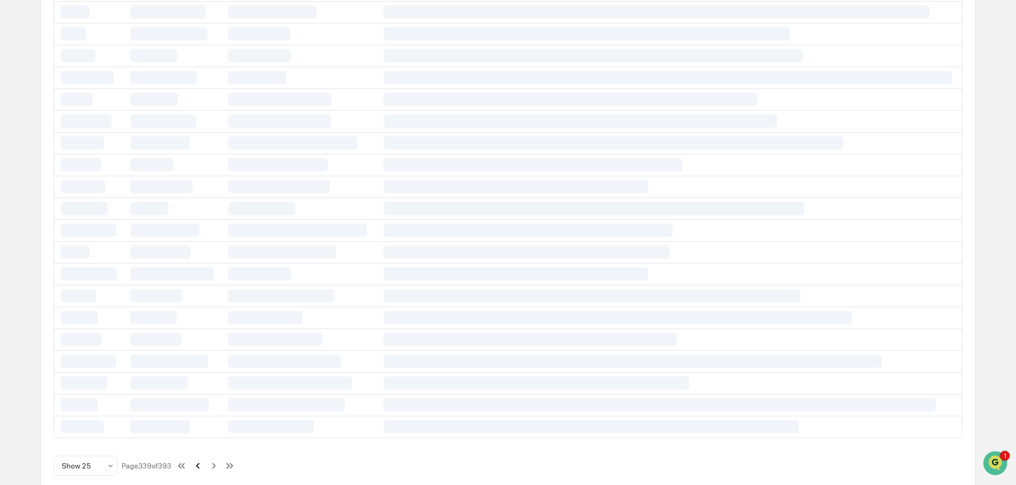
click at [199, 462] on icon at bounding box center [198, 466] width 12 height 12
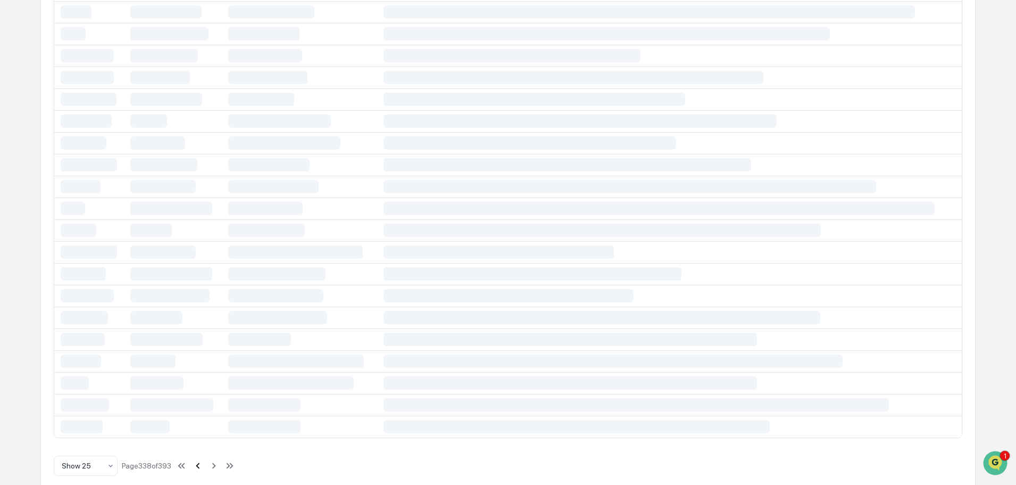
click at [199, 462] on icon at bounding box center [198, 466] width 12 height 12
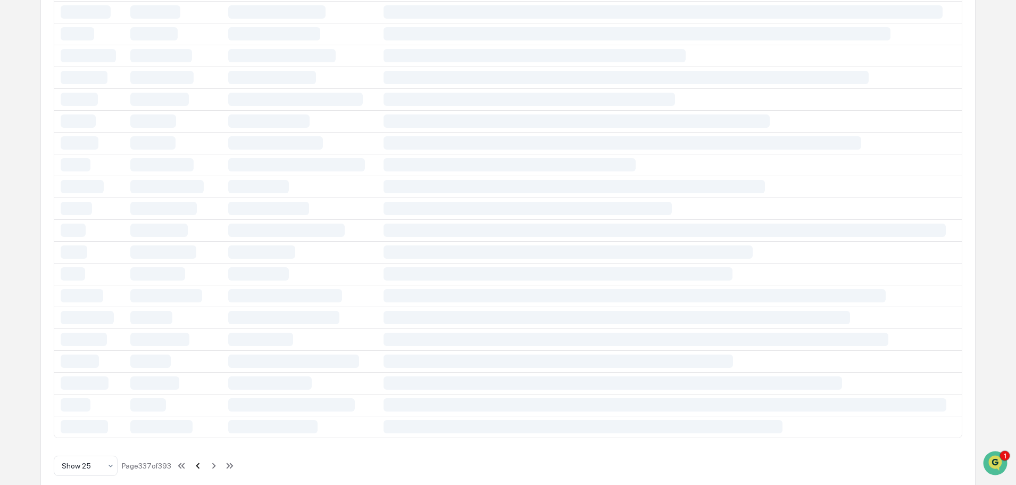
click at [199, 462] on icon at bounding box center [198, 466] width 12 height 12
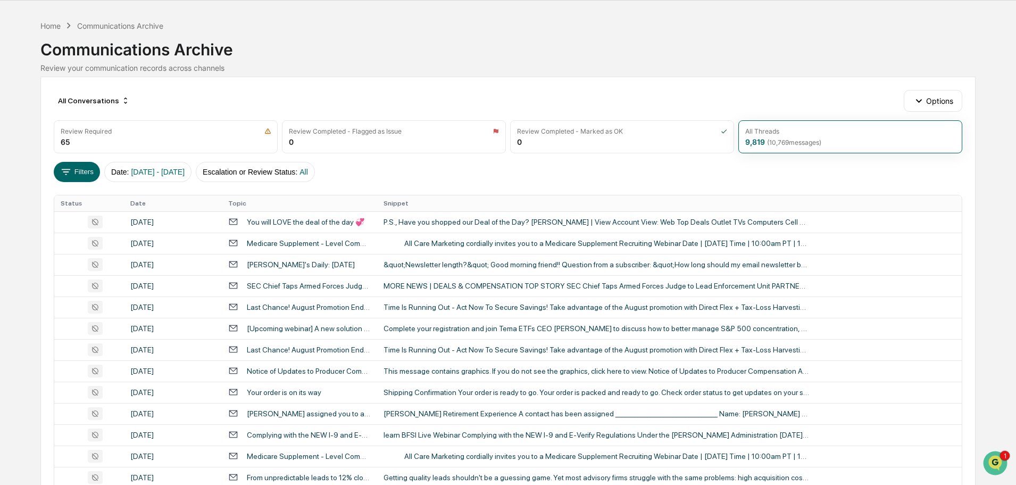
scroll to position [0, 0]
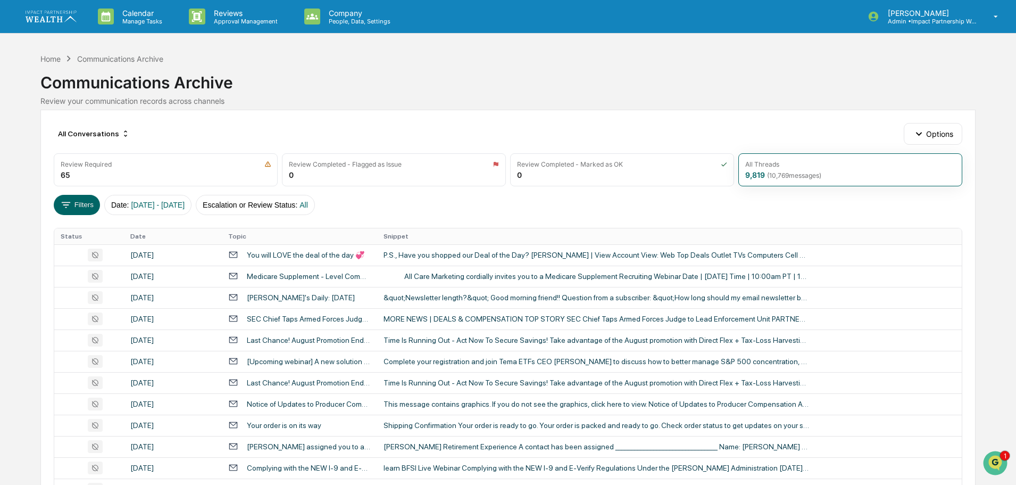
click at [85, 193] on div "All Conversations Options Review Required 65 Review Completed - Flagged as Issu…" at bounding box center [507, 473] width 935 height 727
click at [76, 200] on button "Filters" at bounding box center [77, 205] width 46 height 20
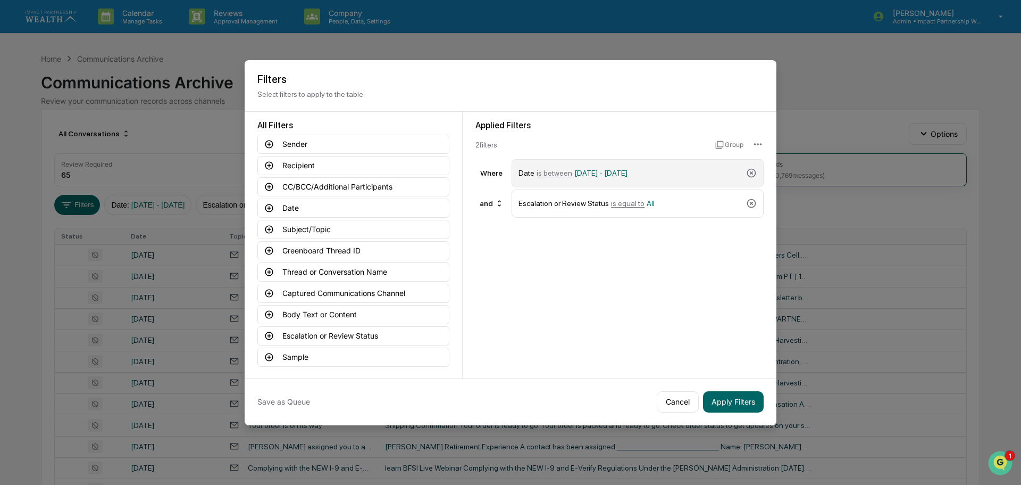
click at [655, 167] on div "Date is between [DATE] - [DATE]" at bounding box center [630, 173] width 223 height 19
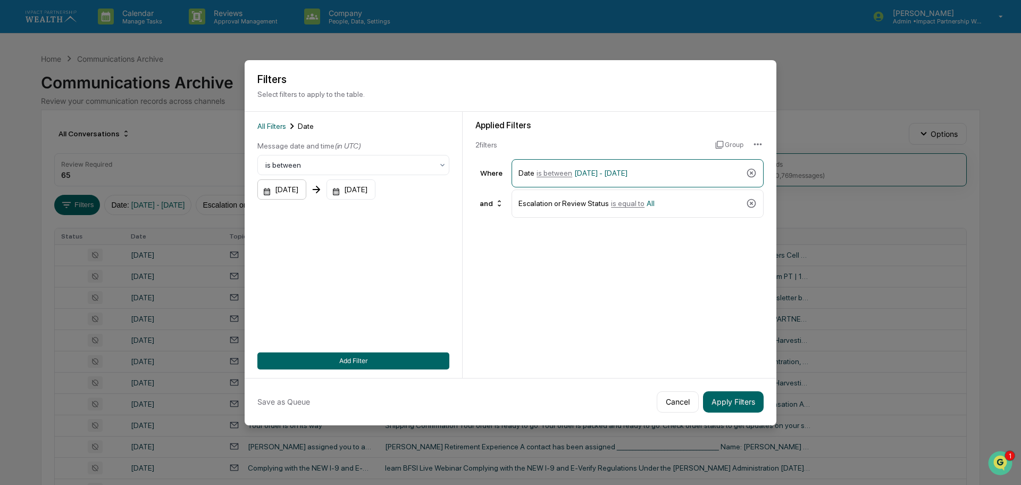
click at [281, 190] on div "[DATE]" at bounding box center [281, 189] width 49 height 20
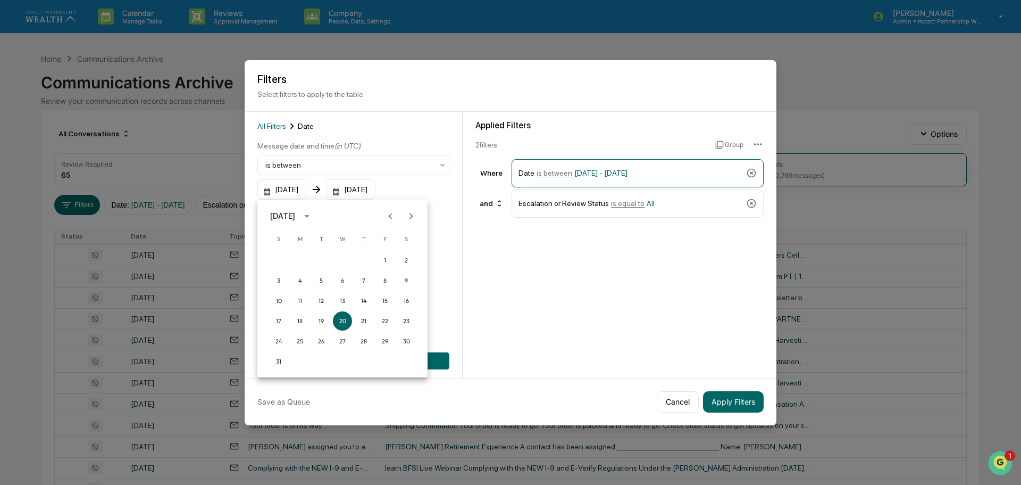
click at [749, 173] on div at bounding box center [510, 242] width 1021 height 485
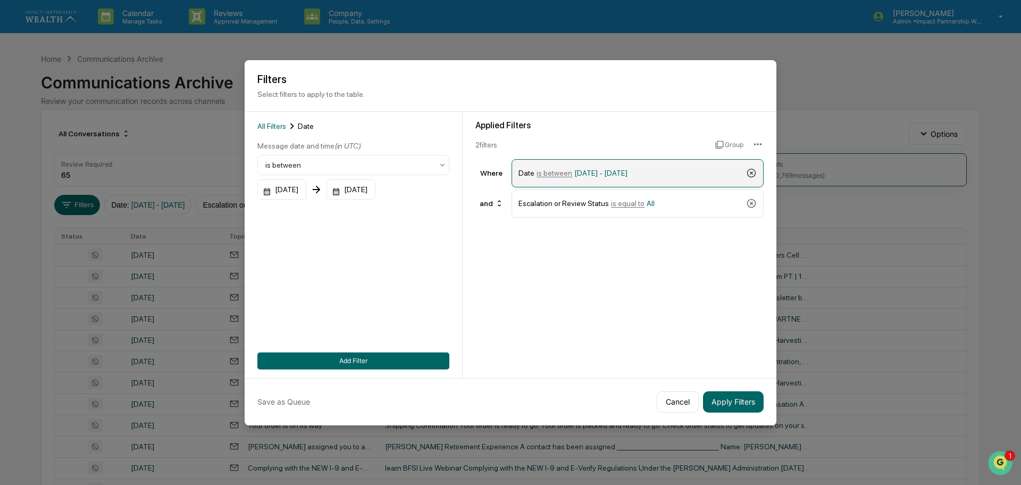
click at [753, 171] on icon at bounding box center [751, 173] width 11 height 11
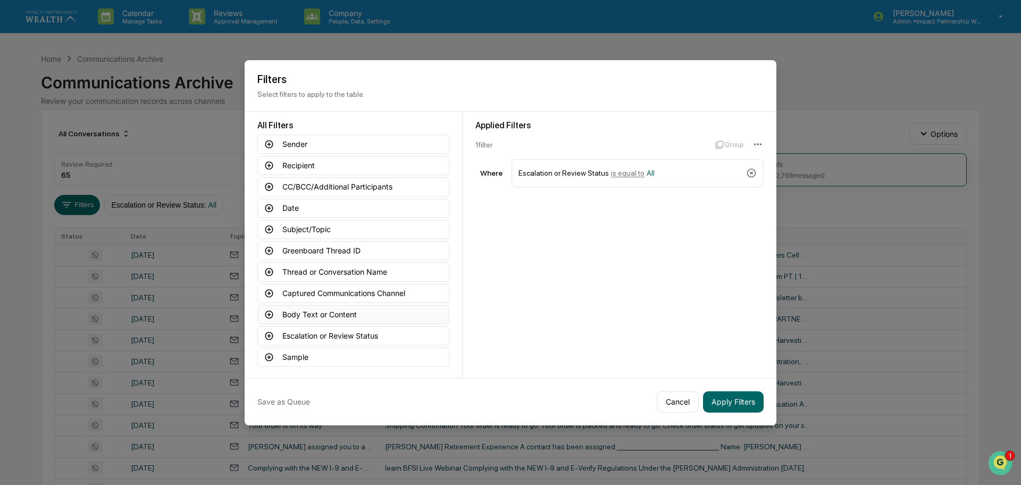
click at [318, 312] on button "Body Text or Content" at bounding box center [353, 314] width 192 height 19
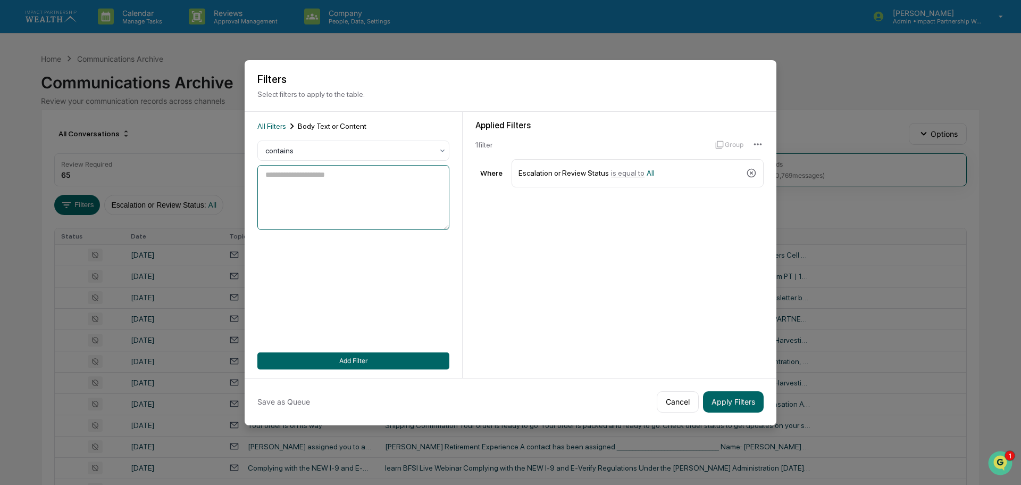
click at [339, 175] on textarea at bounding box center [353, 197] width 192 height 65
type textarea "*******"
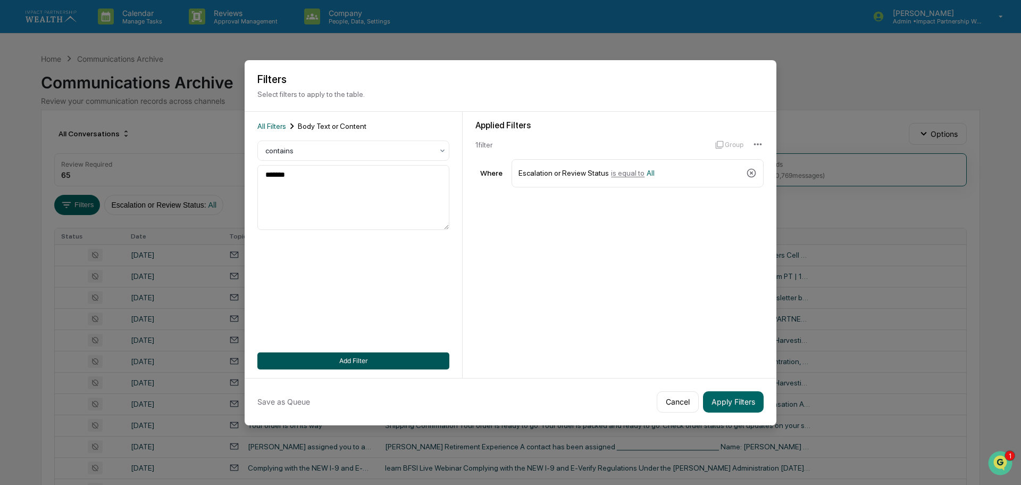
click at [412, 365] on button "Add Filter" at bounding box center [353, 360] width 192 height 17
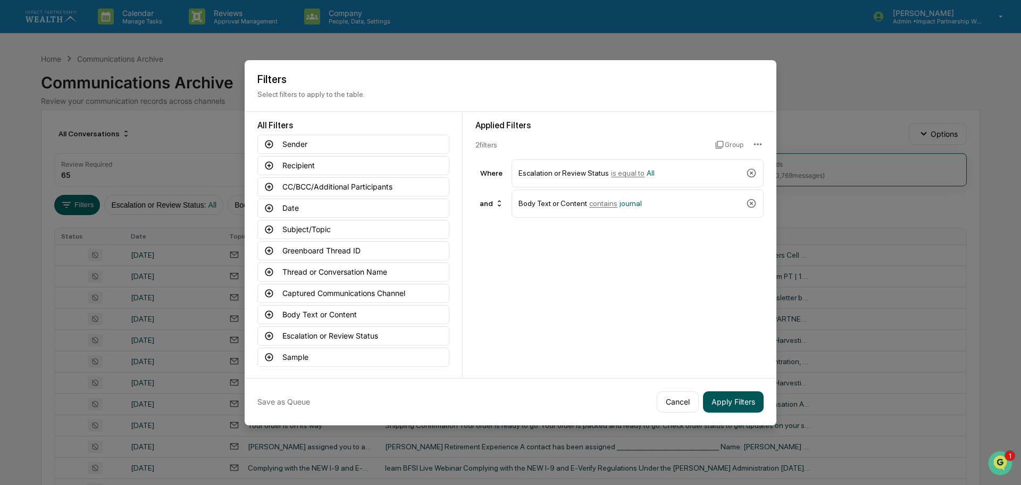
click at [734, 404] on button "Apply Filters" at bounding box center [733, 401] width 61 height 21
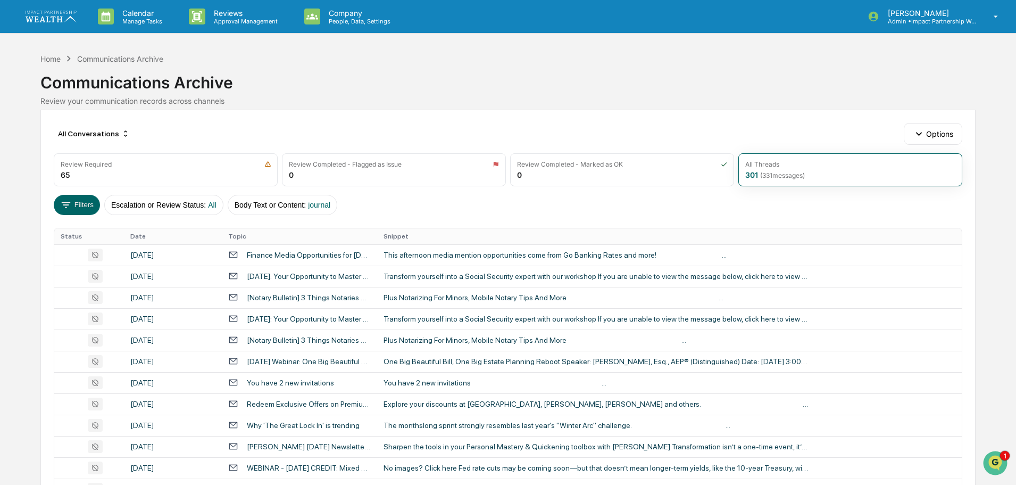
scroll to position [319, 0]
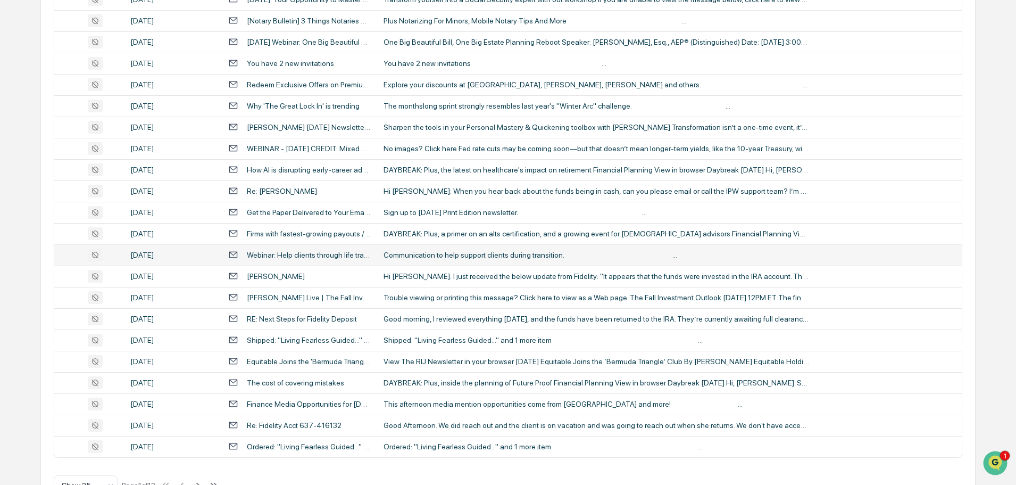
click at [455, 254] on div "Communication to help support clients during transition. ‌ ‌ ‌ ‌ ‌ ‌ ‌ ‌ ‌ ‌ ‌ …" at bounding box center [597, 255] width 426 height 9
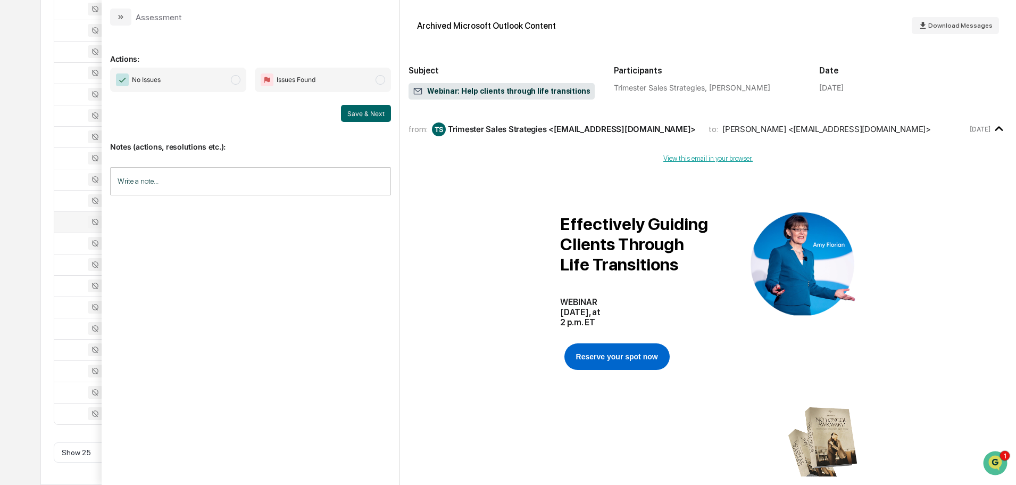
scroll to position [626, 0]
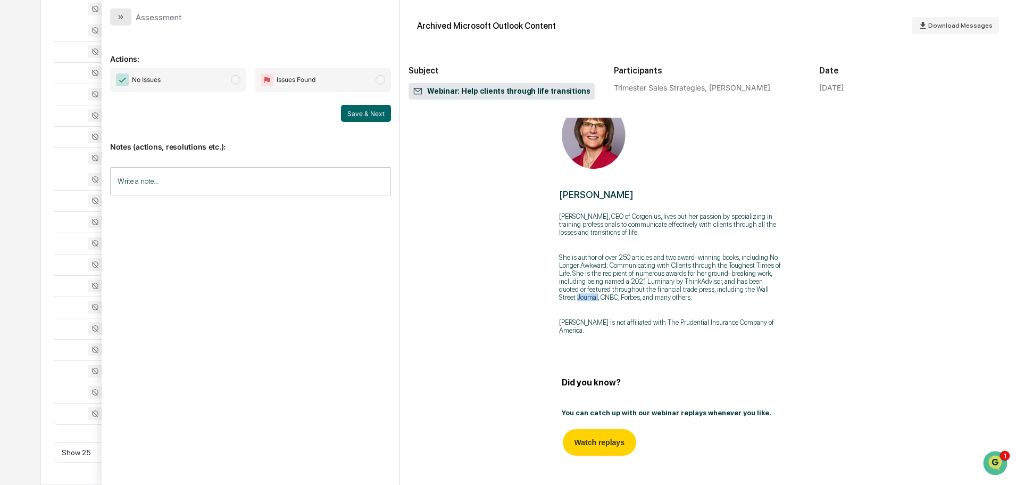
click at [126, 17] on button "modal" at bounding box center [120, 17] width 21 height 17
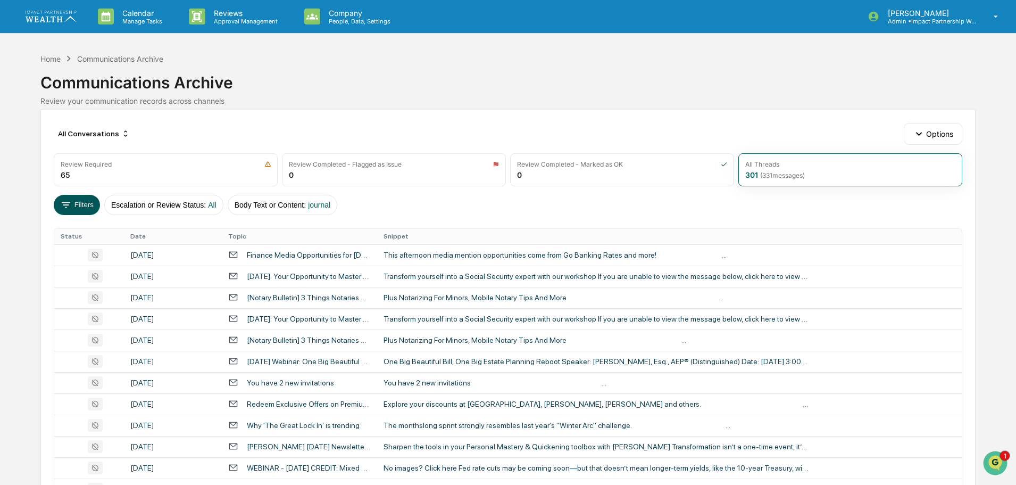
click at [82, 197] on button "Filters" at bounding box center [77, 205] width 46 height 20
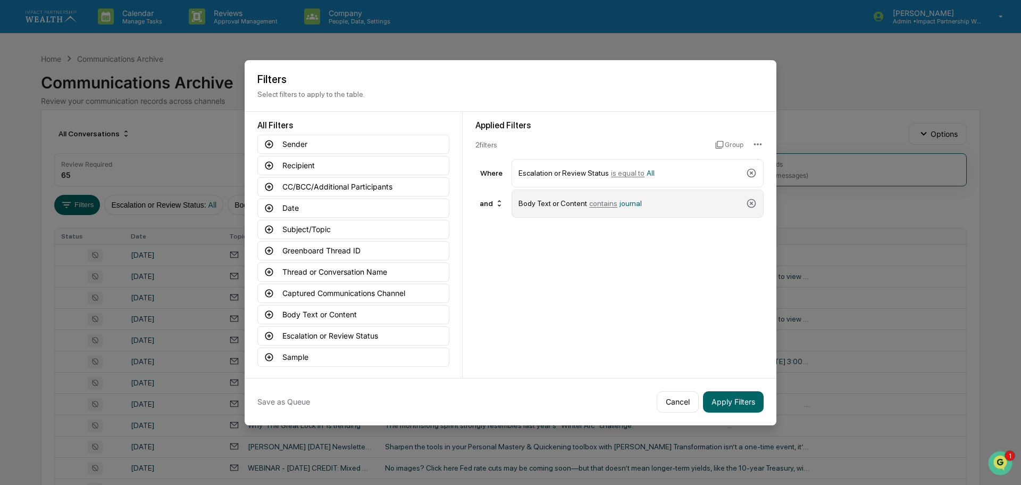
click at [644, 205] on div "Body Text or Content contains journal" at bounding box center [630, 203] width 223 height 19
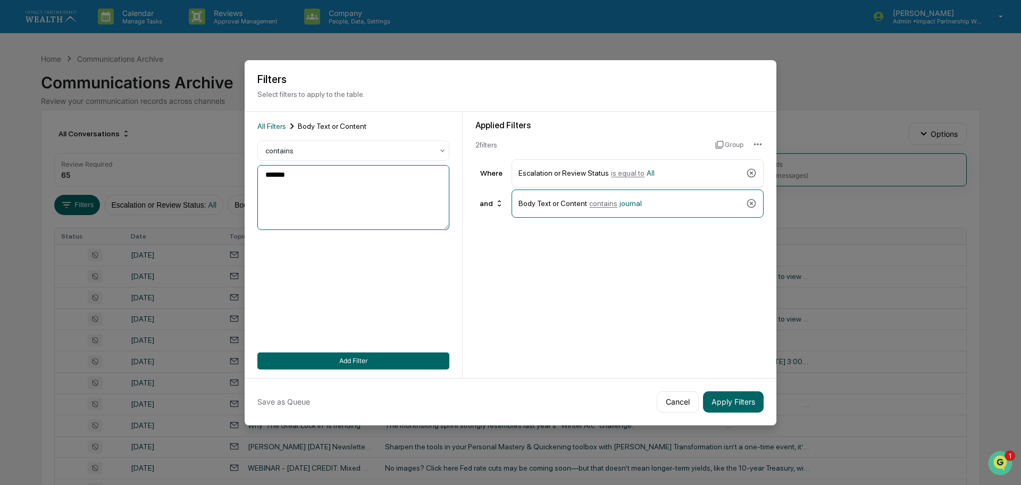
click at [296, 178] on textarea "*******" at bounding box center [353, 197] width 192 height 65
type textarea "**********"
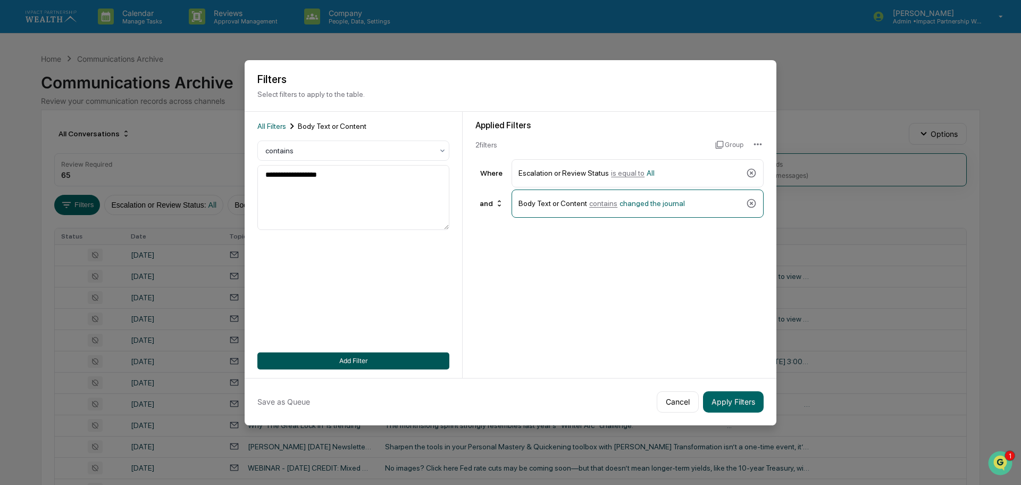
click at [367, 361] on button "Add Filter" at bounding box center [353, 360] width 192 height 17
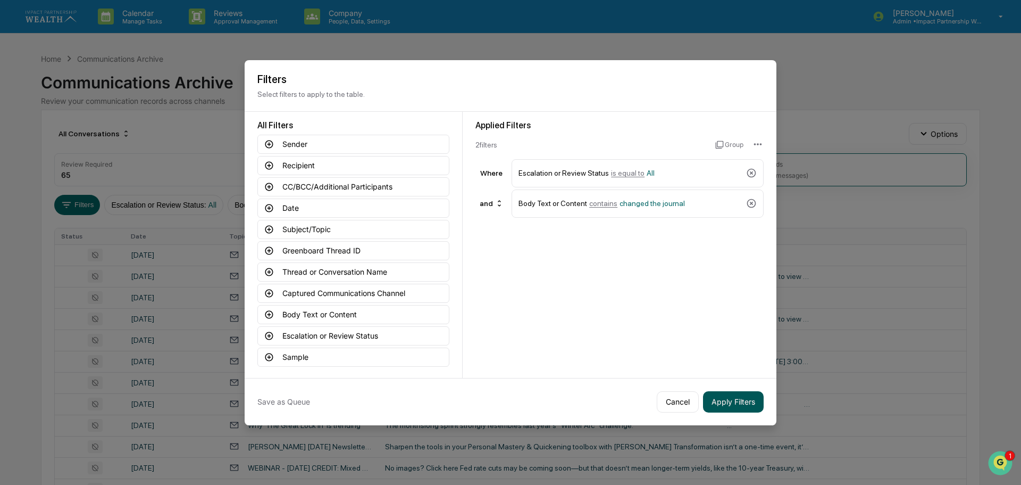
click at [736, 403] on button "Apply Filters" at bounding box center [733, 401] width 61 height 21
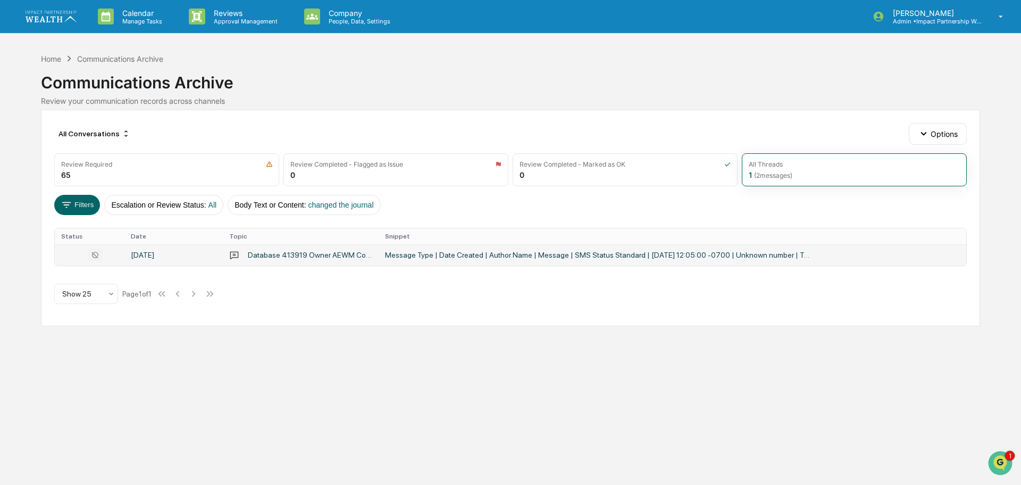
click at [481, 254] on div "Message Type | Date Created | Author Name | Message | SMS Status Standard | [DA…" at bounding box center [598, 255] width 426 height 9
